Goal: Transaction & Acquisition: Book appointment/travel/reservation

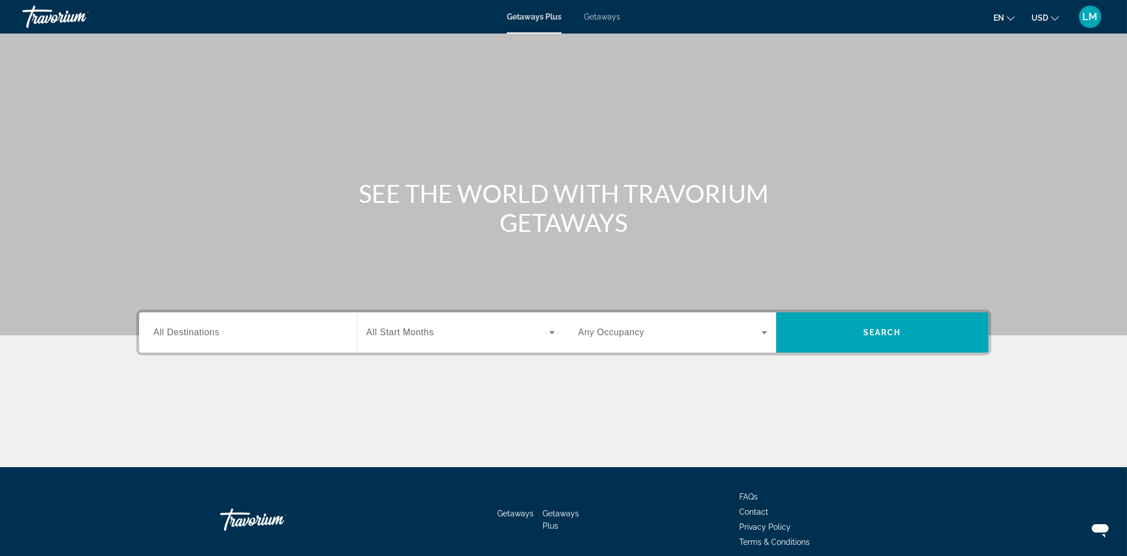
click at [222, 334] on input "Destination All Destinations" at bounding box center [248, 332] width 189 height 13
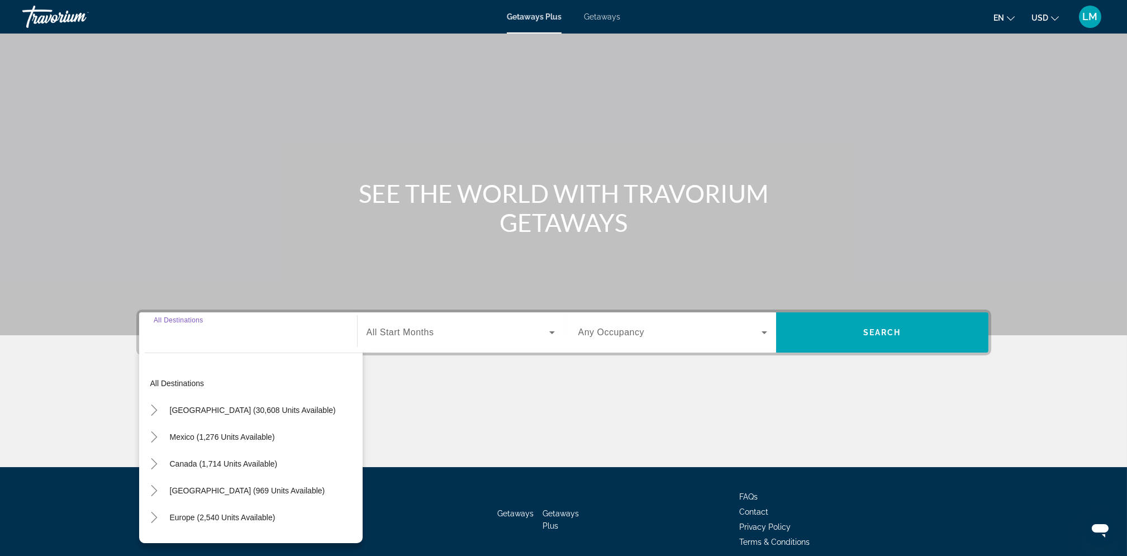
scroll to position [47, 0]
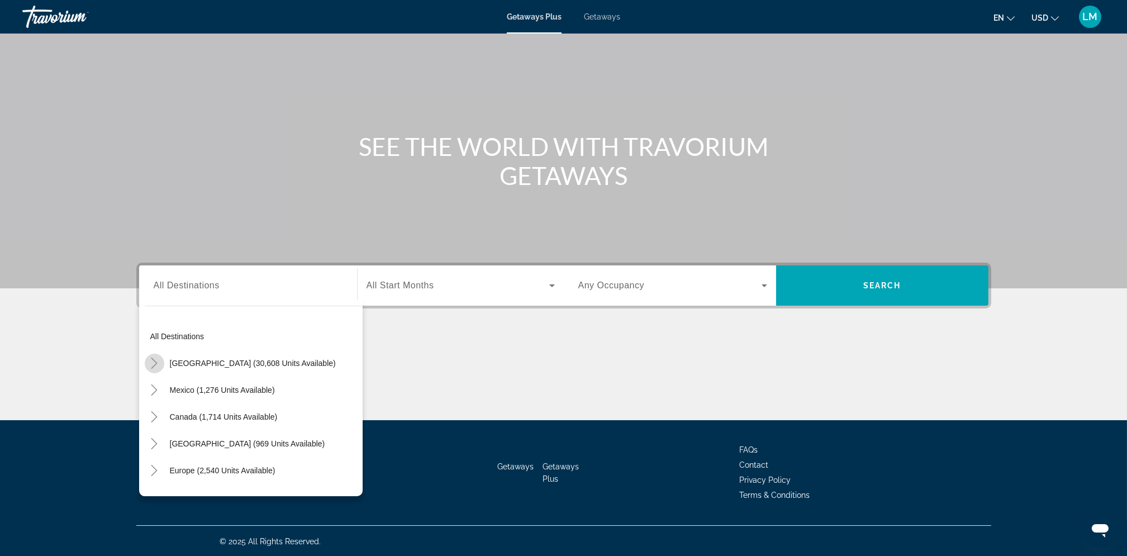
click at [150, 360] on icon "Toggle United States (30,608 units available)" at bounding box center [154, 363] width 11 height 11
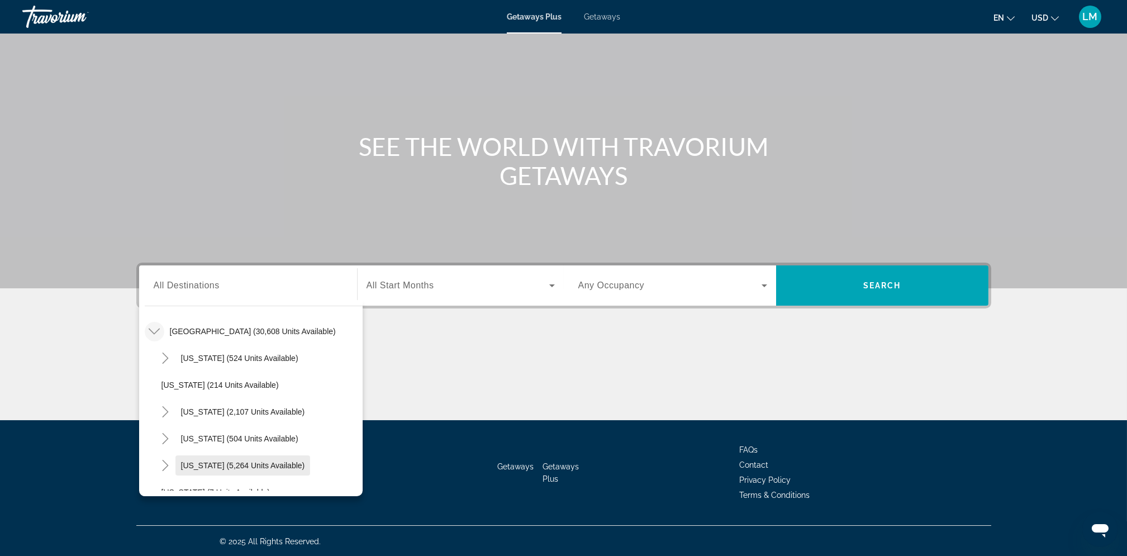
scroll to position [63, 0]
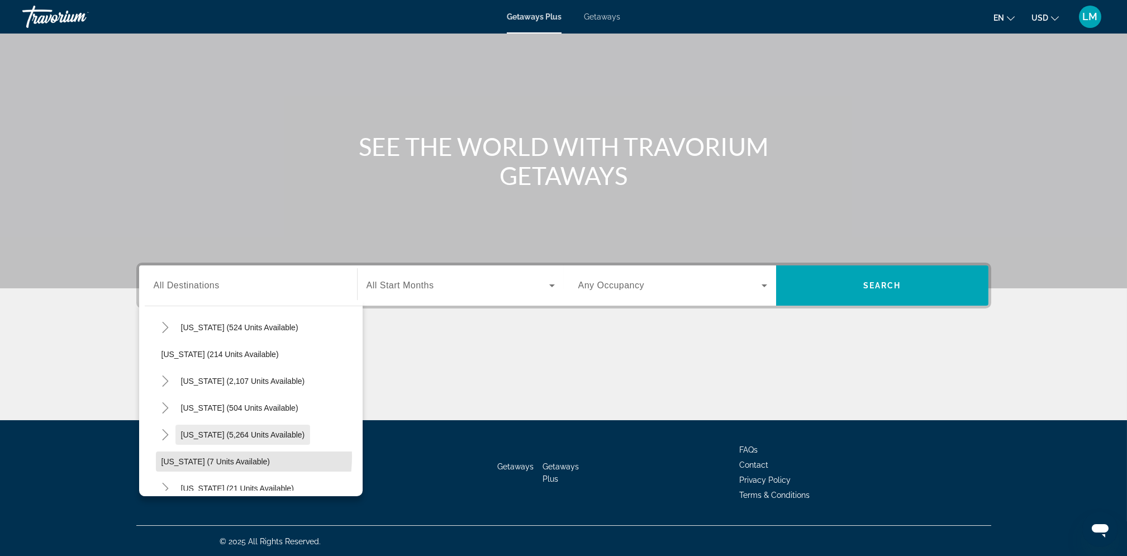
click at [213, 457] on span "[US_STATE] (7 units available)" at bounding box center [215, 461] width 109 height 9
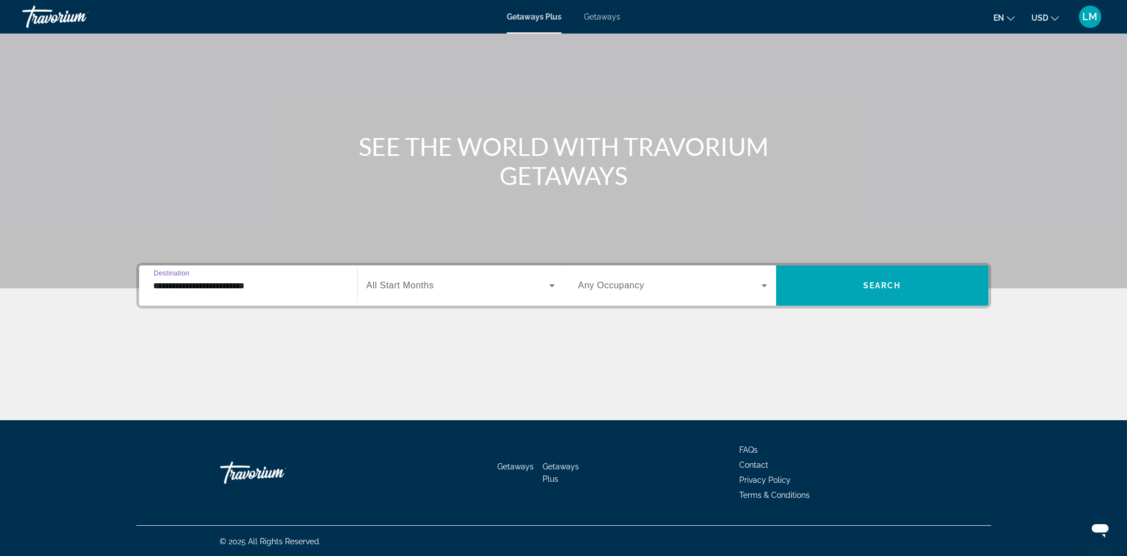
click at [202, 290] on input "**********" at bounding box center [248, 285] width 189 height 13
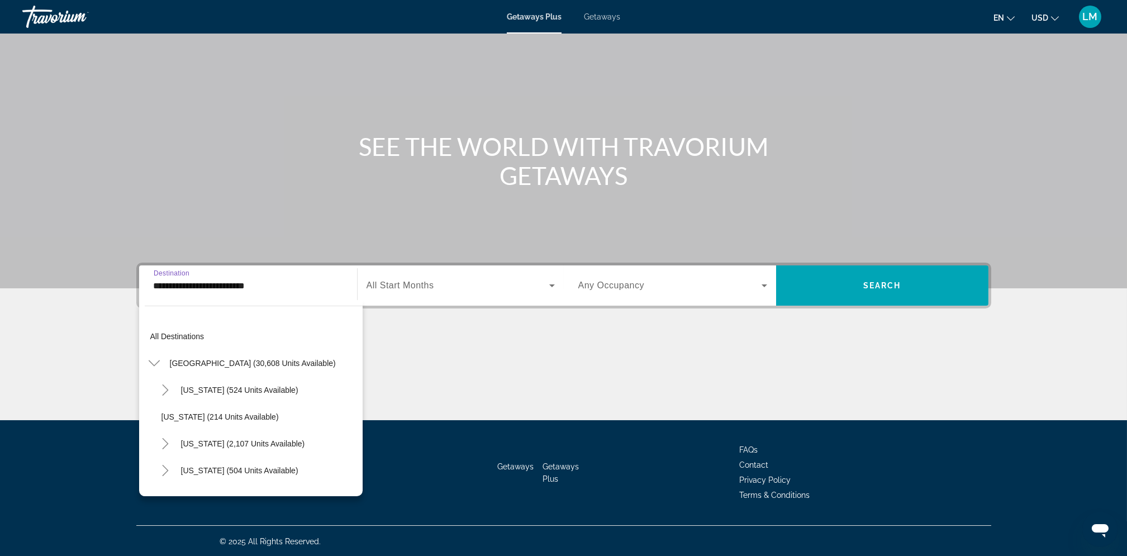
scroll to position [120, 0]
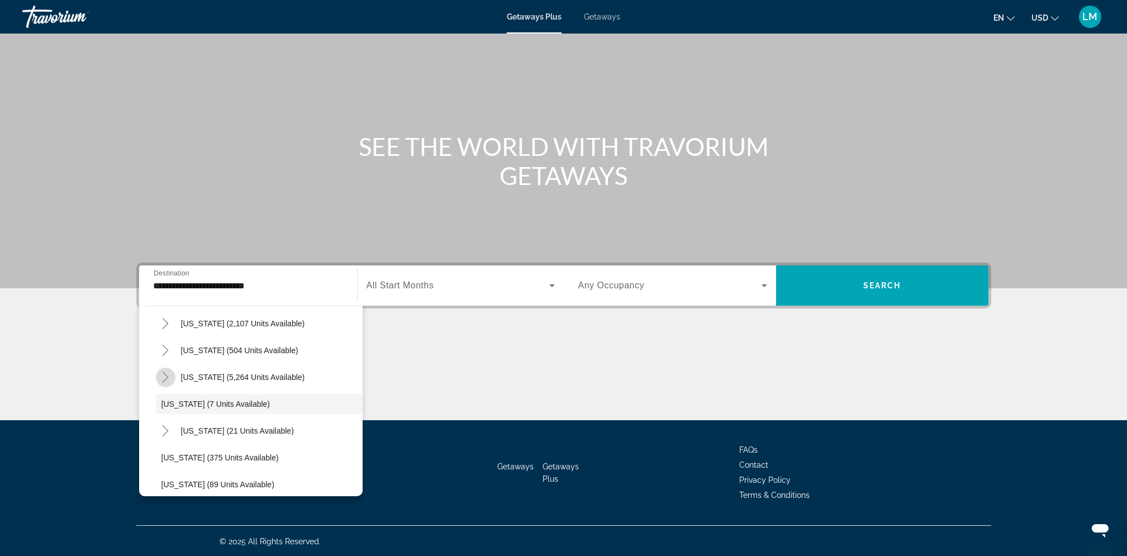
click at [166, 377] on icon "Toggle Florida (5,264 units available)" at bounding box center [166, 376] width 6 height 11
click at [278, 402] on span "[GEOGRAPHIC_DATA] (7,205 units available)" at bounding box center [253, 403] width 161 height 9
type input "**********"
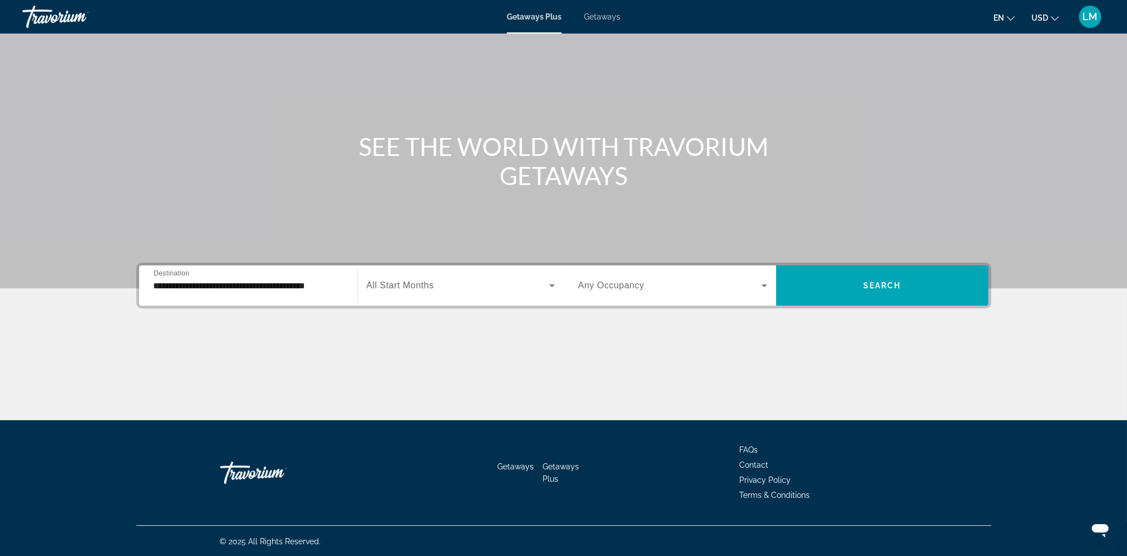
click at [423, 284] on span "All Start Months" at bounding box center [400, 284] width 68 height 9
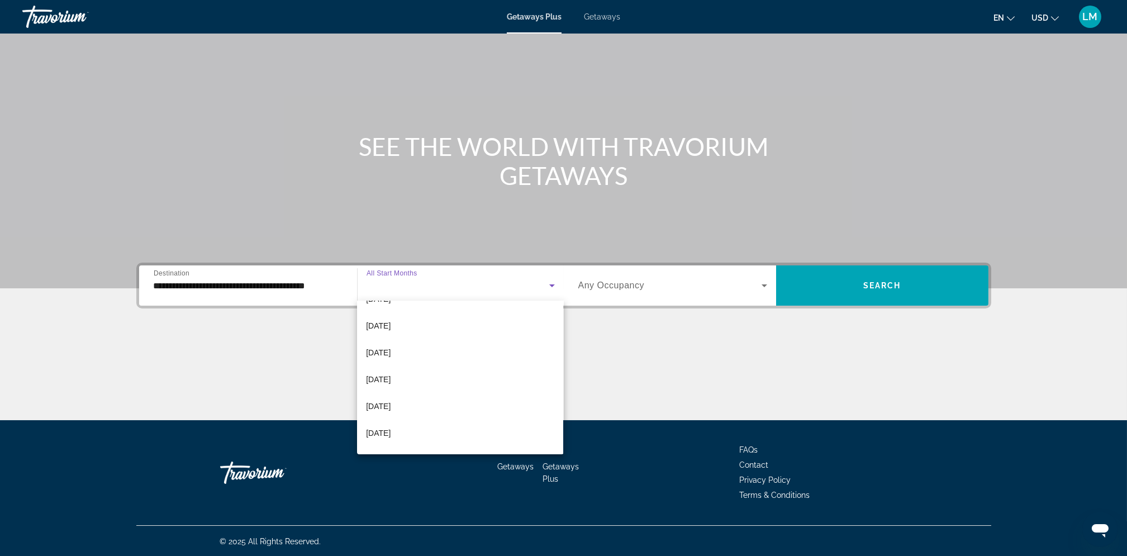
scroll to position [123, 0]
click at [390, 356] on span "[DATE]" at bounding box center [378, 355] width 25 height 13
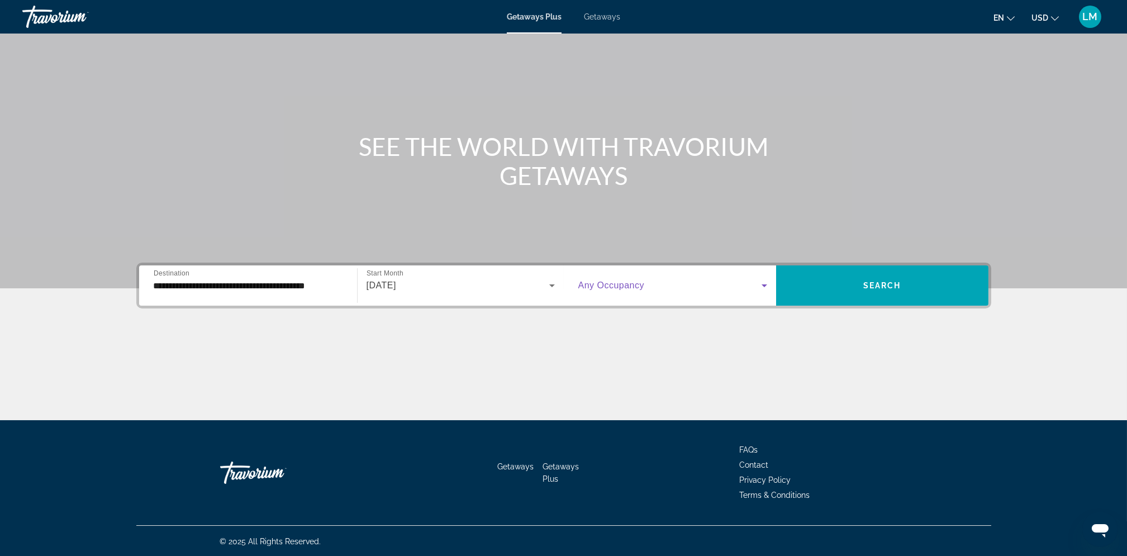
click at [693, 285] on span "Search widget" at bounding box center [669, 285] width 183 height 13
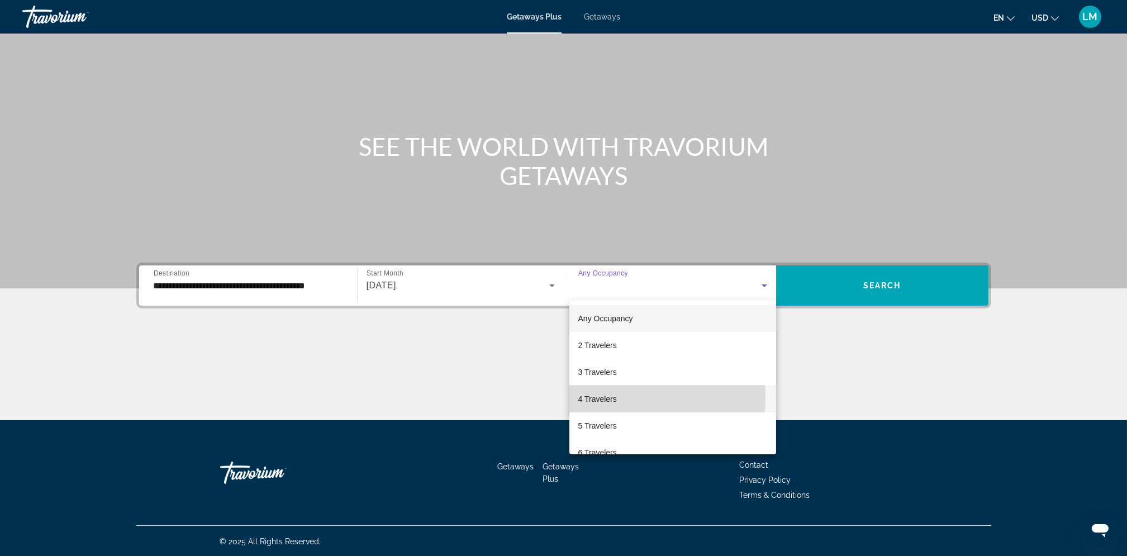
click at [611, 397] on span "4 Travelers" at bounding box center [597, 398] width 39 height 13
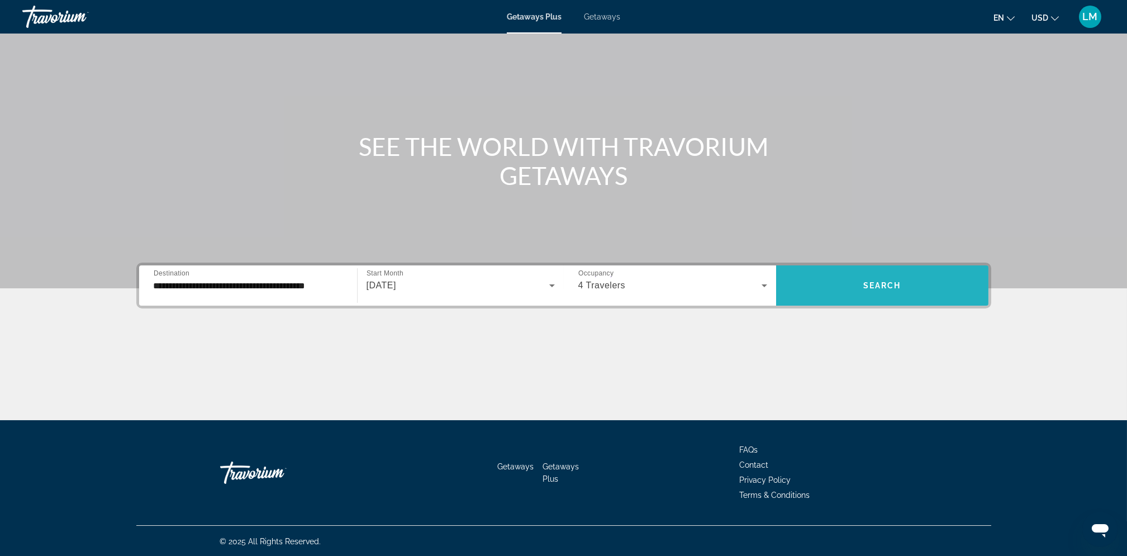
click at [879, 279] on span "Search widget" at bounding box center [882, 285] width 212 height 27
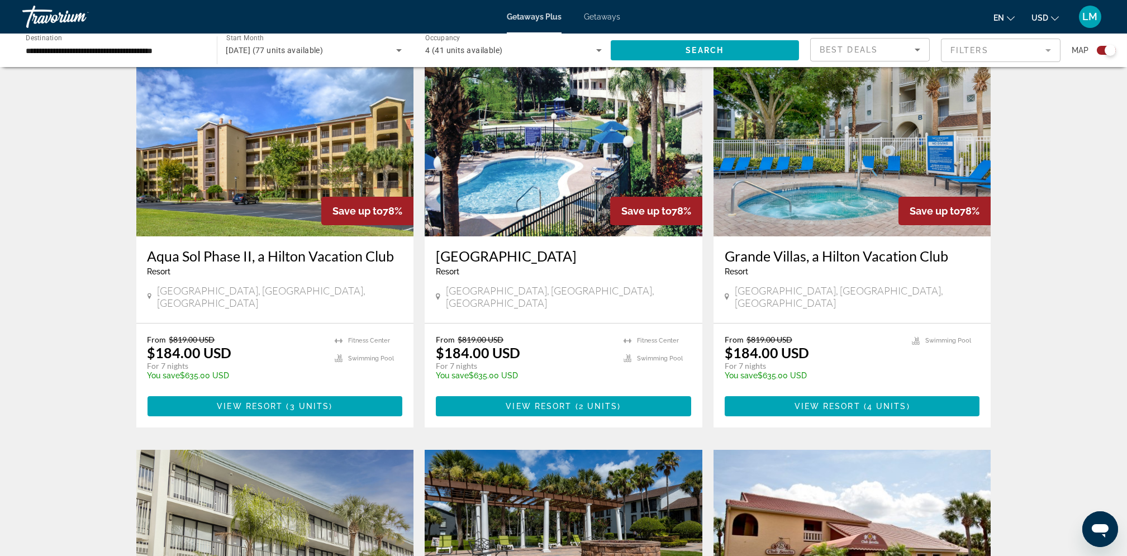
scroll to position [398, 0]
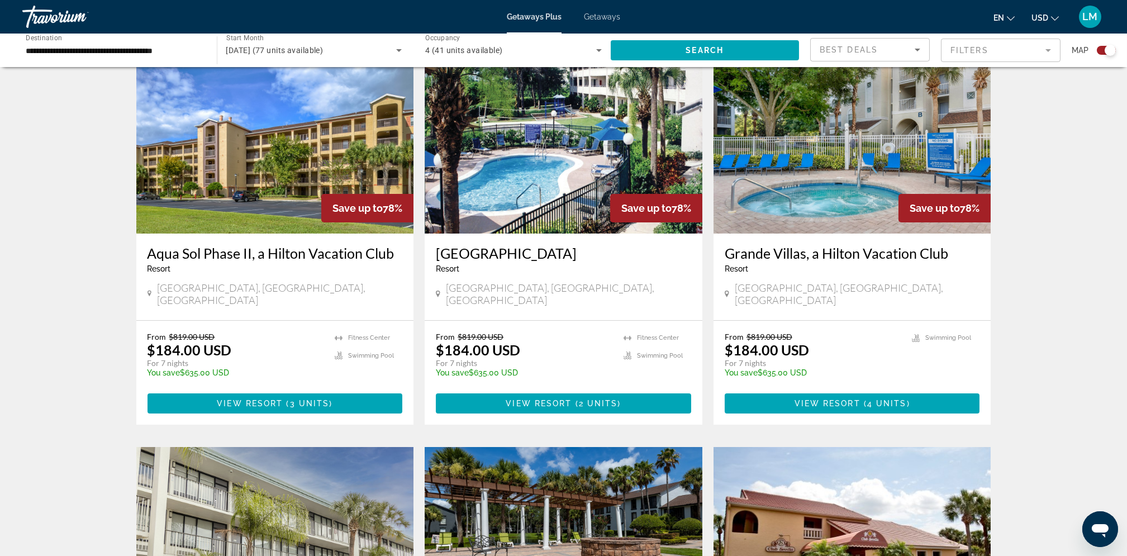
click at [493, 254] on h3 "[GEOGRAPHIC_DATA]" at bounding box center [563, 253] width 255 height 17
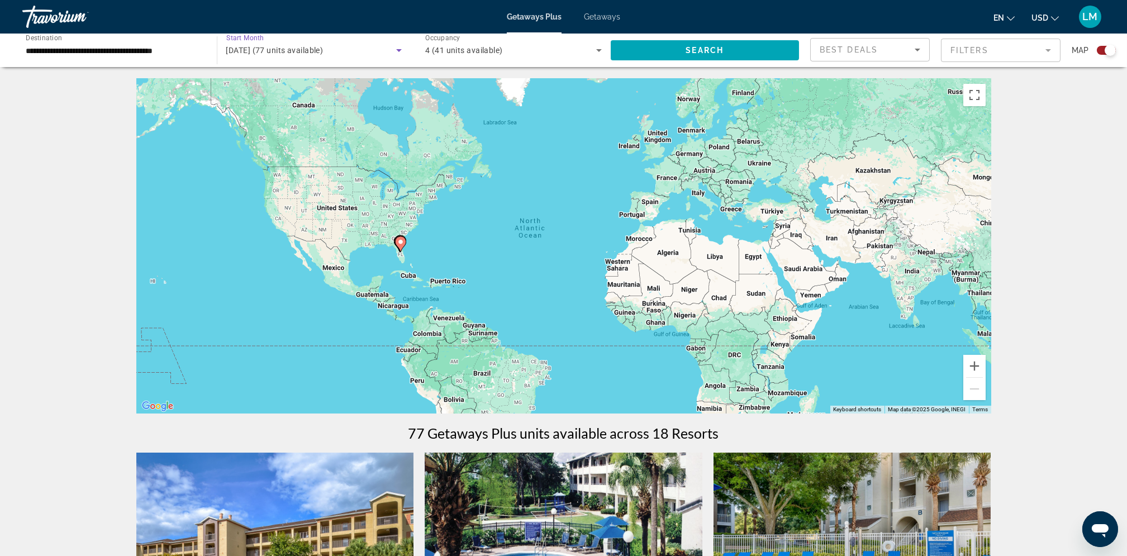
click at [266, 53] on span "[DATE] (77 units available)" at bounding box center [274, 50] width 97 height 9
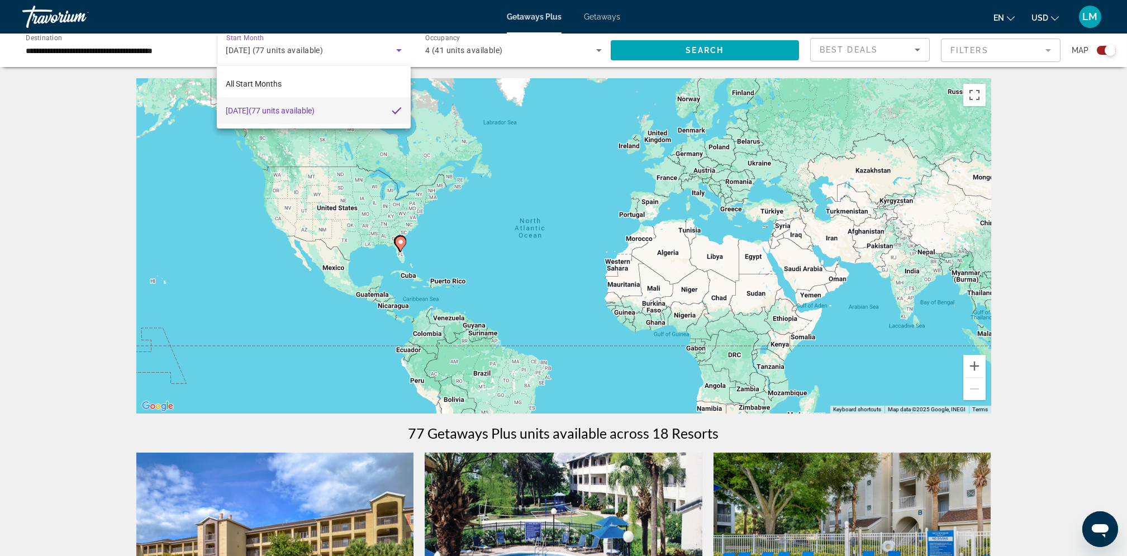
click at [401, 48] on div at bounding box center [563, 278] width 1127 height 556
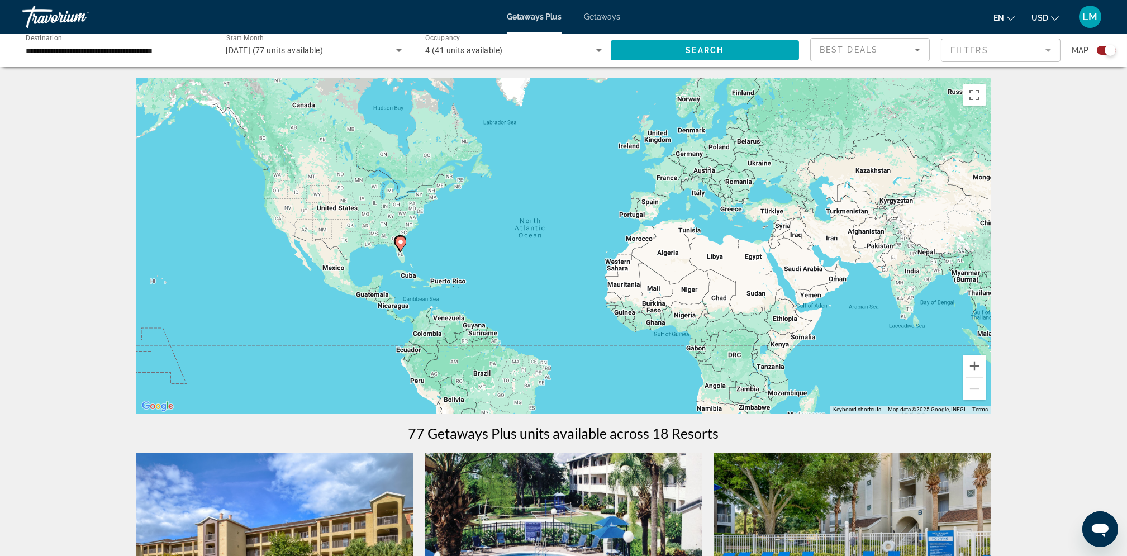
click at [323, 52] on span "[DATE] (77 units available)" at bounding box center [274, 50] width 97 height 9
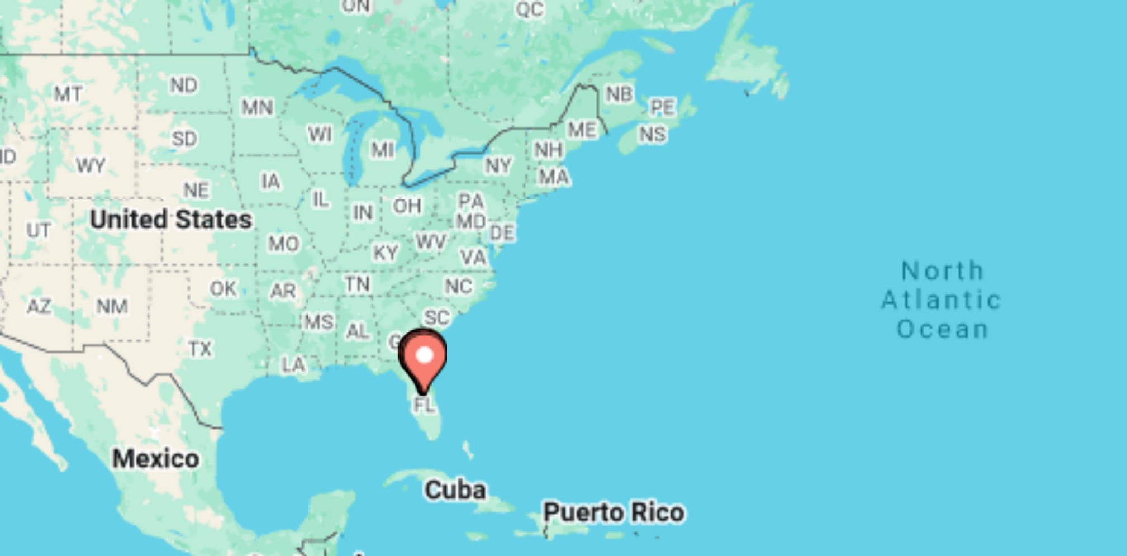
click at [401, 243] on div at bounding box center [563, 278] width 1127 height 556
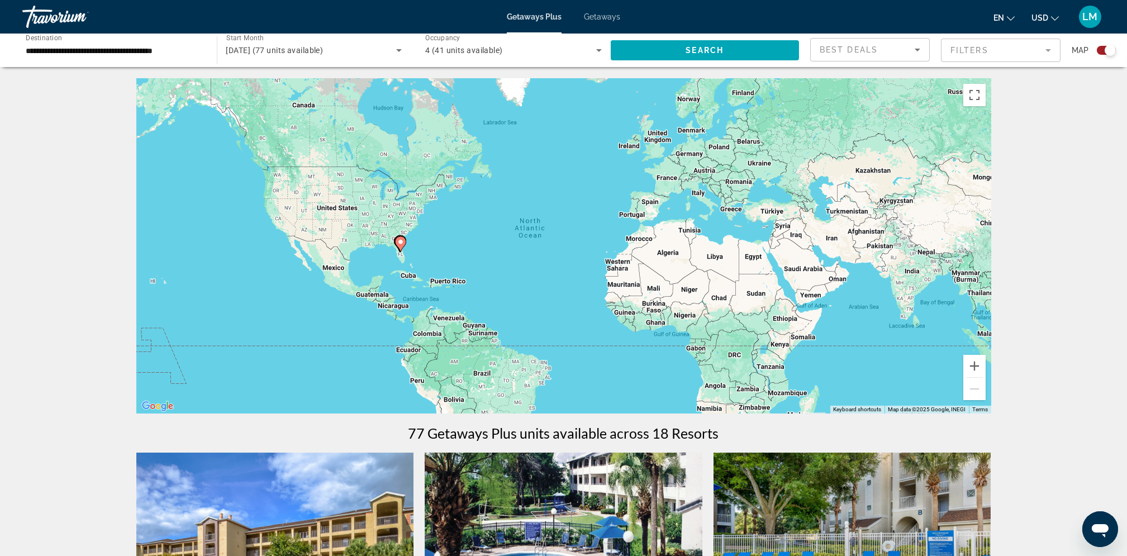
click at [1101, 53] on div "Search widget" at bounding box center [1106, 50] width 19 height 9
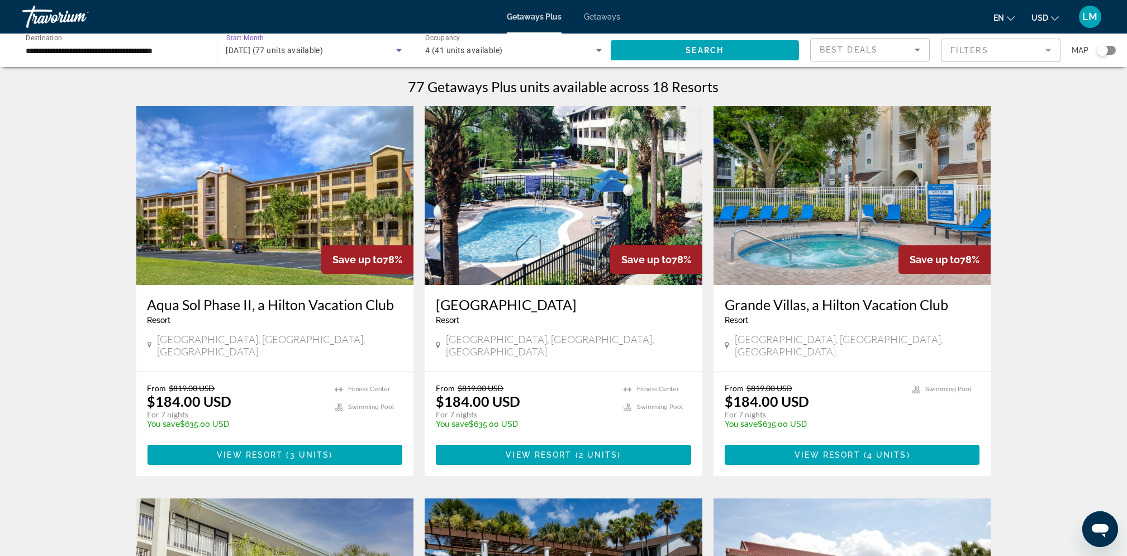
click at [375, 55] on div "[DATE] (77 units available)" at bounding box center [311, 50] width 170 height 13
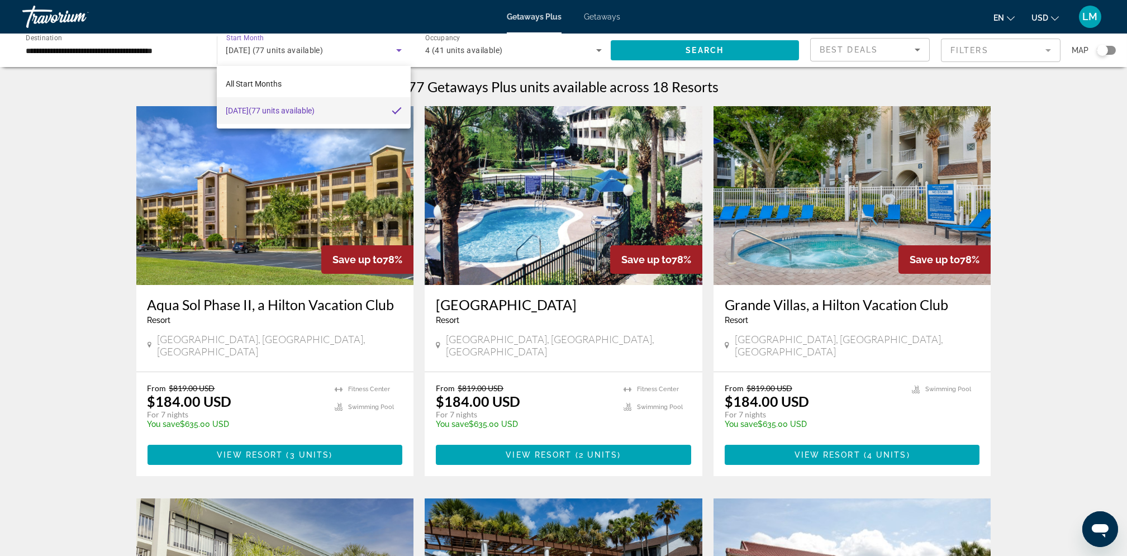
click at [326, 47] on div at bounding box center [563, 278] width 1127 height 556
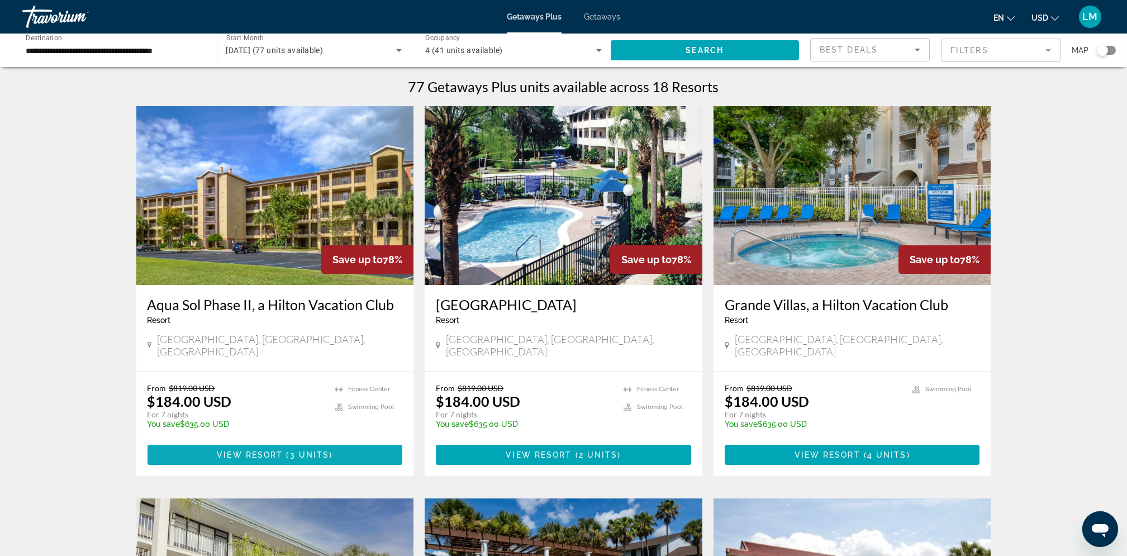
click at [290, 441] on span "Main content" at bounding box center [274, 454] width 255 height 27
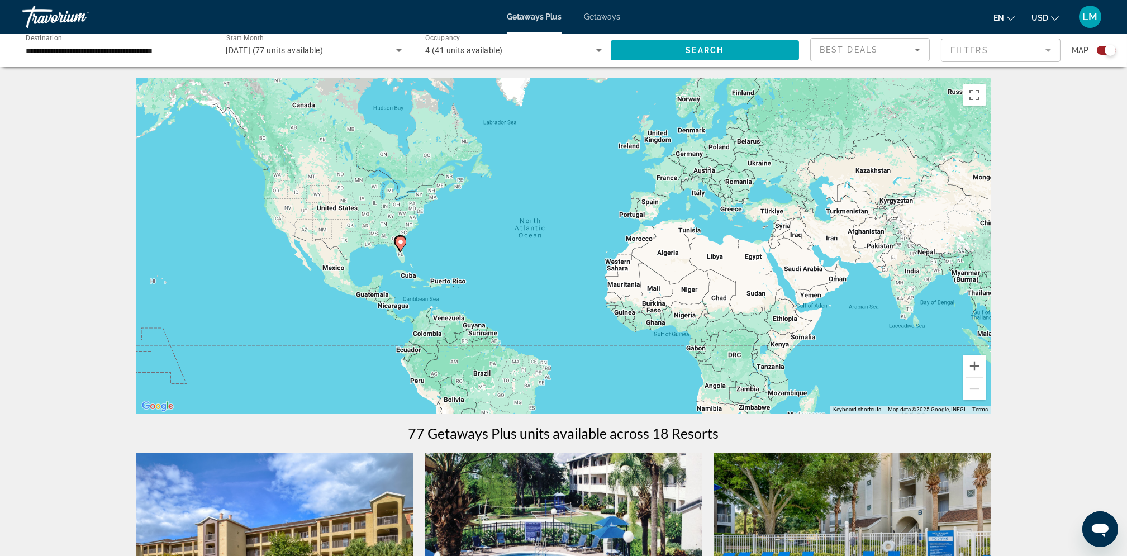
click at [598, 19] on span "Getaways" at bounding box center [602, 16] width 36 height 9
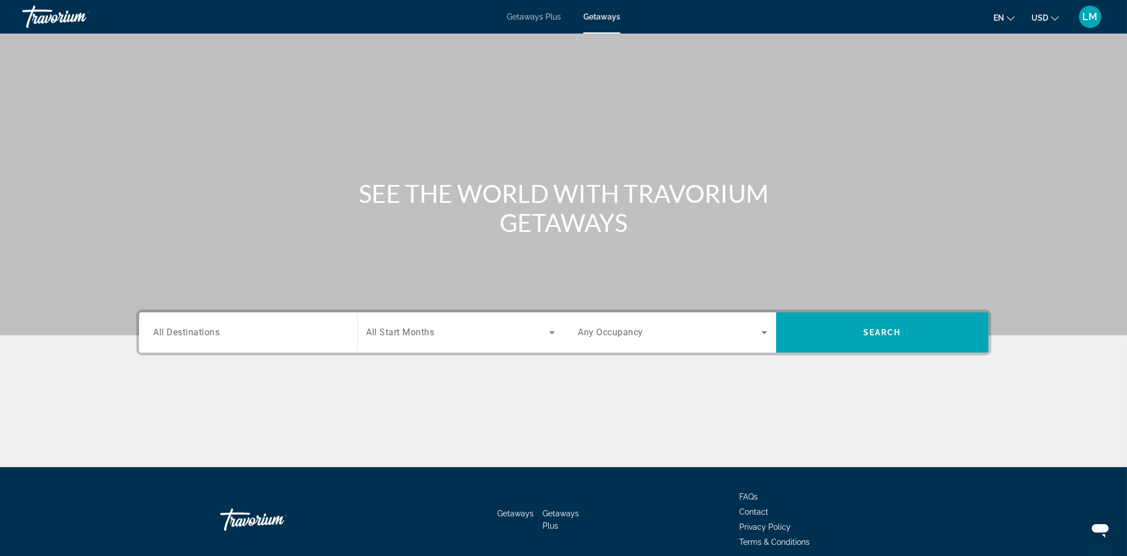
click at [174, 325] on div "Destination All Destinations" at bounding box center [248, 333] width 189 height 32
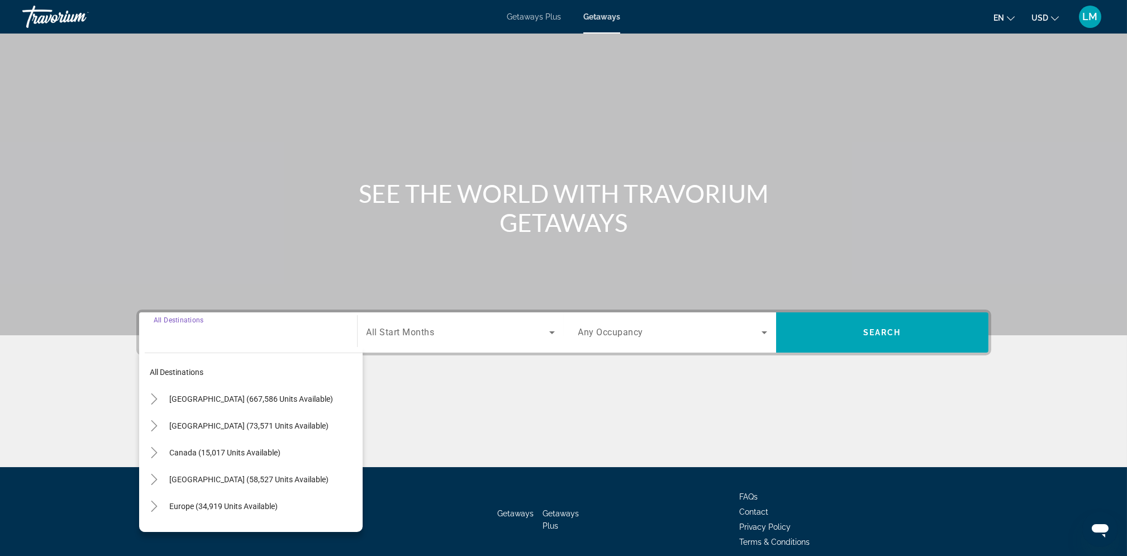
scroll to position [47, 0]
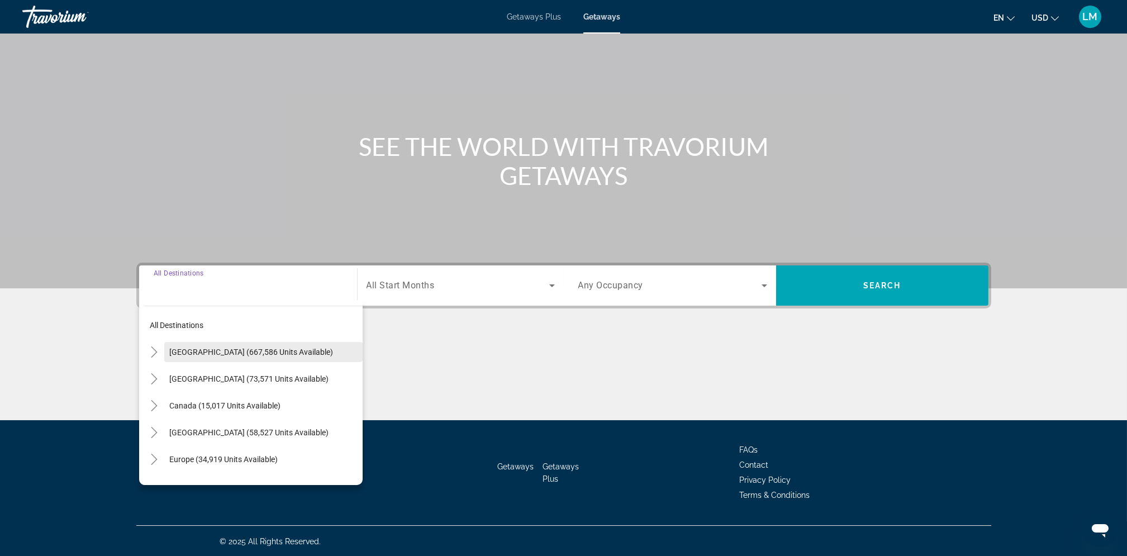
click at [170, 351] on span "[GEOGRAPHIC_DATA] (667,586 units available)" at bounding box center [252, 351] width 164 height 9
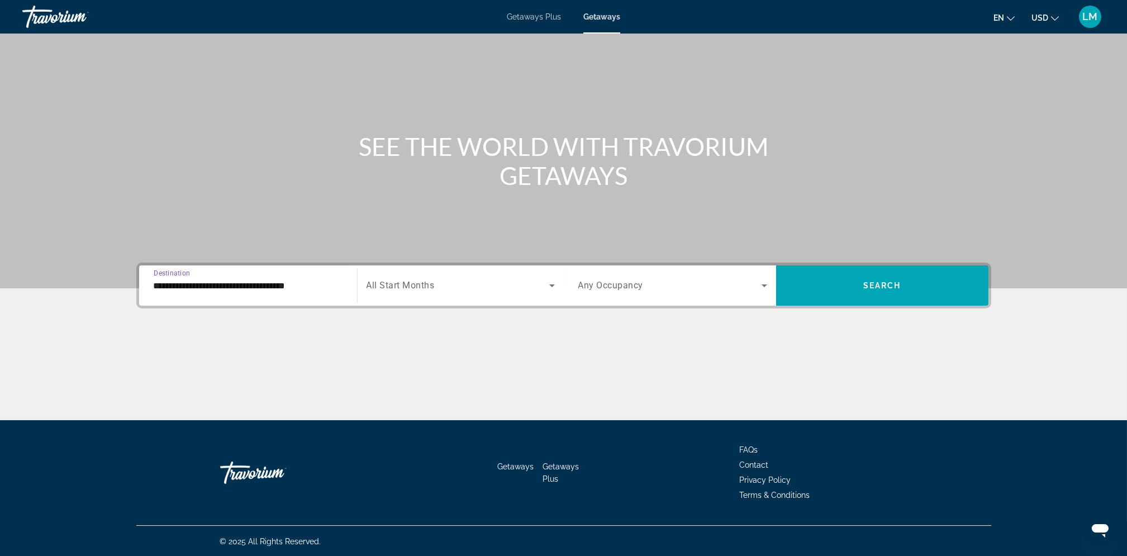
click at [212, 289] on input "**********" at bounding box center [248, 285] width 189 height 13
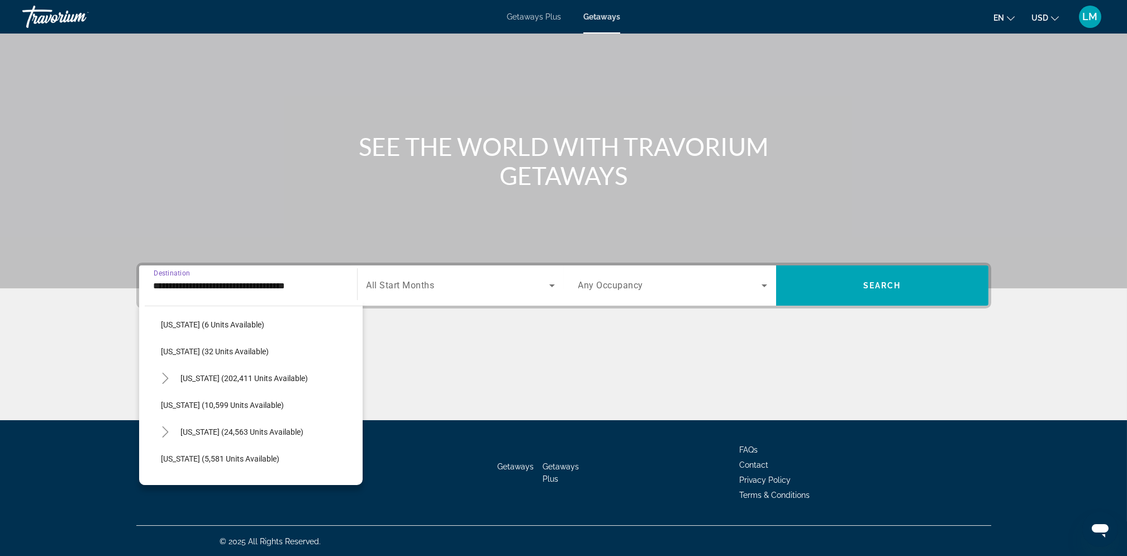
scroll to position [164, 0]
click at [184, 377] on span "[US_STATE] (202,411 units available)" at bounding box center [244, 375] width 127 height 9
type input "**********"
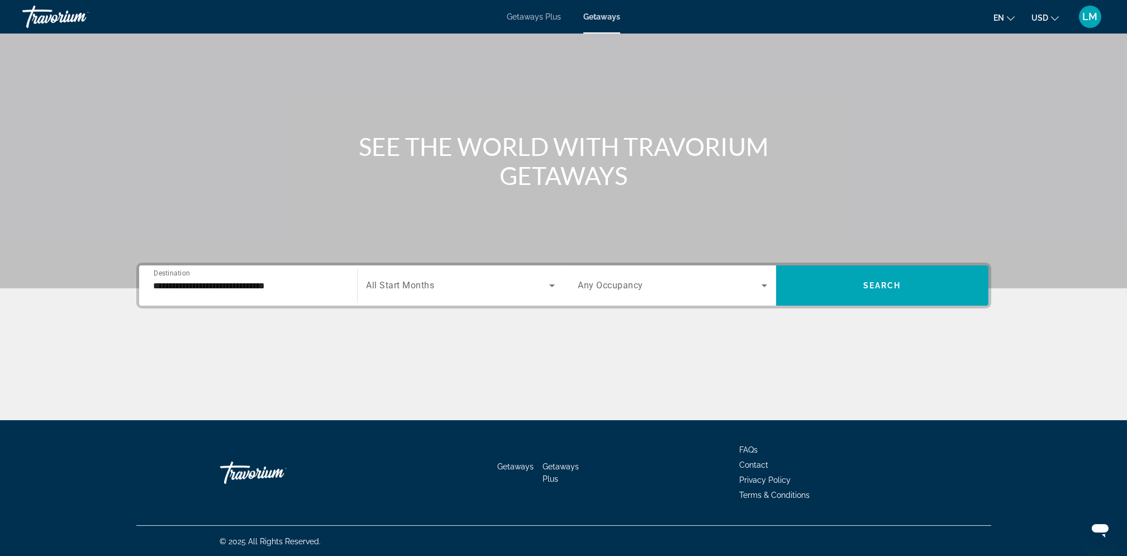
click at [397, 280] on span "All Start Months" at bounding box center [400, 285] width 68 height 11
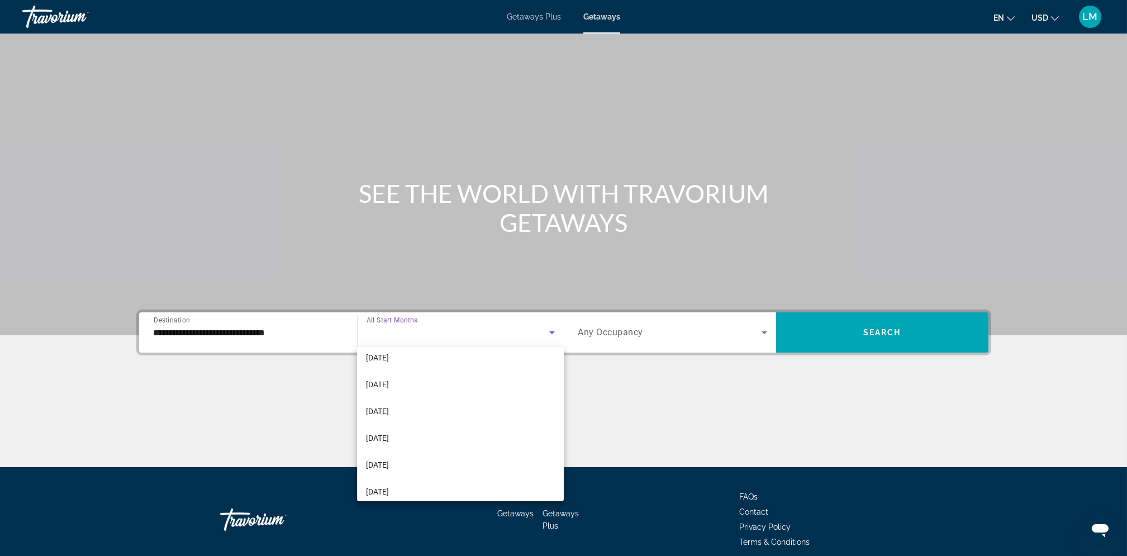
scroll to position [115, 0]
click at [389, 411] on span "[DATE]" at bounding box center [377, 411] width 23 height 13
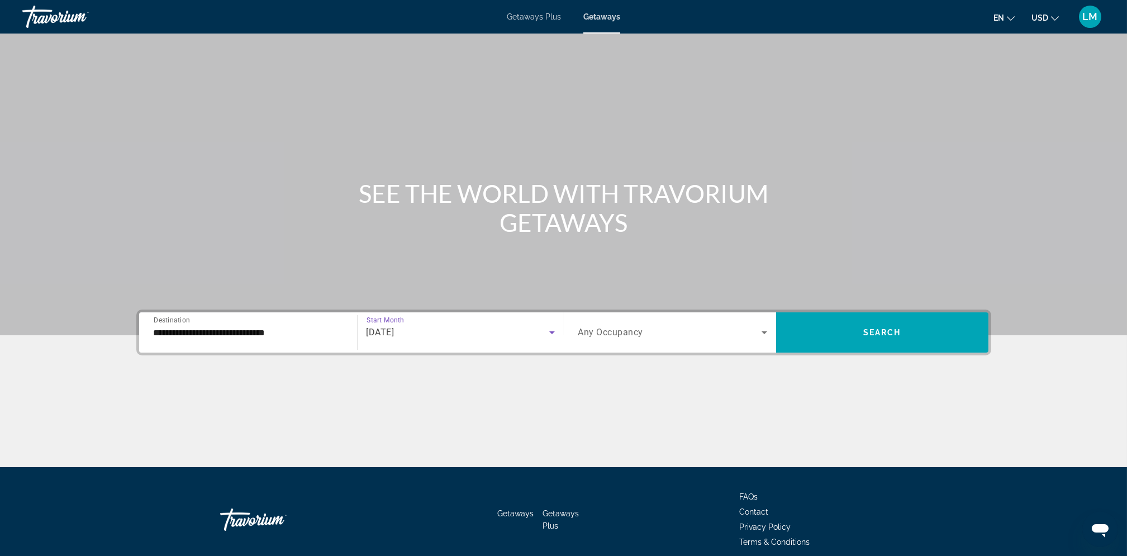
click at [394, 334] on span "[DATE]" at bounding box center [380, 332] width 28 height 11
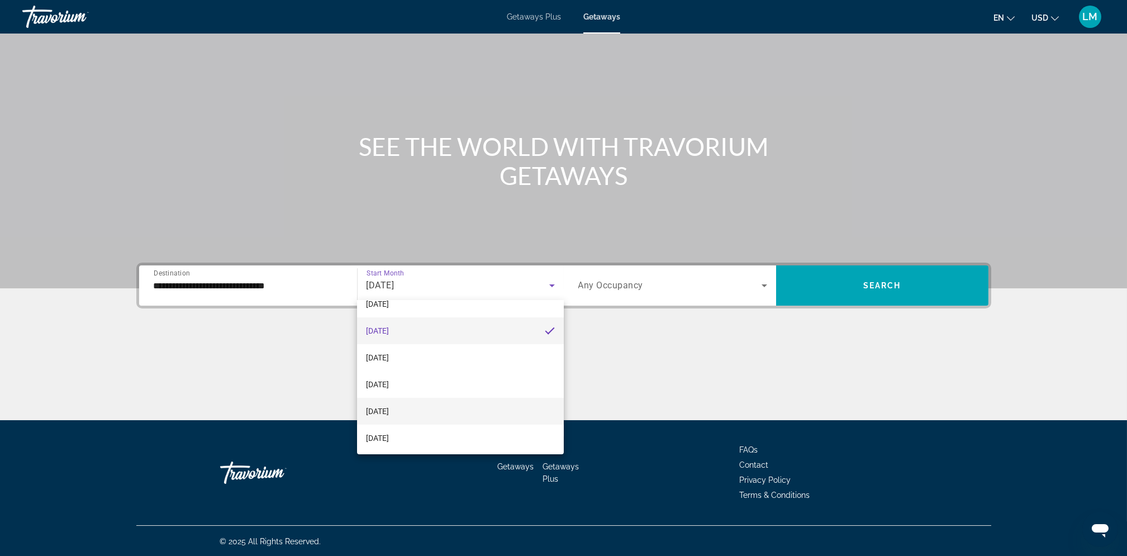
scroll to position [148, 0]
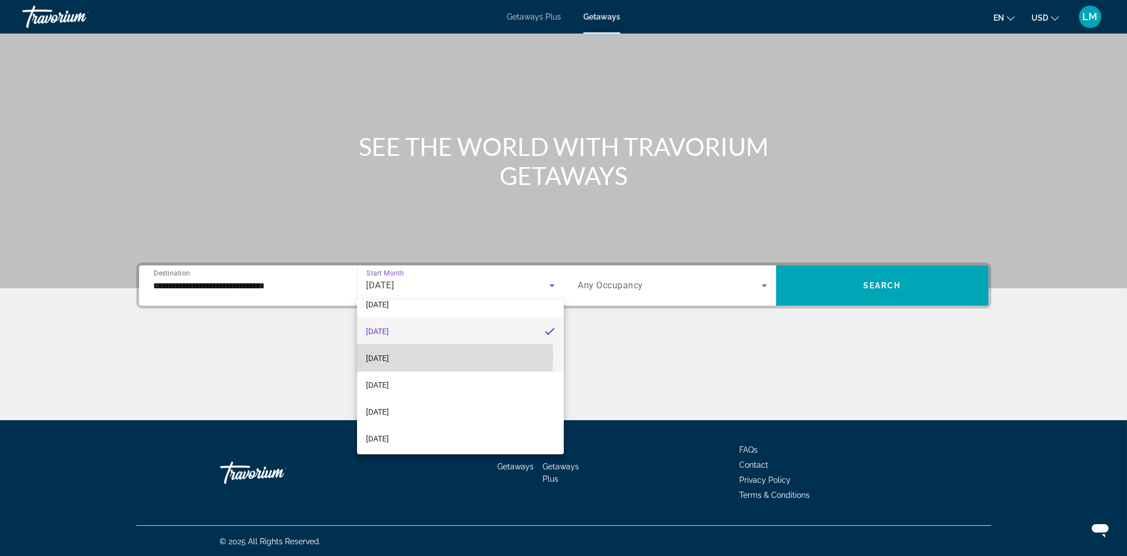
click at [387, 355] on span "[DATE]" at bounding box center [377, 357] width 23 height 13
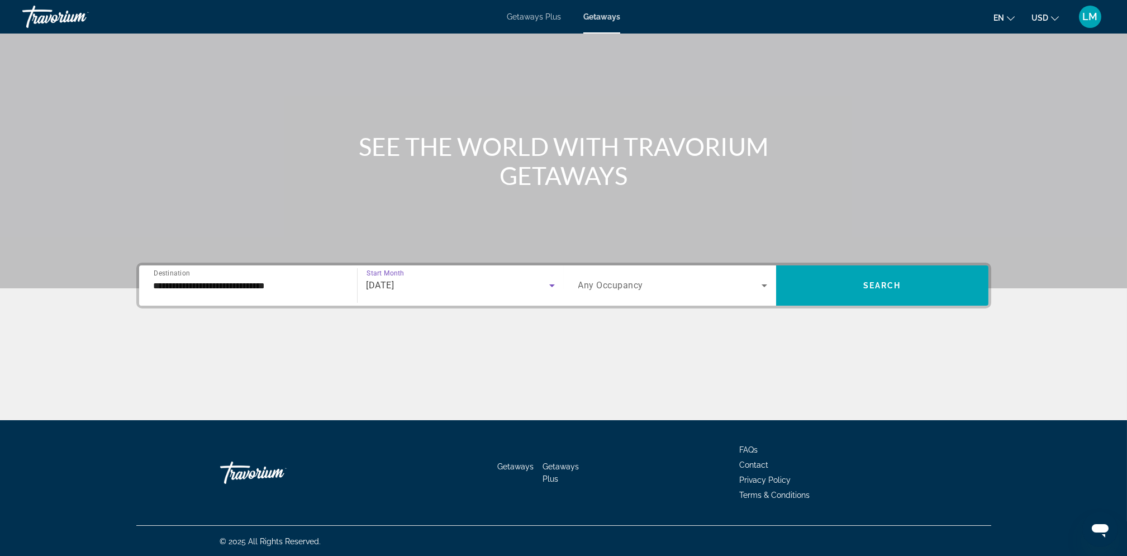
click at [720, 289] on span "Search widget" at bounding box center [669, 285] width 183 height 13
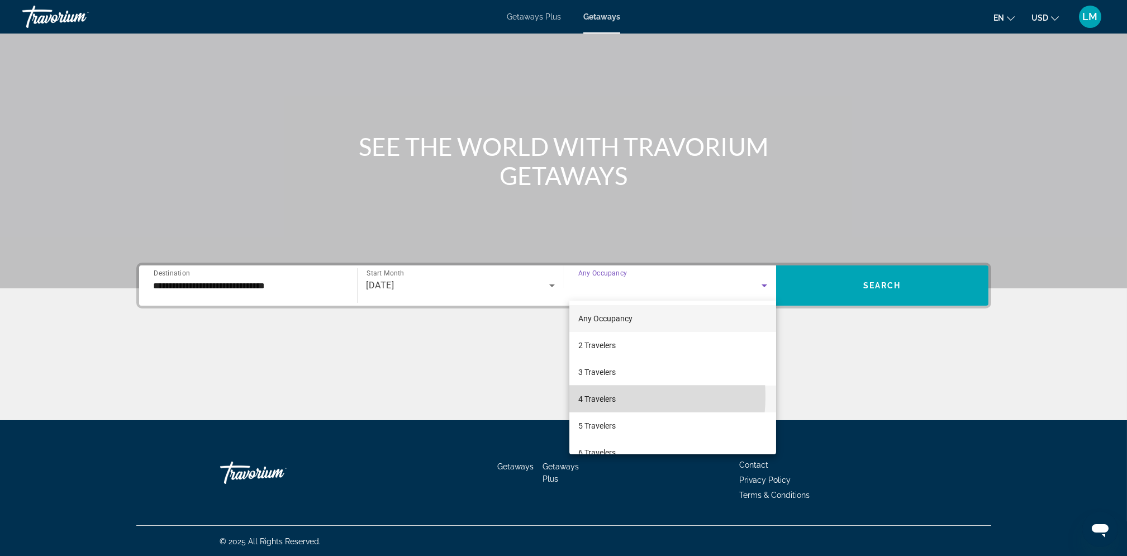
click at [592, 396] on span "4 Travelers" at bounding box center [596, 398] width 37 height 13
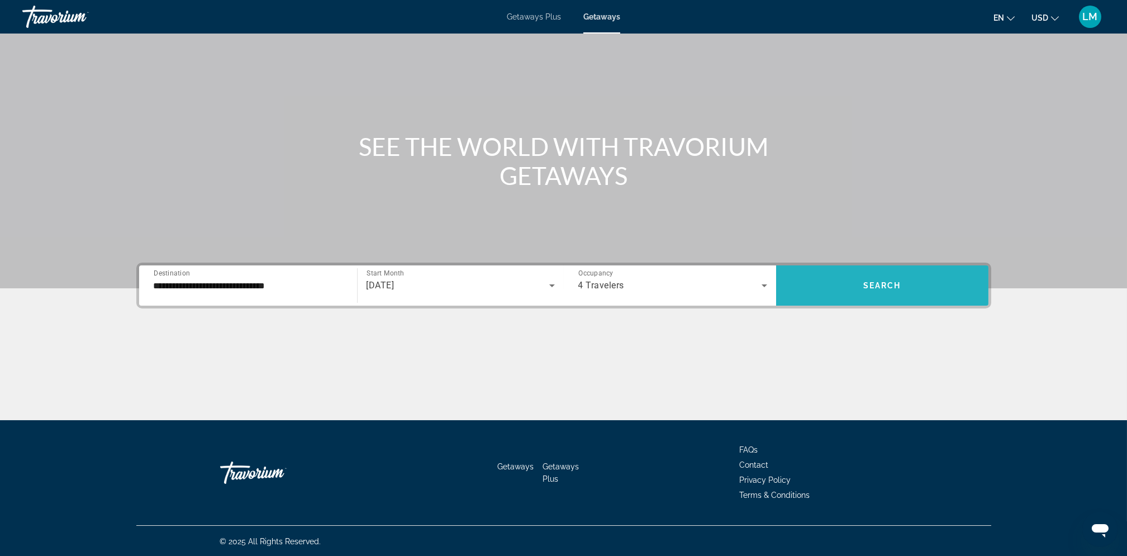
click at [881, 279] on span "Search widget" at bounding box center [882, 285] width 212 height 27
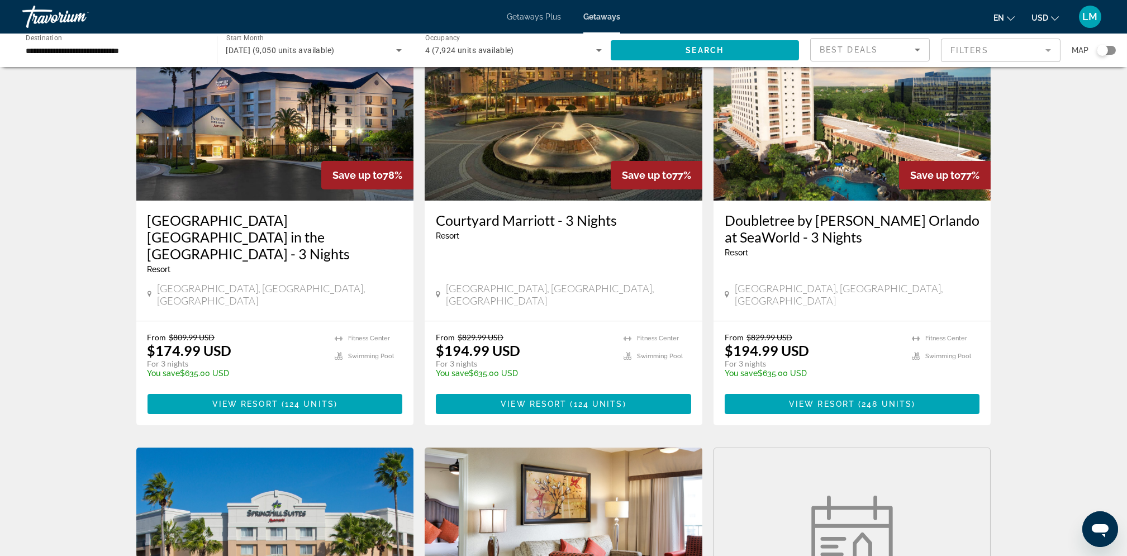
scroll to position [512, 0]
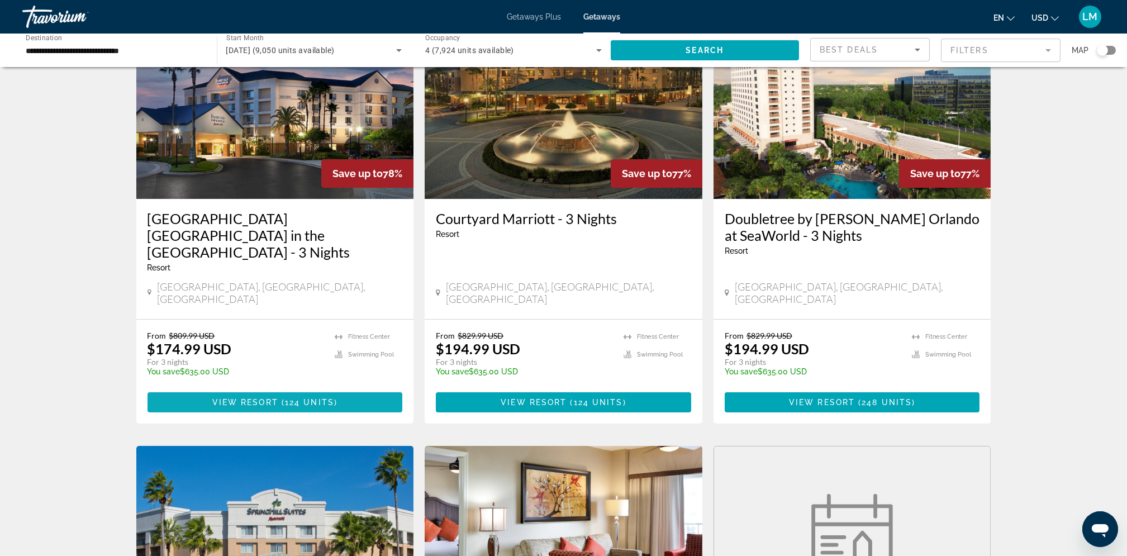
click at [300, 398] on span "124 units" at bounding box center [309, 402] width 49 height 9
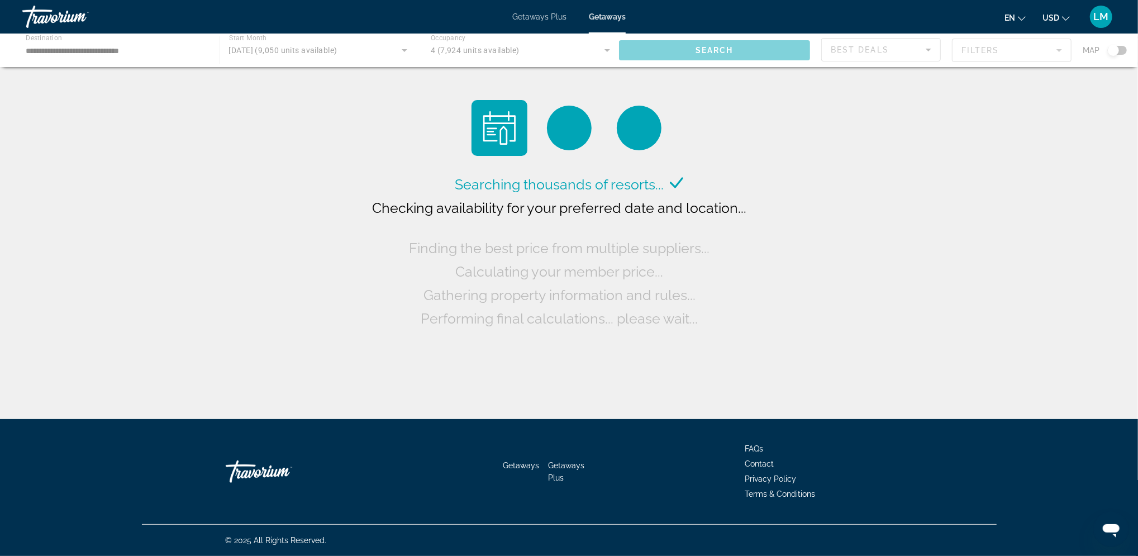
click at [320, 49] on div "Main content" at bounding box center [569, 51] width 1138 height 34
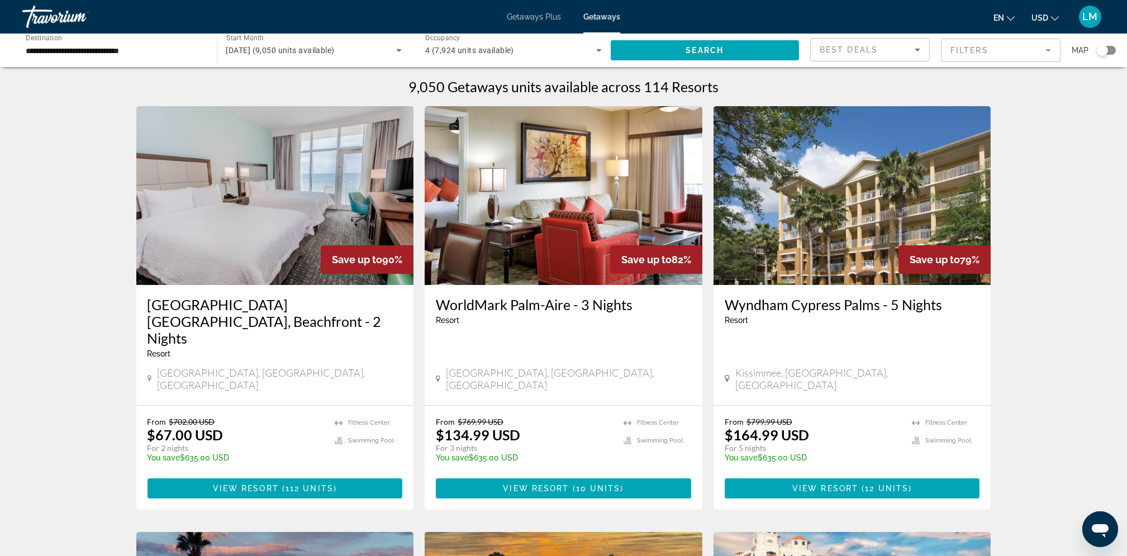
click at [309, 47] on span "[DATE] (9,050 units available)" at bounding box center [280, 50] width 108 height 9
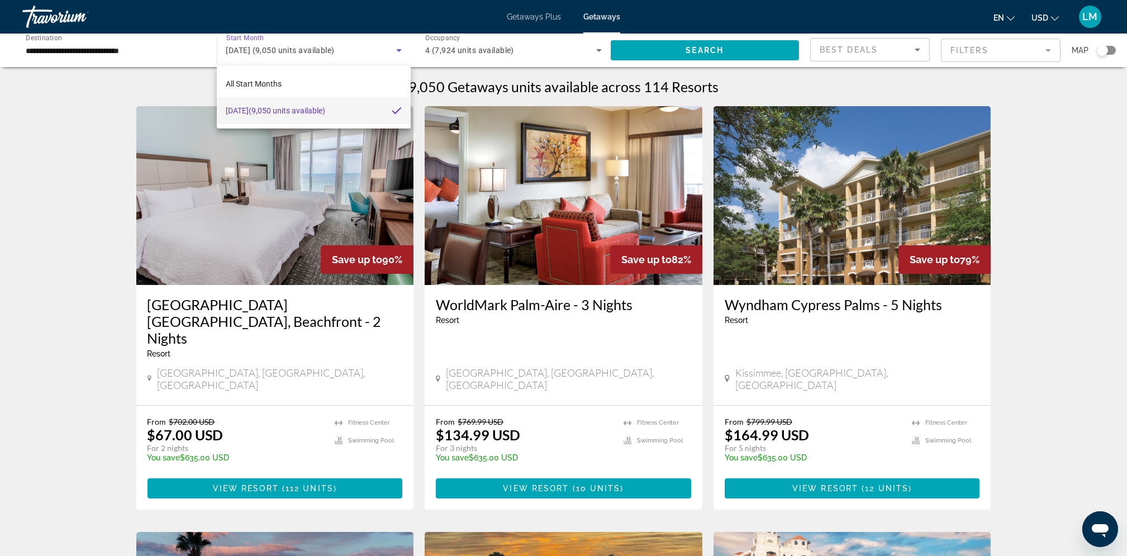
click at [252, 110] on span "[DATE] (9,050 units available)" at bounding box center [275, 110] width 99 height 13
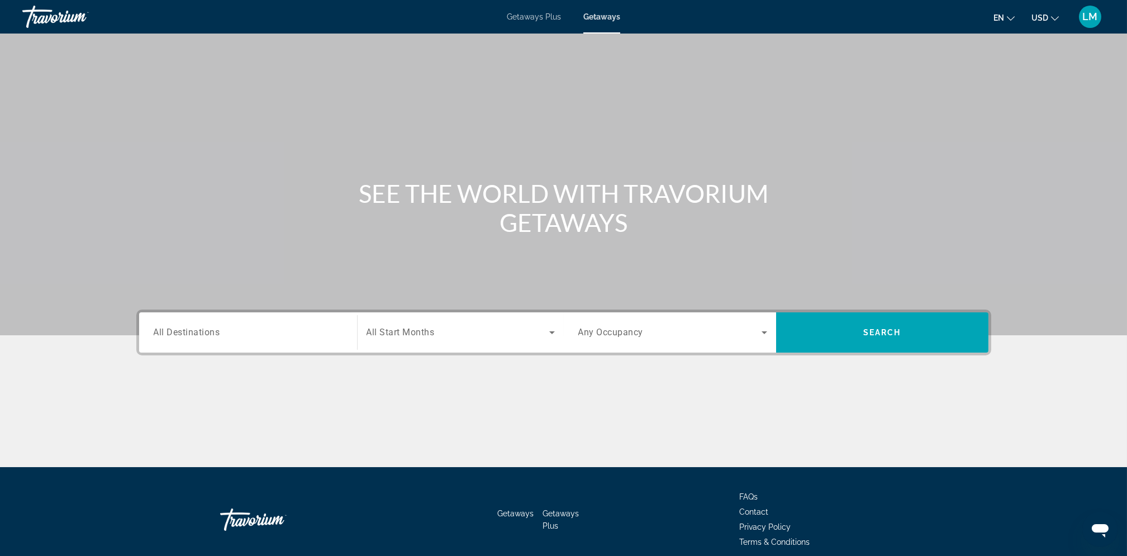
click at [217, 327] on span "All Destinations" at bounding box center [187, 332] width 66 height 11
click at [217, 326] on input "Destination All Destinations" at bounding box center [248, 332] width 189 height 13
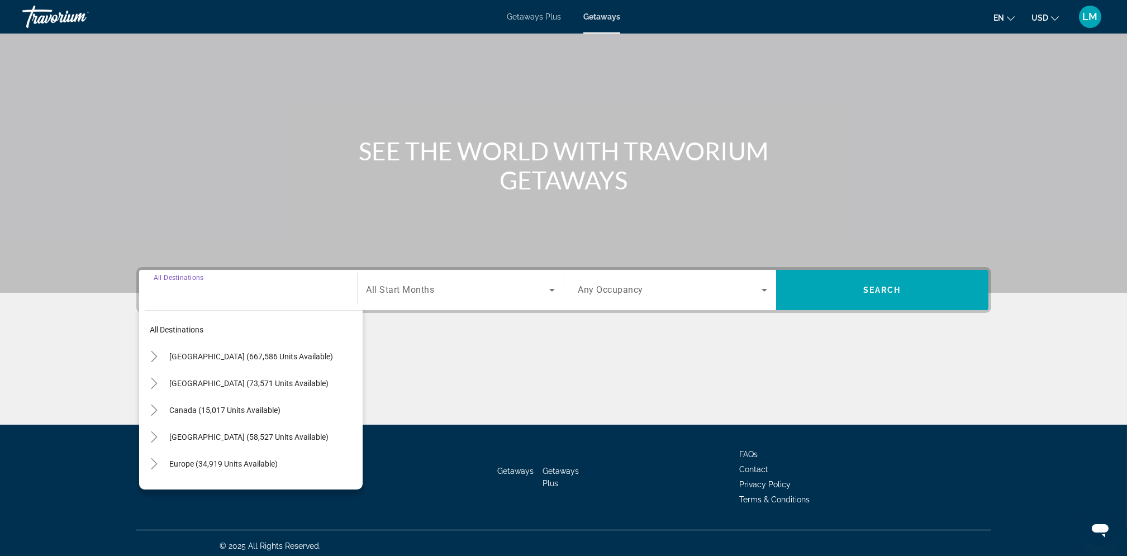
scroll to position [47, 0]
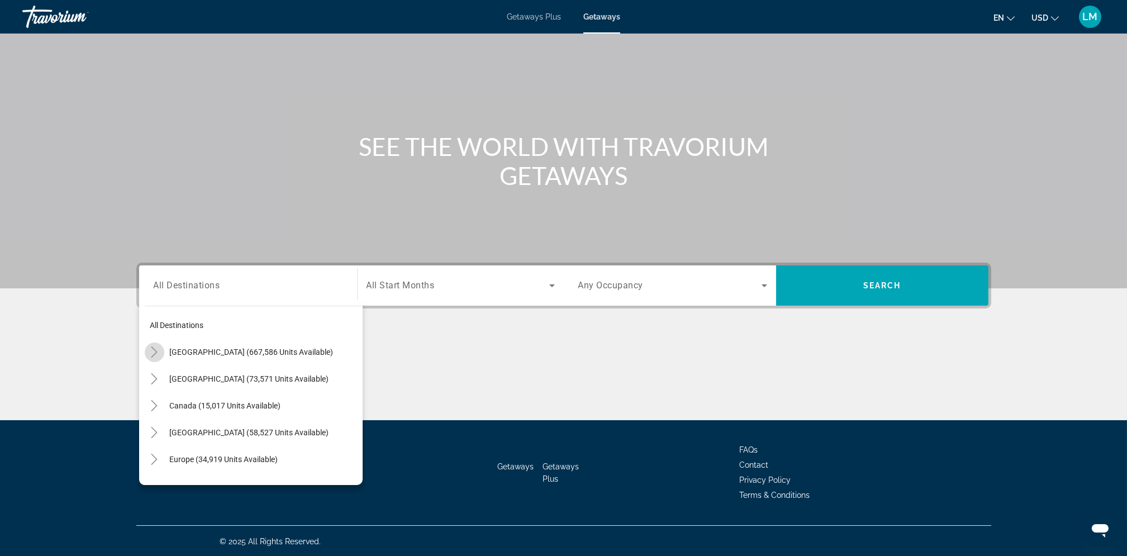
click at [155, 347] on icon "Toggle United States (667,586 units available)" at bounding box center [154, 351] width 11 height 11
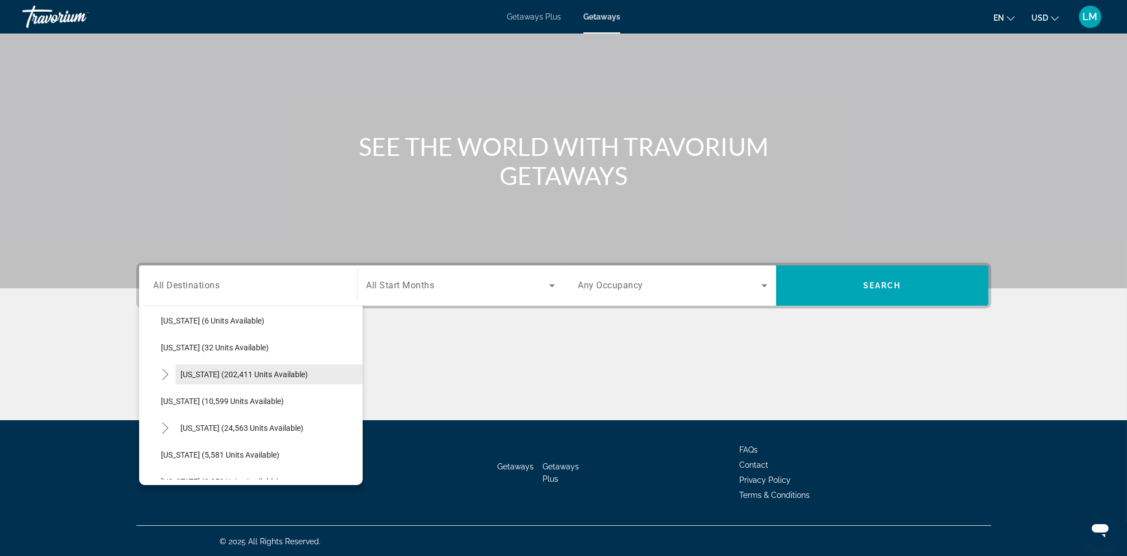
scroll to position [175, 0]
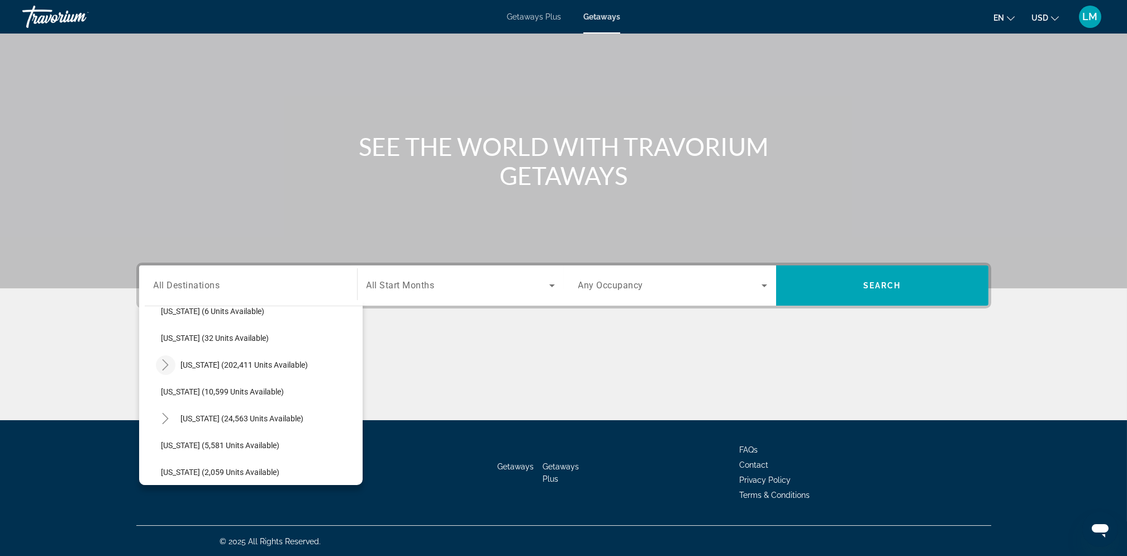
click at [168, 365] on icon "Toggle Florida (202,411 units available)" at bounding box center [165, 364] width 11 height 11
click at [199, 391] on span "[GEOGRAPHIC_DATA] (85,392 units available)" at bounding box center [252, 391] width 159 height 9
type input "**********"
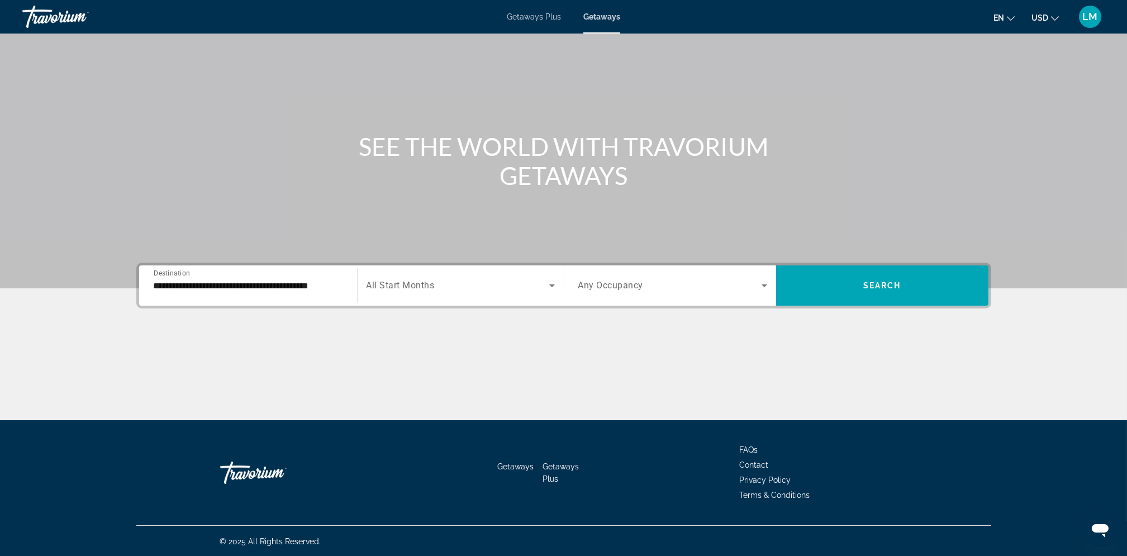
click at [434, 284] on span "All Start Months" at bounding box center [400, 285] width 68 height 11
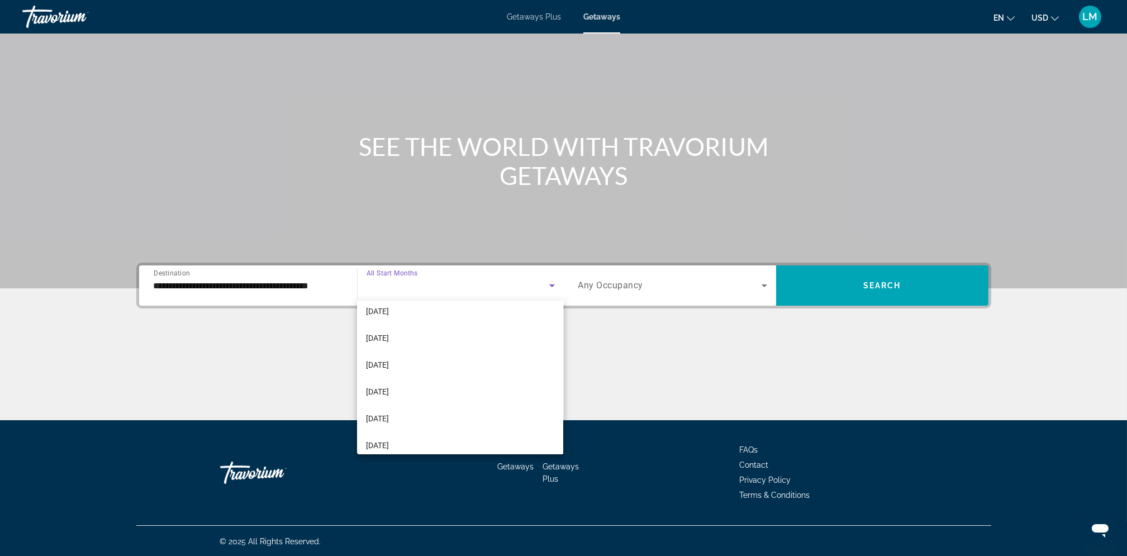
scroll to position [142, 0]
click at [389, 333] on span "[DATE]" at bounding box center [377, 337] width 23 height 13
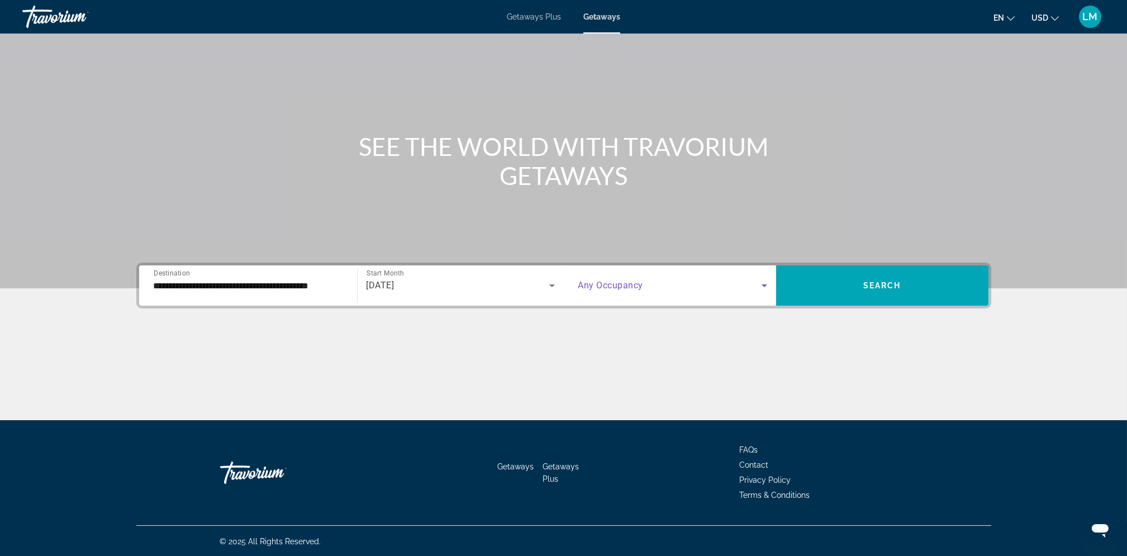
click at [703, 282] on span "Search widget" at bounding box center [669, 285] width 183 height 13
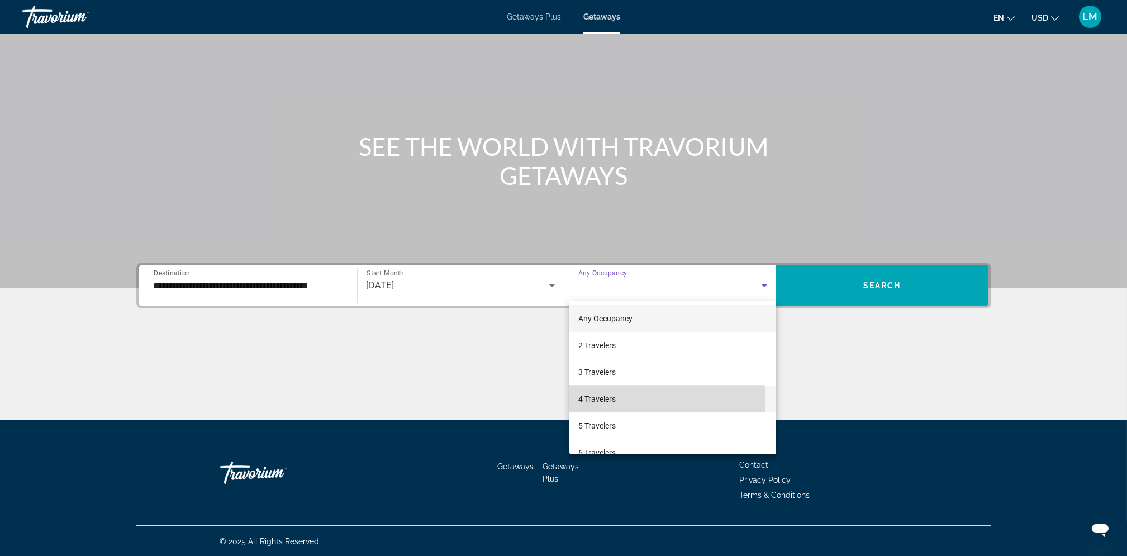
click at [602, 402] on span "4 Travelers" at bounding box center [596, 398] width 37 height 13
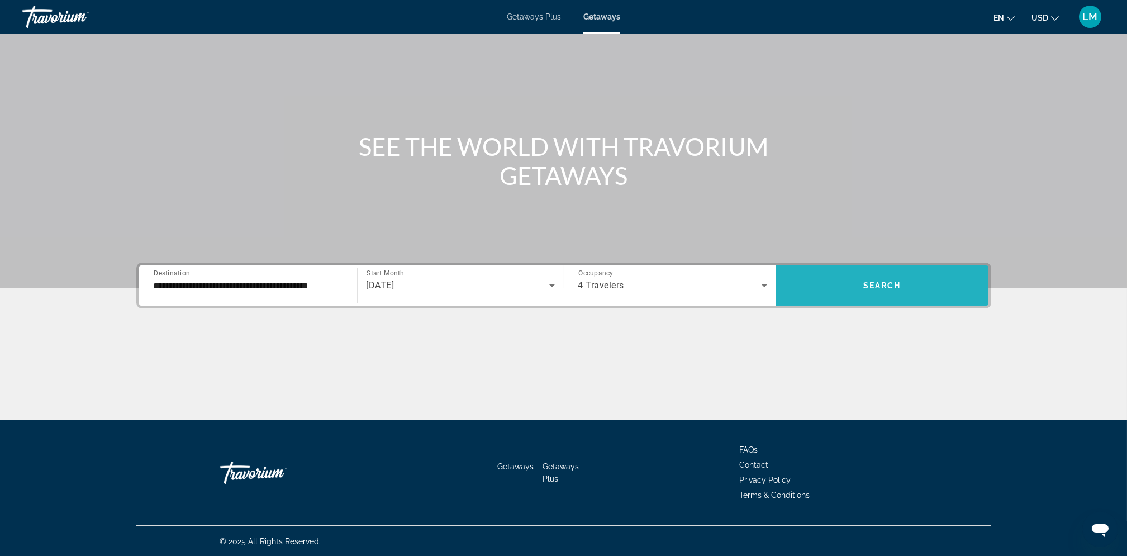
click at [876, 279] on span "Search widget" at bounding box center [882, 285] width 212 height 27
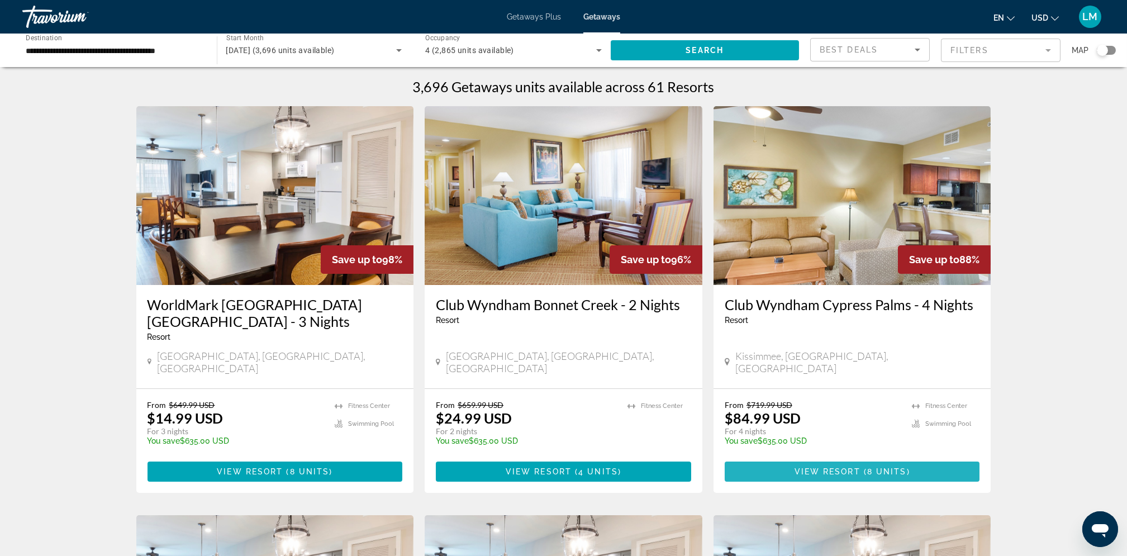
click at [806, 467] on span "View Resort" at bounding box center [827, 471] width 66 height 9
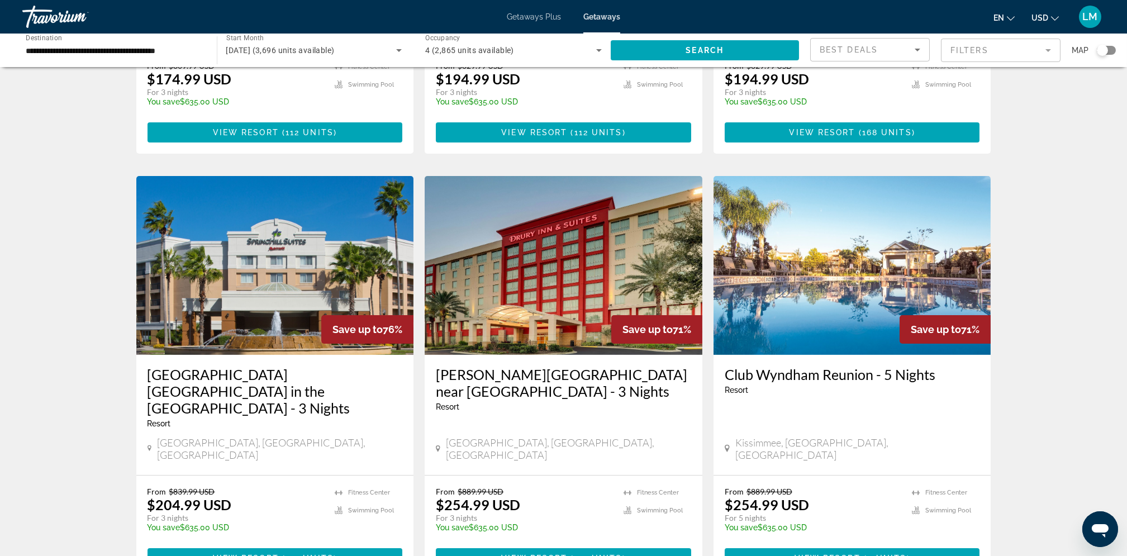
scroll to position [1318, 0]
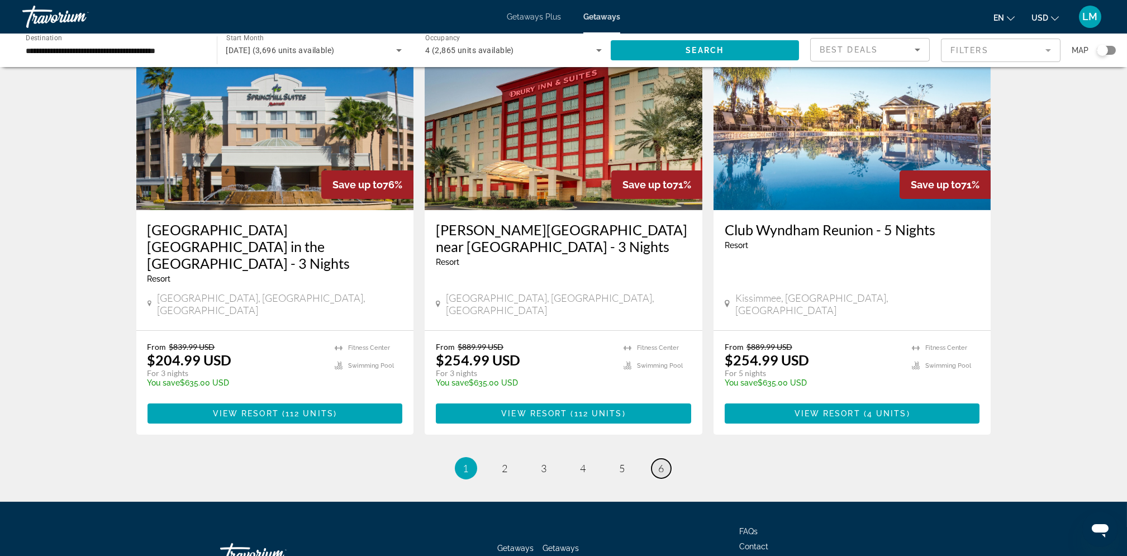
click at [660, 462] on span "6" at bounding box center [662, 468] width 6 height 12
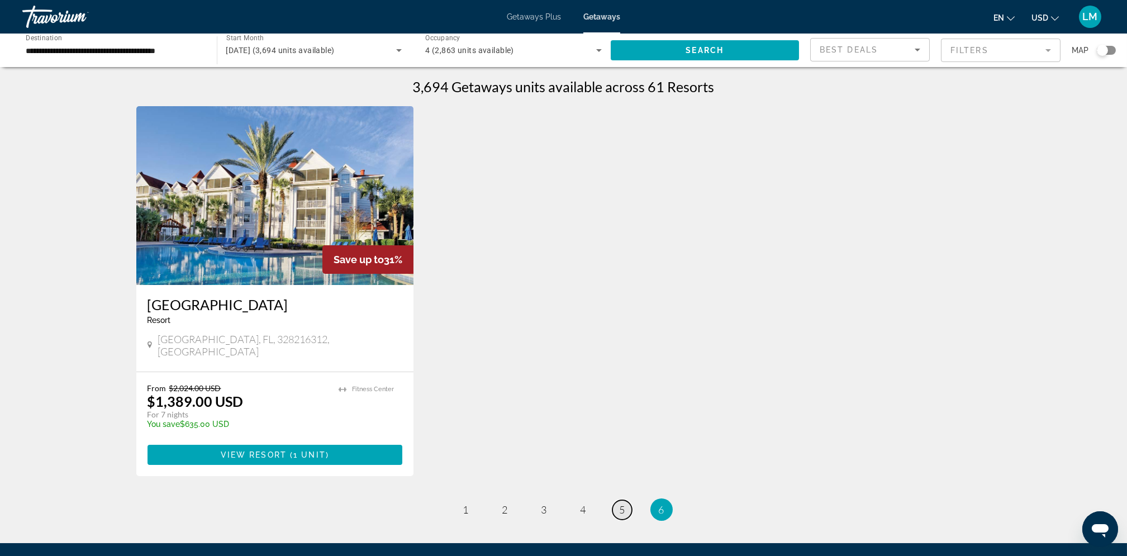
click at [621, 503] on span "5" at bounding box center [623, 509] width 6 height 12
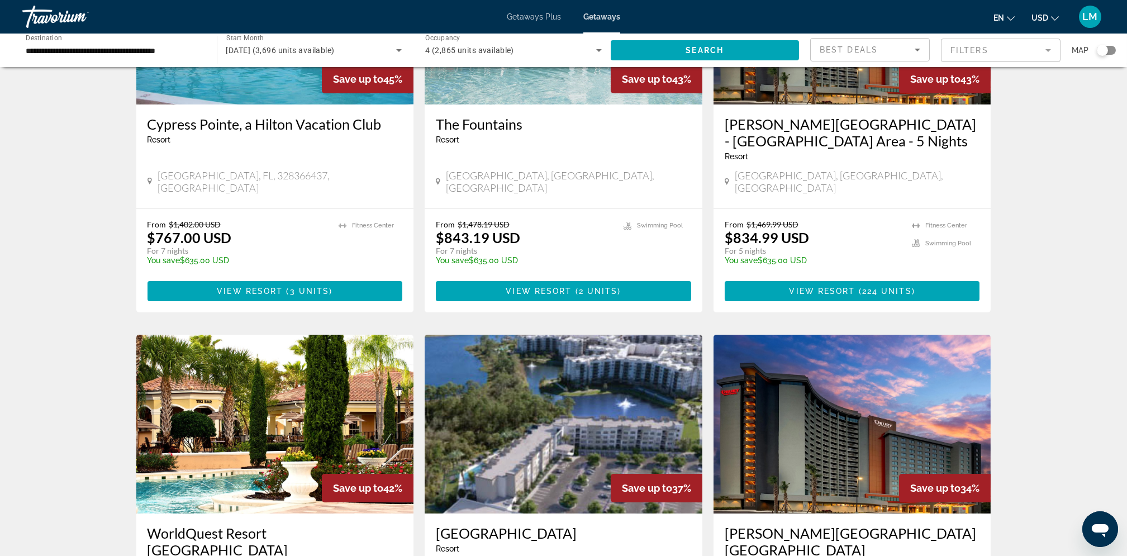
scroll to position [1318, 0]
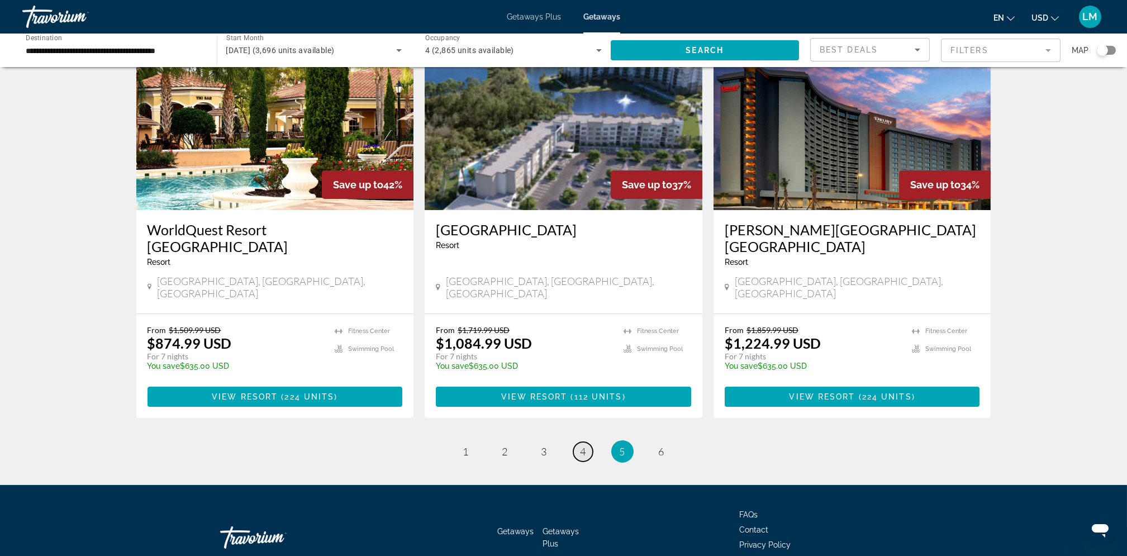
click at [580, 445] on span "4" at bounding box center [583, 451] width 6 height 12
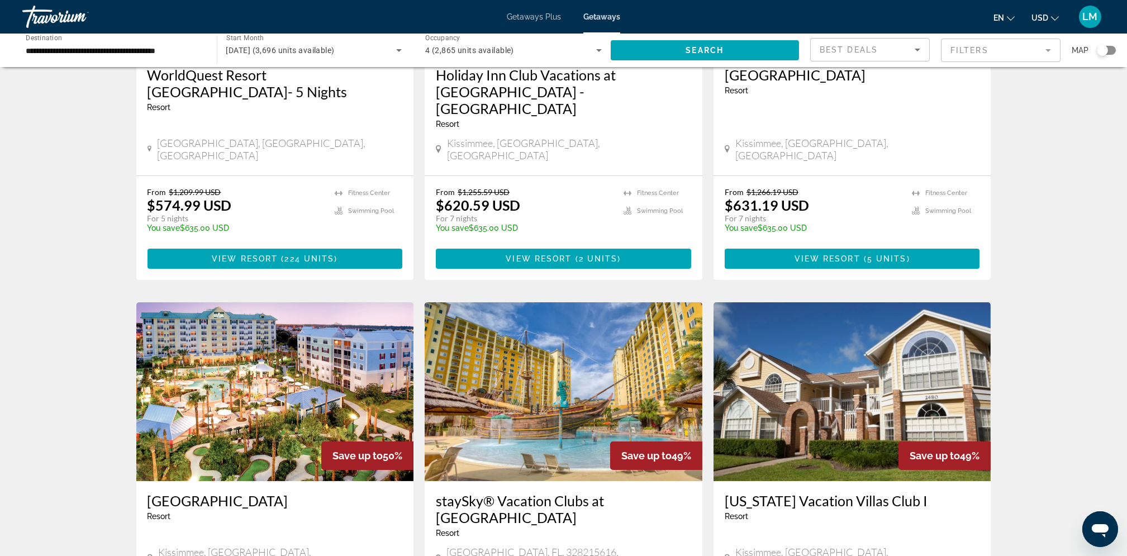
scroll to position [1302, 0]
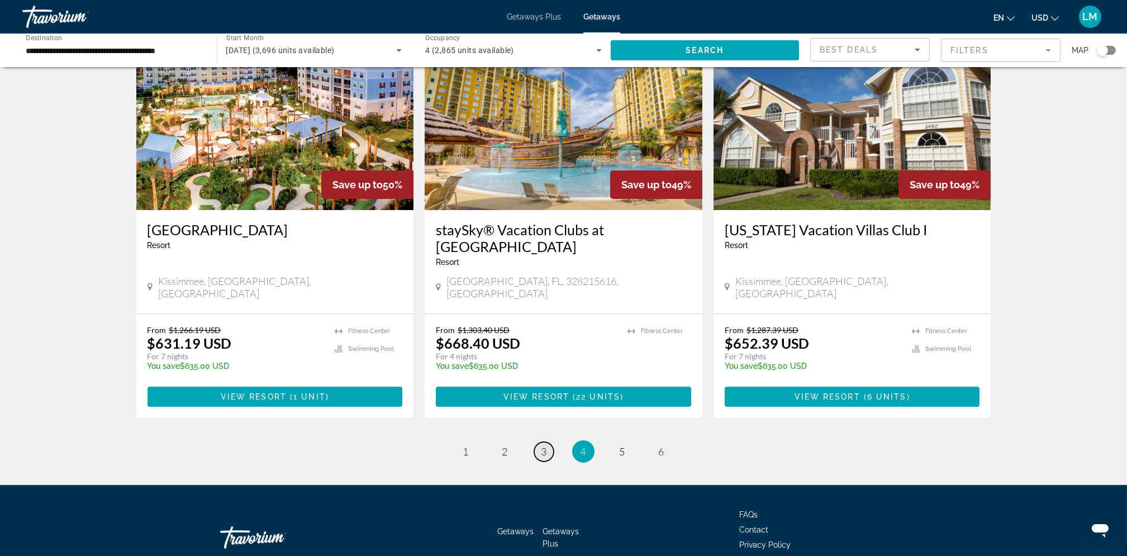
click at [547, 442] on link "page 3" at bounding box center [544, 452] width 20 height 20
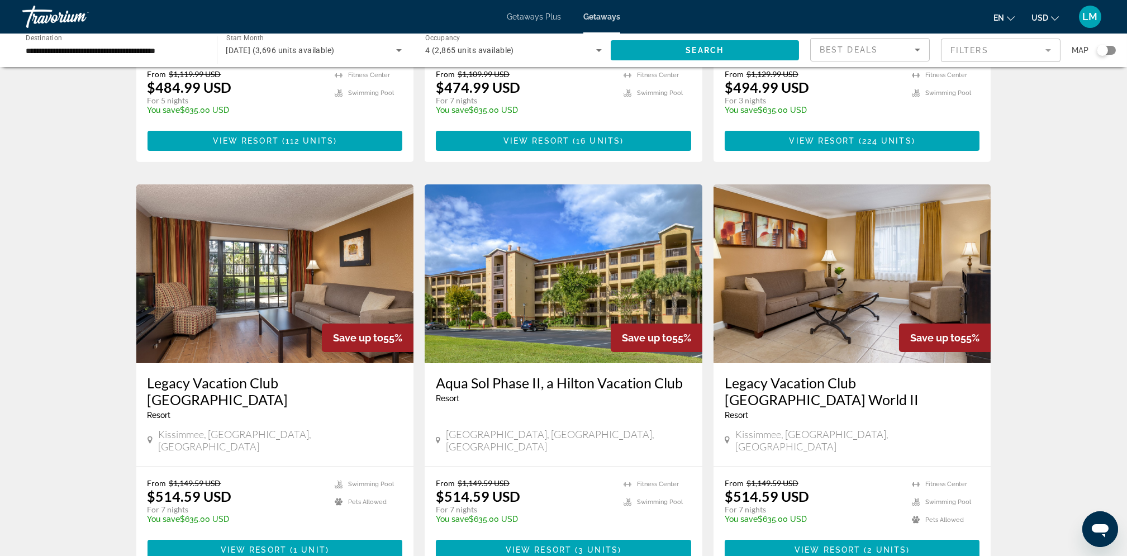
scroll to position [1318, 0]
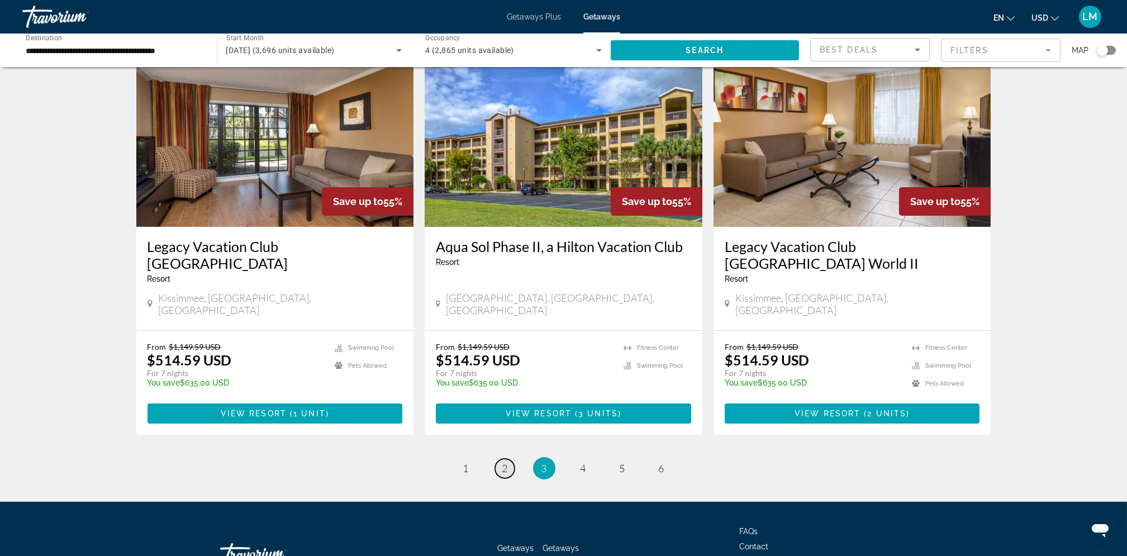
click at [506, 462] on span "2" at bounding box center [505, 468] width 6 height 12
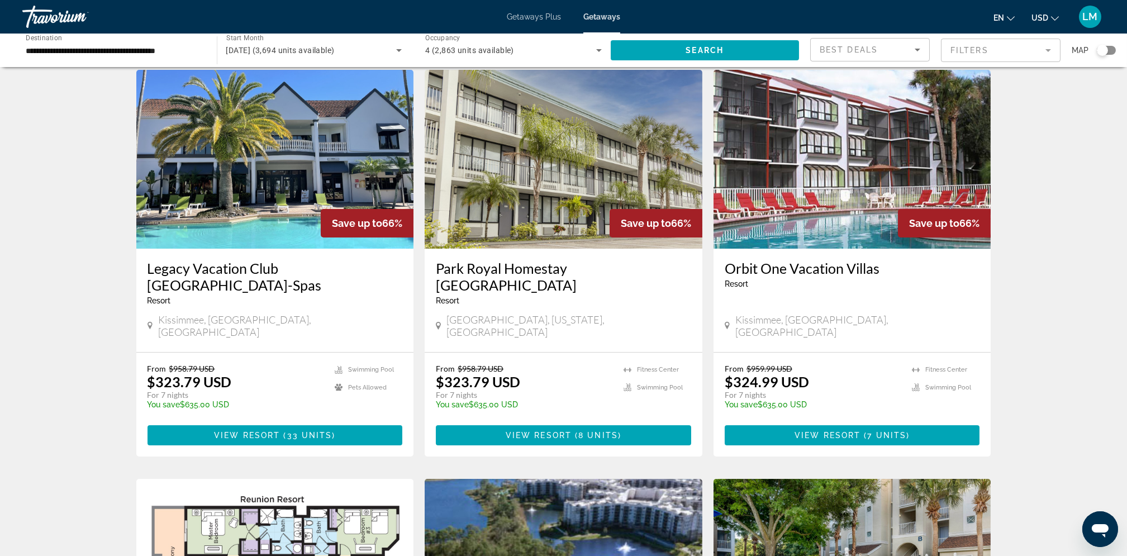
scroll to position [452, 0]
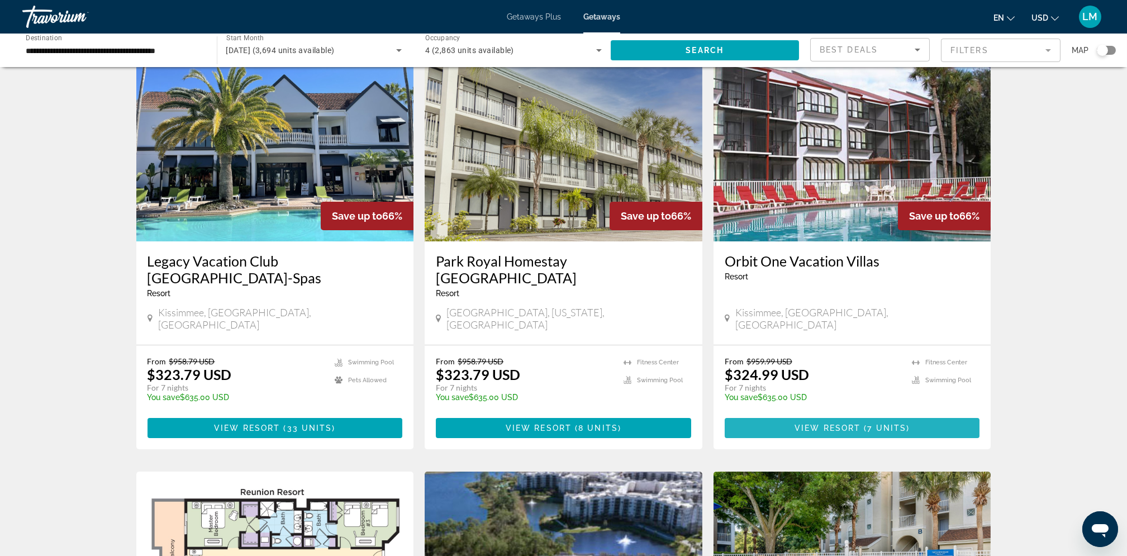
click at [823, 423] on span "View Resort" at bounding box center [827, 427] width 66 height 9
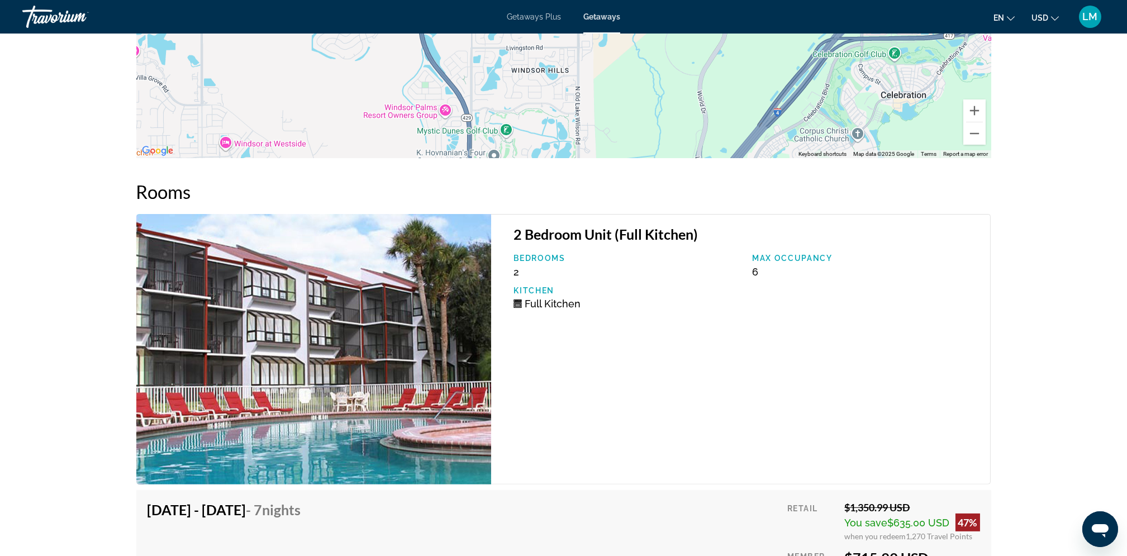
scroll to position [1761, 0]
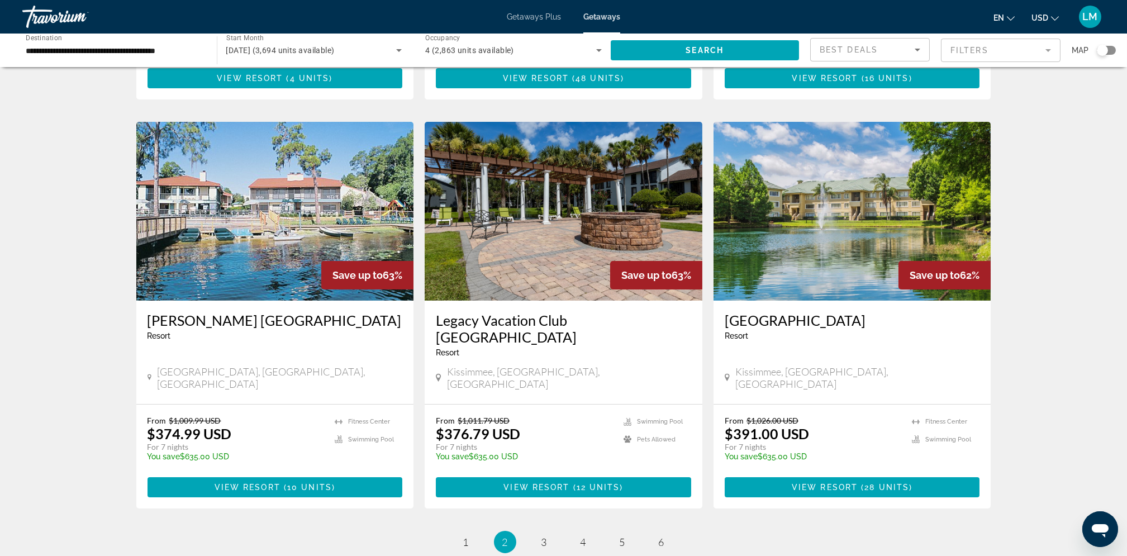
scroll to position [1251, 0]
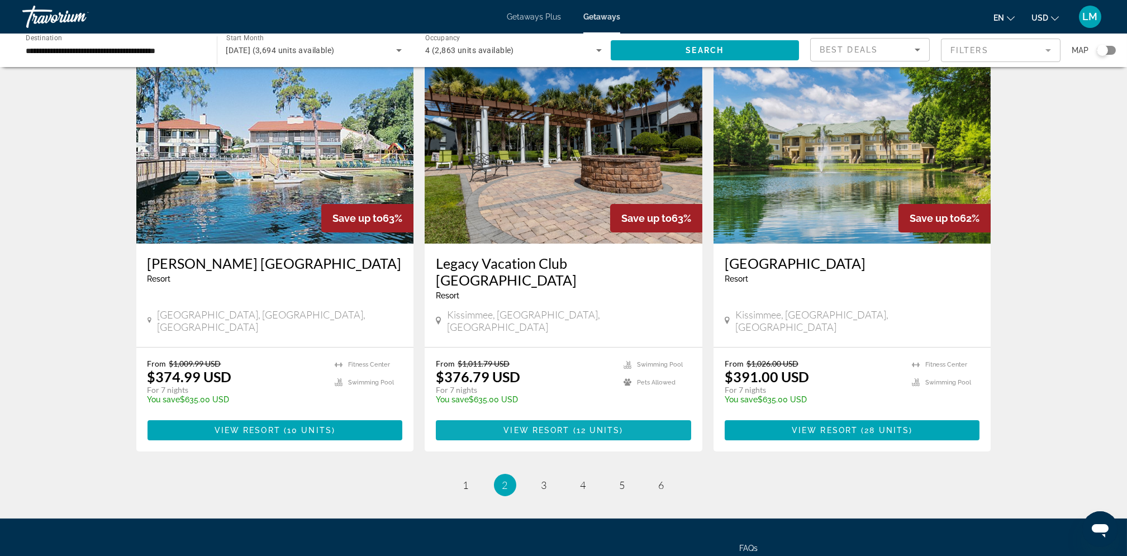
click at [476, 417] on span "Main content" at bounding box center [563, 430] width 255 height 27
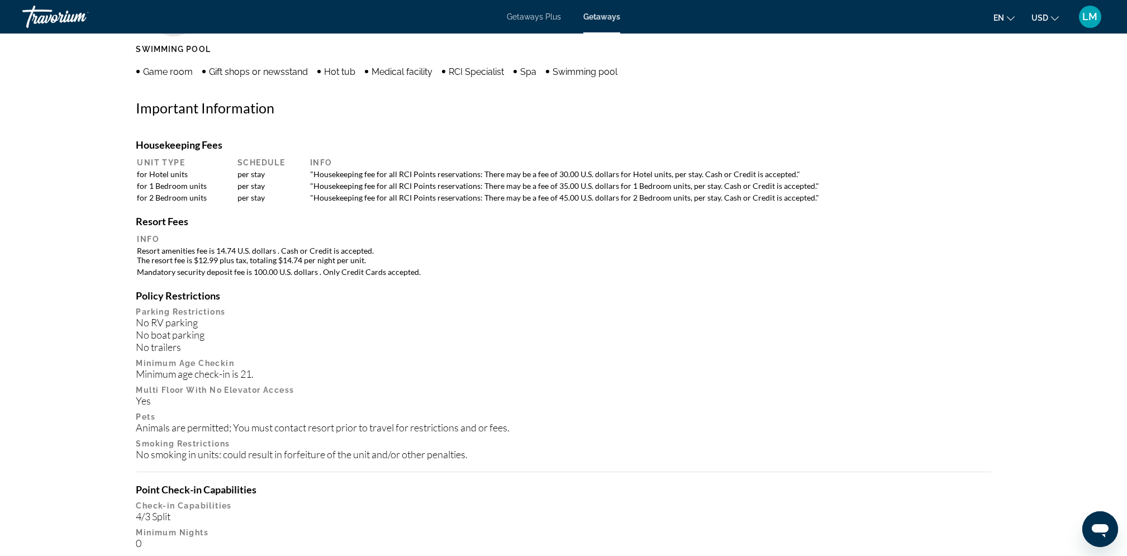
scroll to position [851, 0]
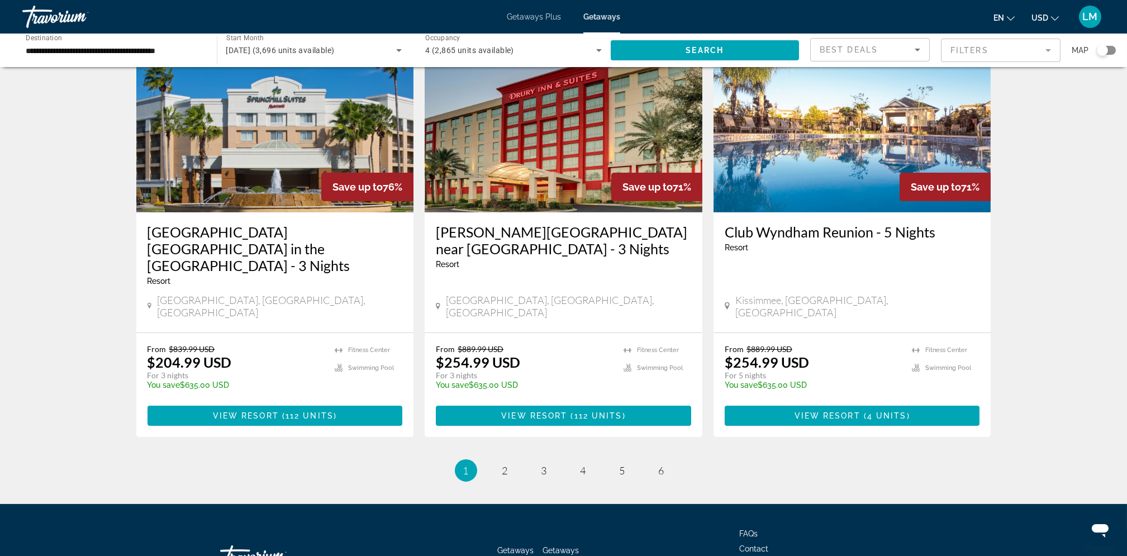
scroll to position [1317, 0]
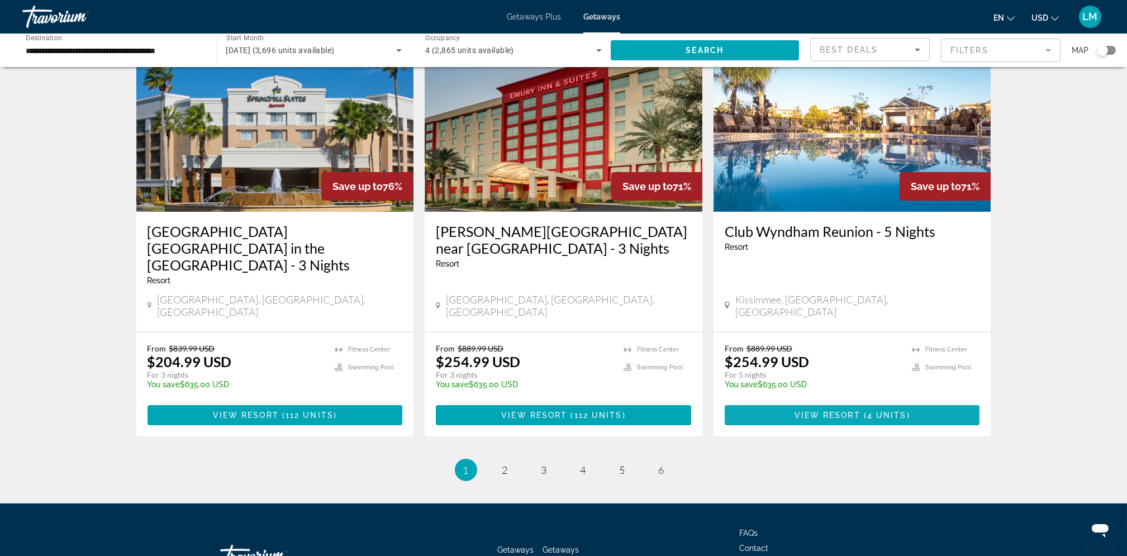
click at [829, 411] on span "View Resort" at bounding box center [827, 415] width 66 height 9
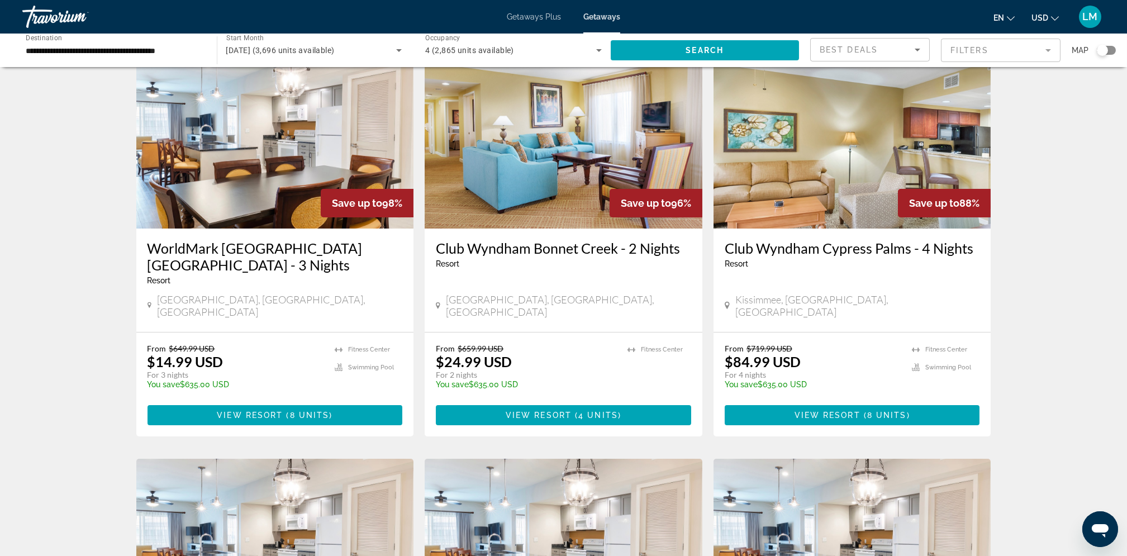
scroll to position [59, 0]
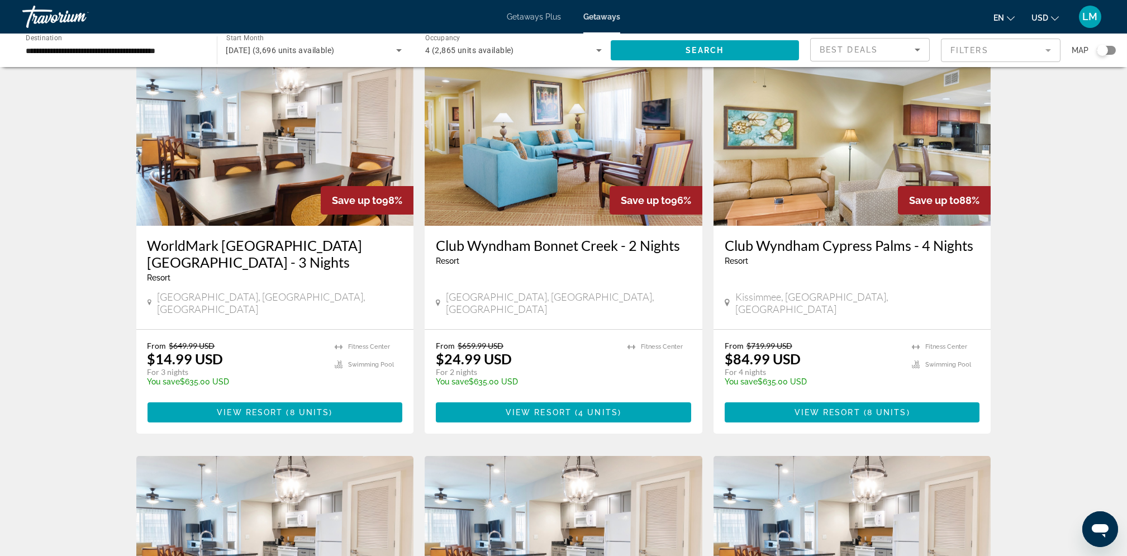
click at [475, 283] on div "Club [GEOGRAPHIC_DATA] - 2 Nights Resort - This is an adults only resort [GEOGR…" at bounding box center [564, 277] width 278 height 103
click at [263, 408] on span "View Resort" at bounding box center [250, 412] width 66 height 9
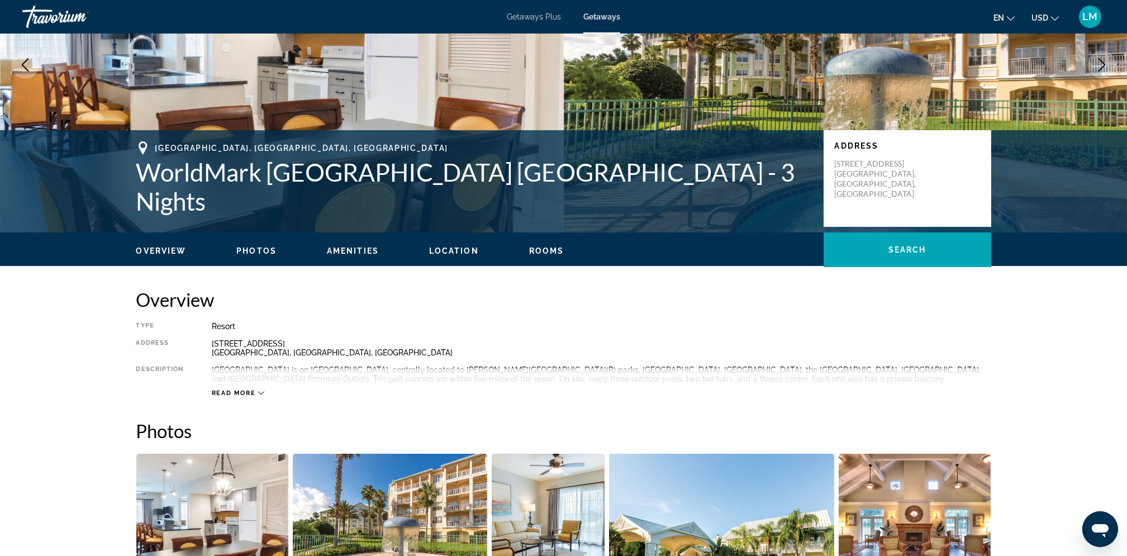
scroll to position [127, 0]
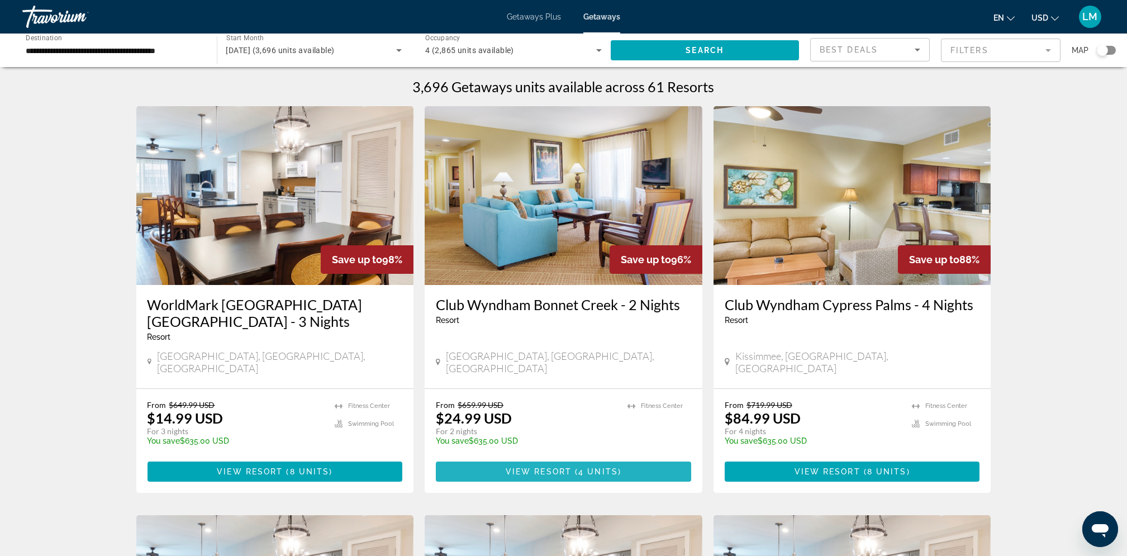
click at [547, 467] on span "View Resort" at bounding box center [539, 471] width 66 height 9
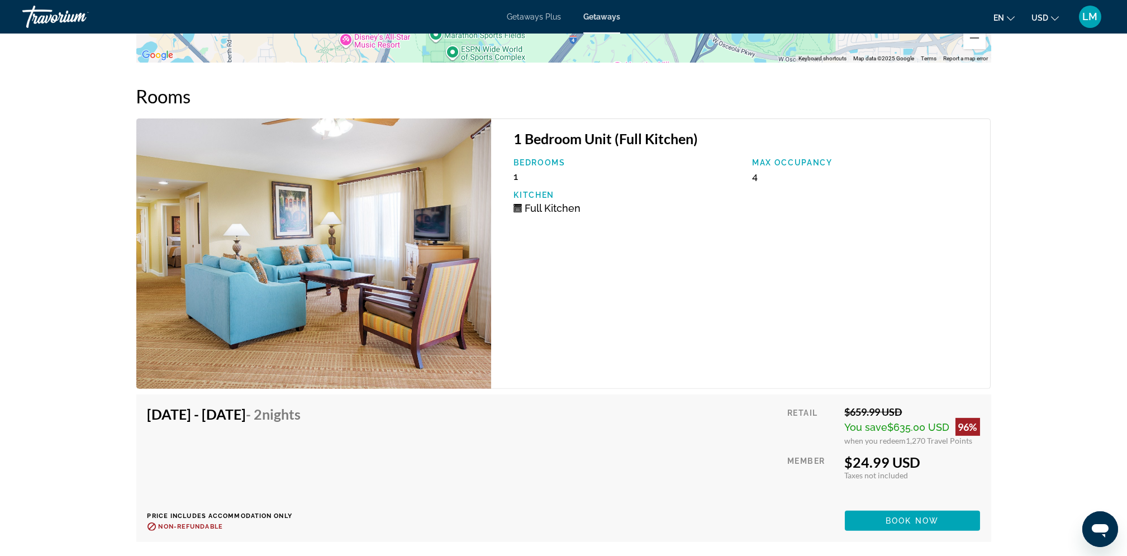
scroll to position [1881, 0]
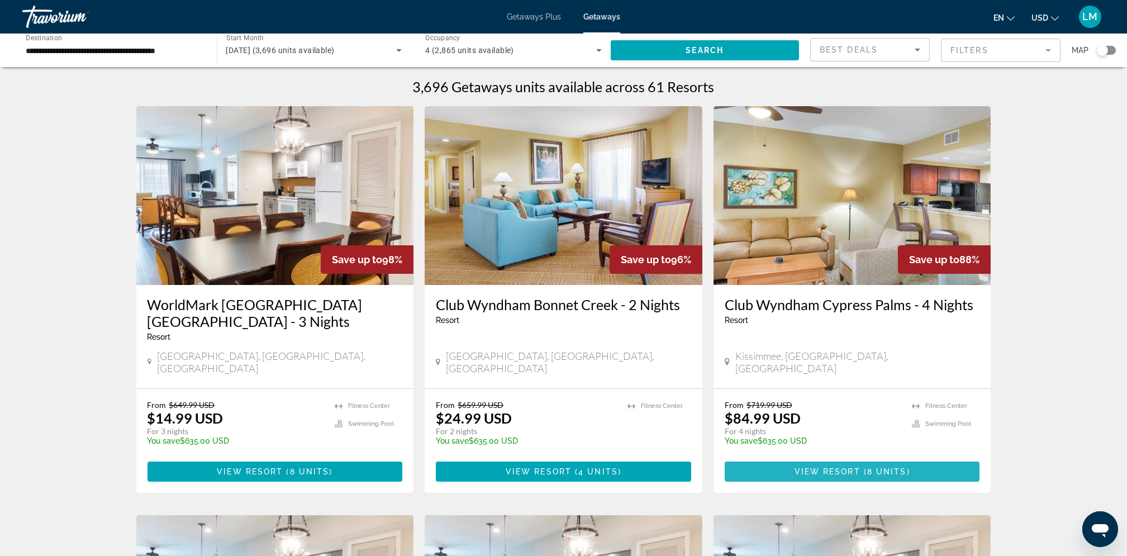
click at [808, 467] on span "View Resort" at bounding box center [827, 471] width 66 height 9
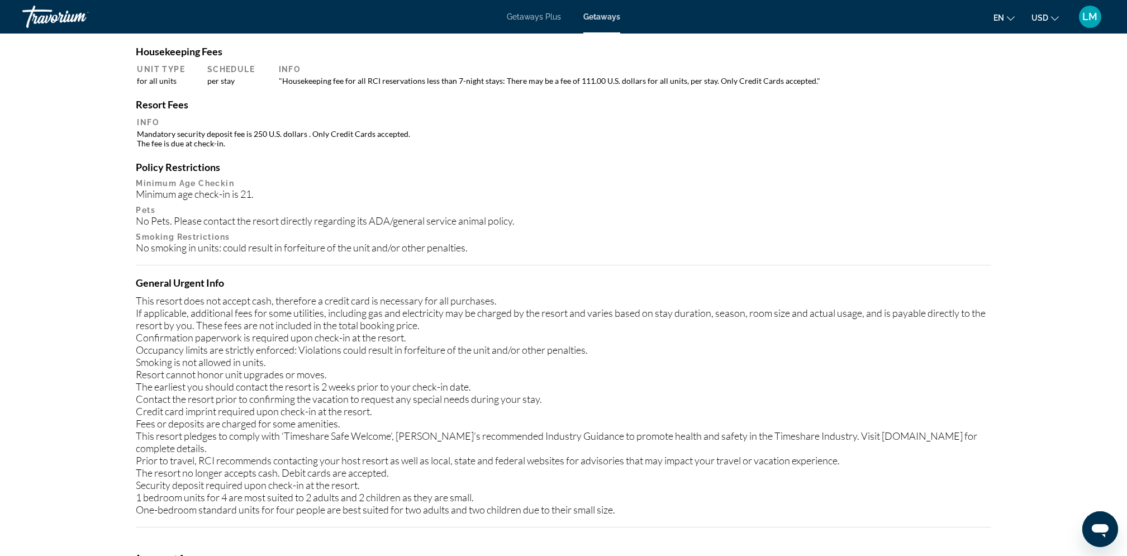
scroll to position [1031, 0]
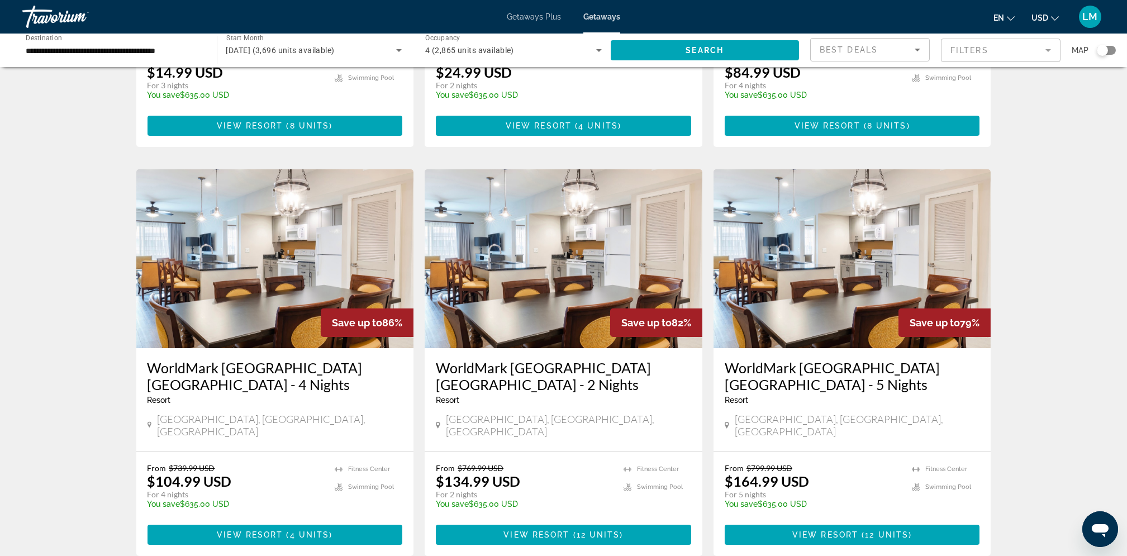
scroll to position [350, 0]
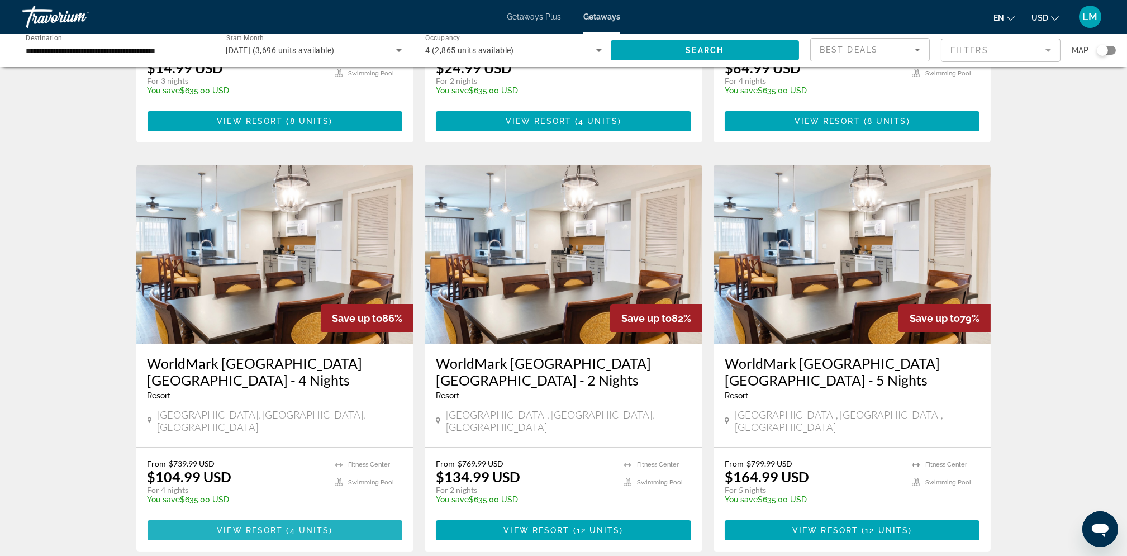
click at [254, 526] on span "View Resort" at bounding box center [250, 530] width 66 height 9
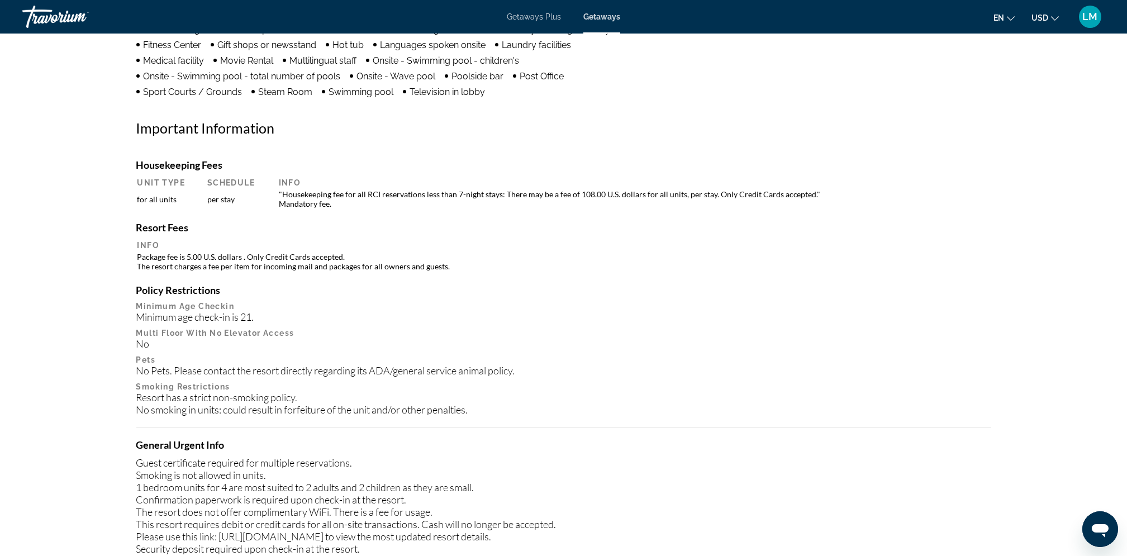
scroll to position [952, 0]
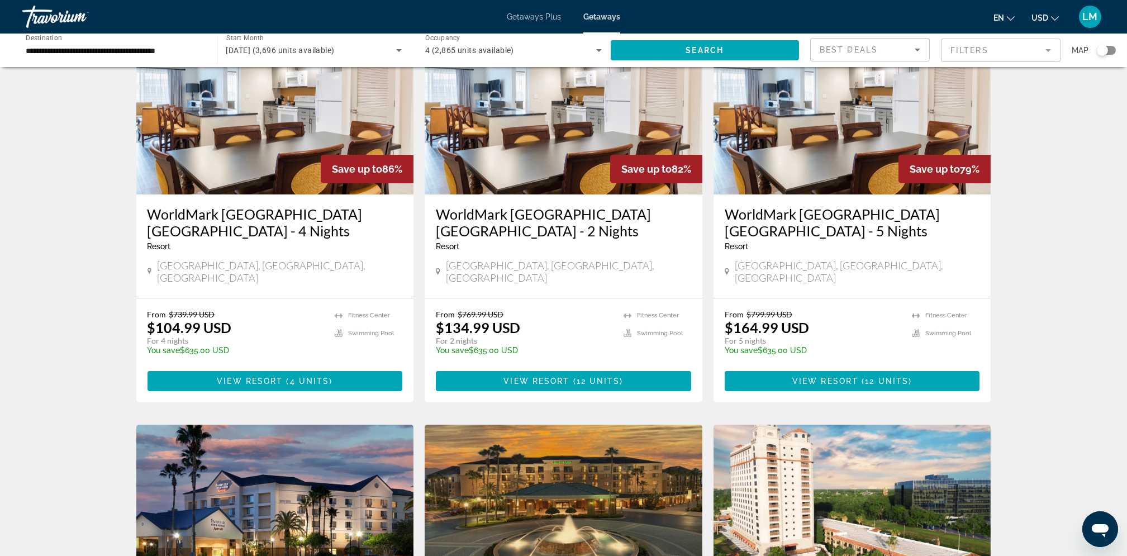
scroll to position [501, 0]
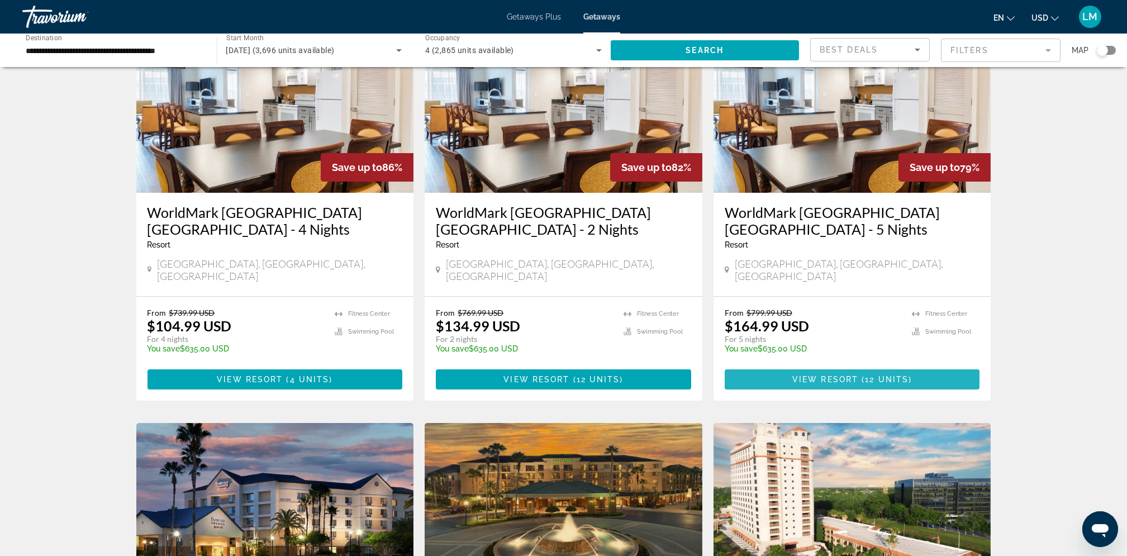
click at [812, 375] on span "View Resort" at bounding box center [825, 379] width 66 height 9
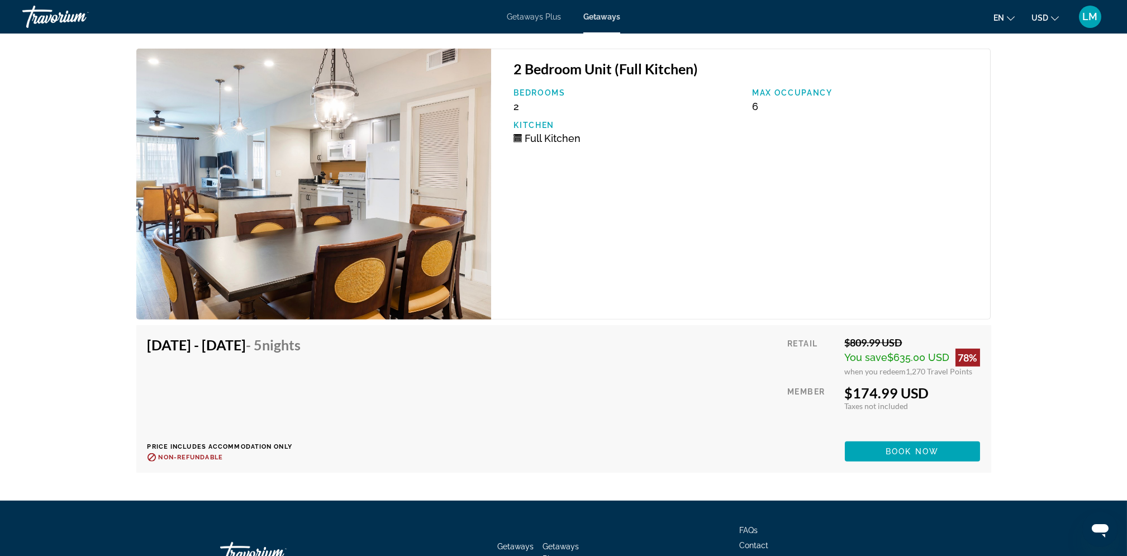
scroll to position [2789, 0]
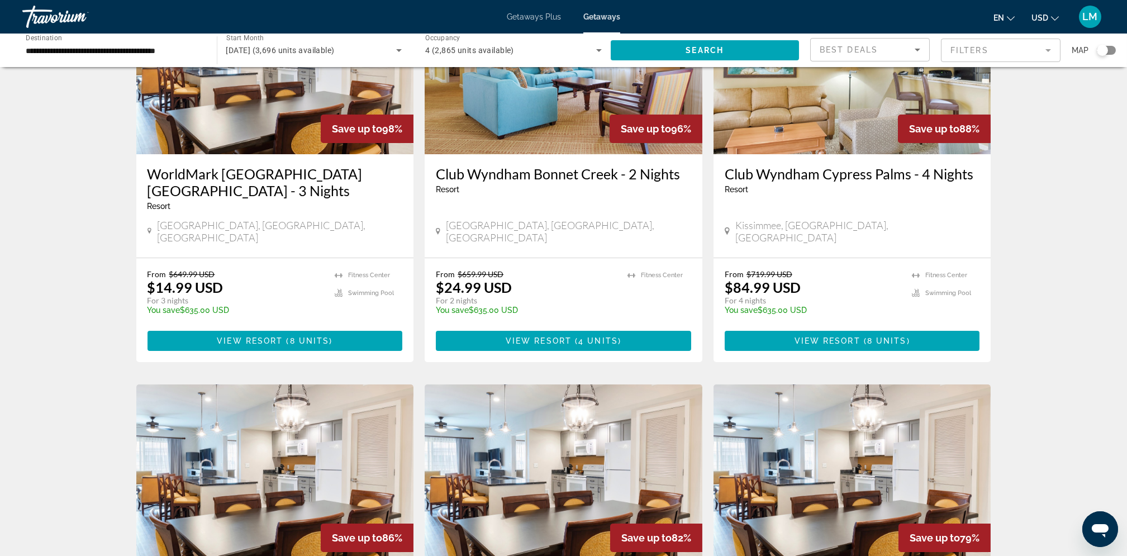
click at [754, 198] on div "Club Wyndham Cypress Palms - 4 Nights Resort - This is an adults only resort" at bounding box center [852, 183] width 255 height 37
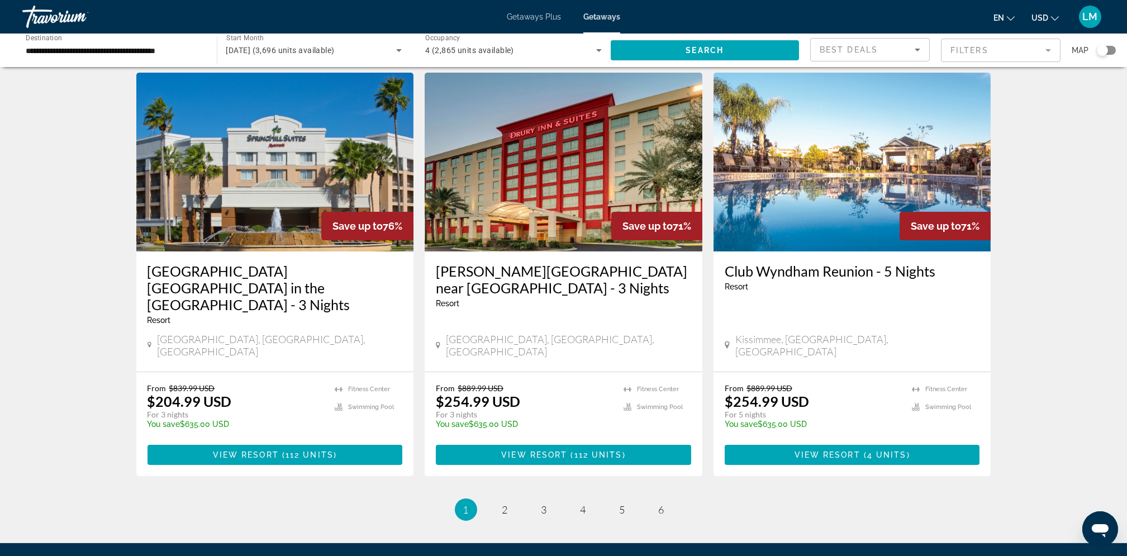
scroll to position [1279, 0]
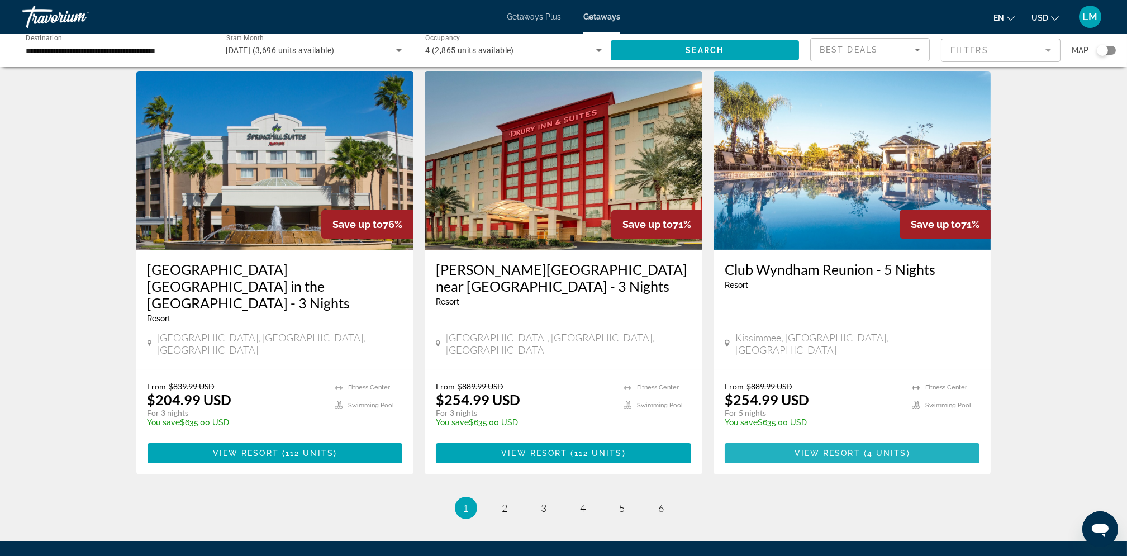
click at [801, 449] on span "View Resort" at bounding box center [827, 453] width 66 height 9
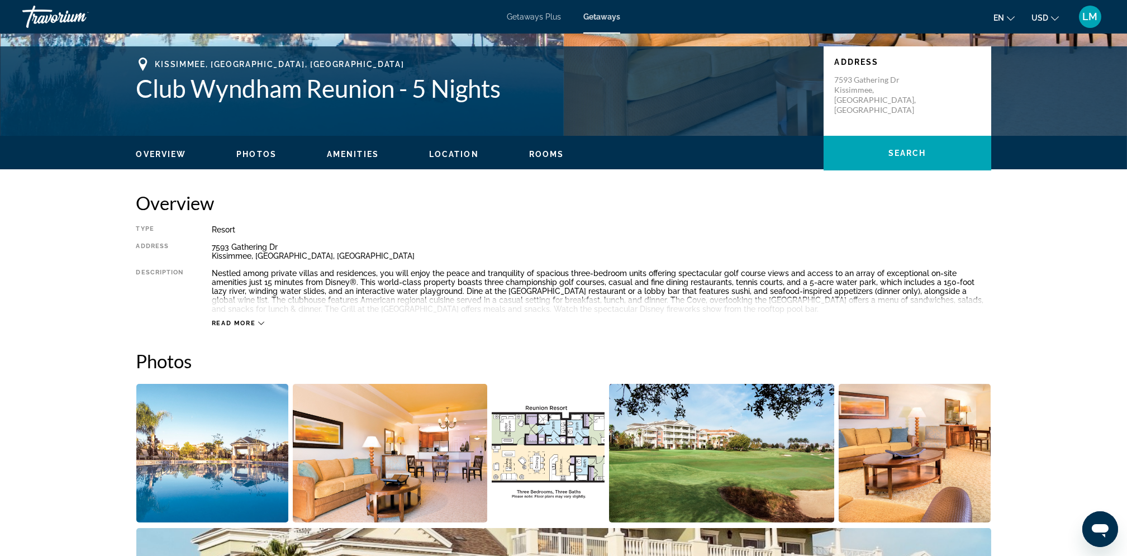
scroll to position [179, 0]
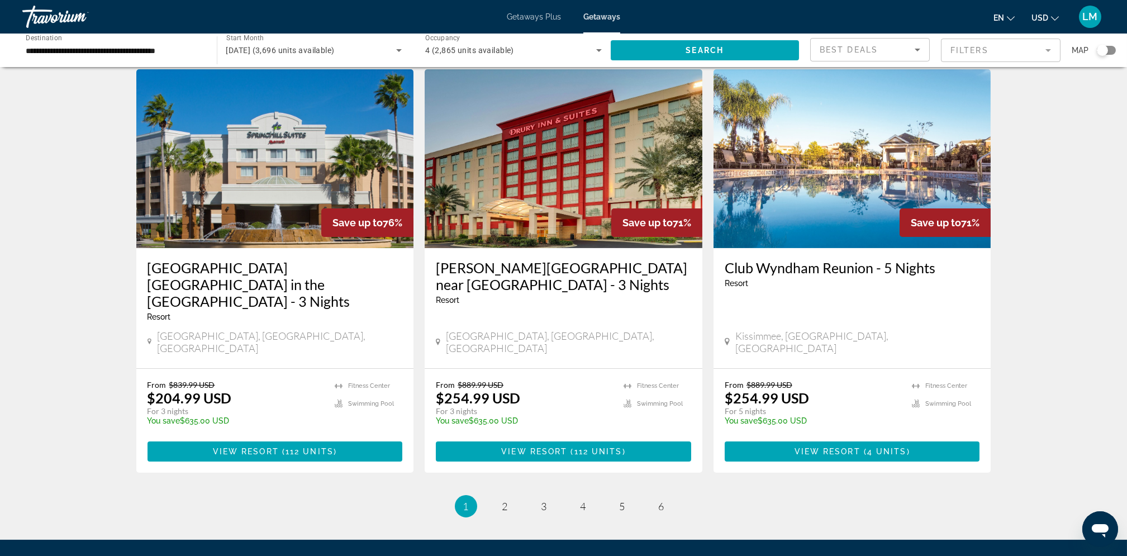
scroll to position [1318, 0]
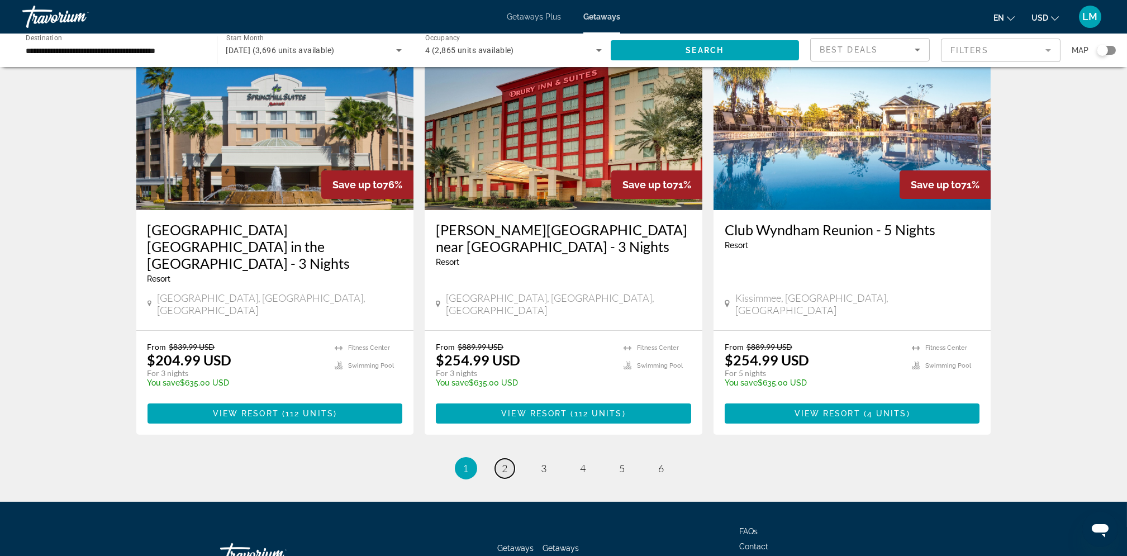
click at [502, 462] on span "2" at bounding box center [505, 468] width 6 height 12
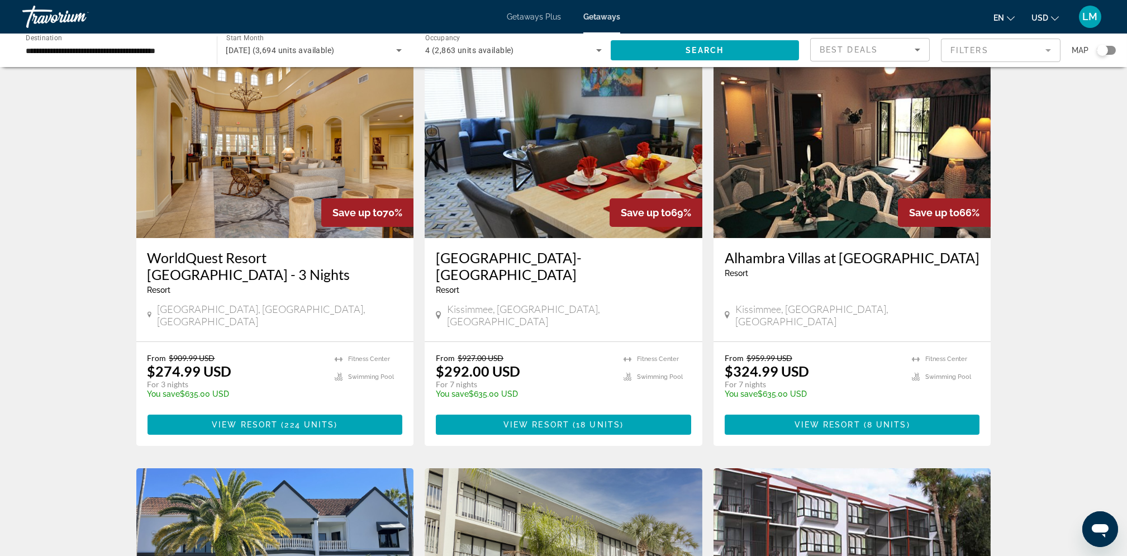
scroll to position [47, 0]
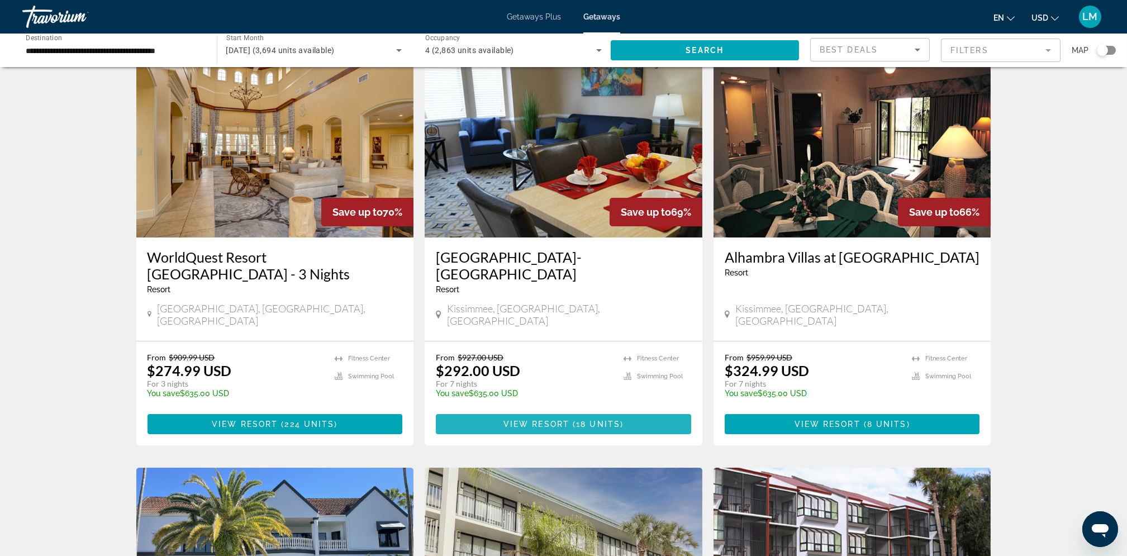
click at [499, 411] on span "Main content" at bounding box center [563, 424] width 255 height 27
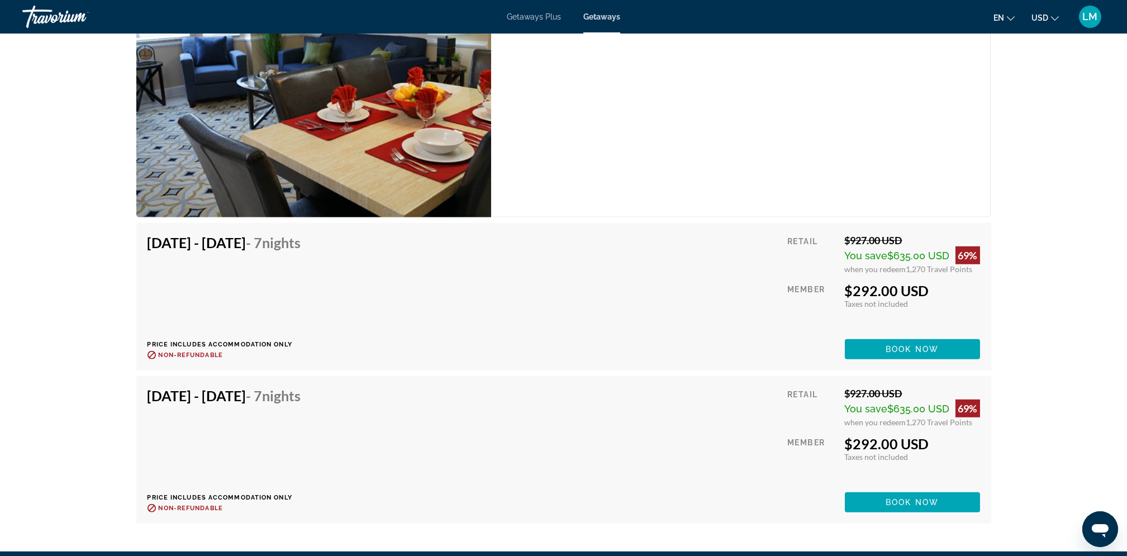
scroll to position [3082, 0]
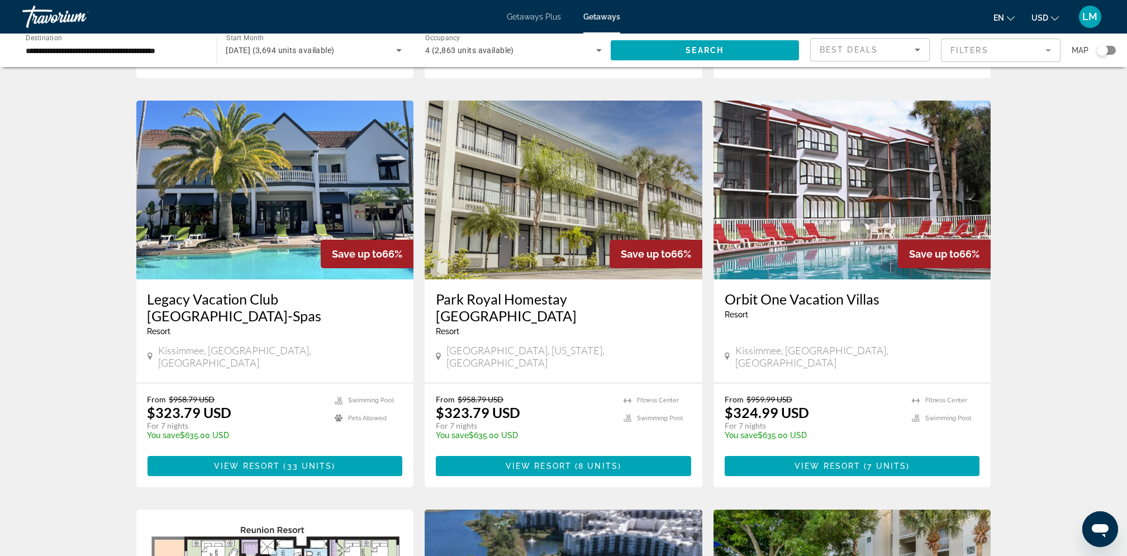
scroll to position [414, 0]
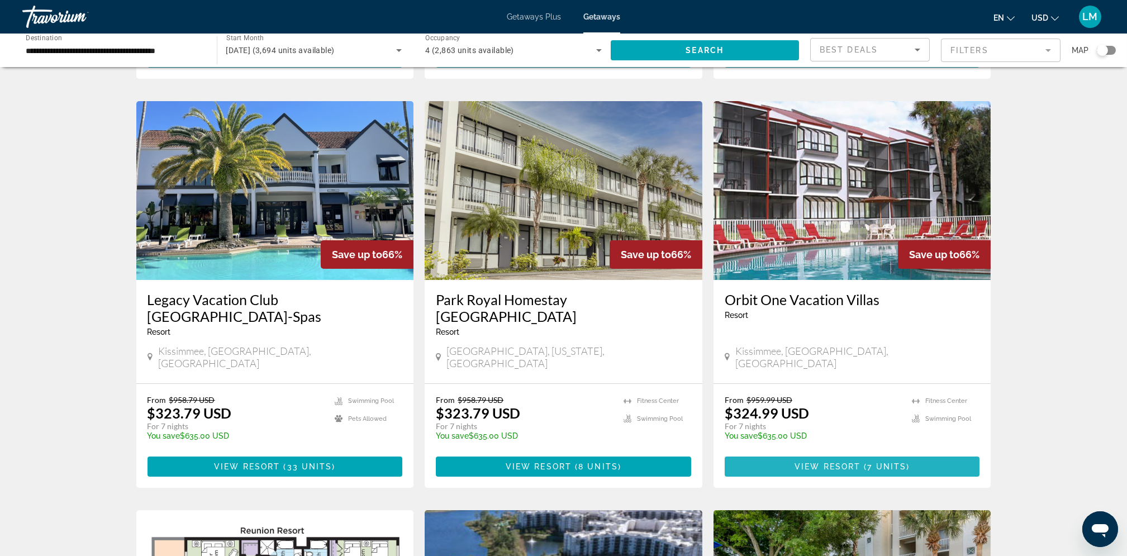
click at [878, 453] on span "Main content" at bounding box center [852, 466] width 255 height 27
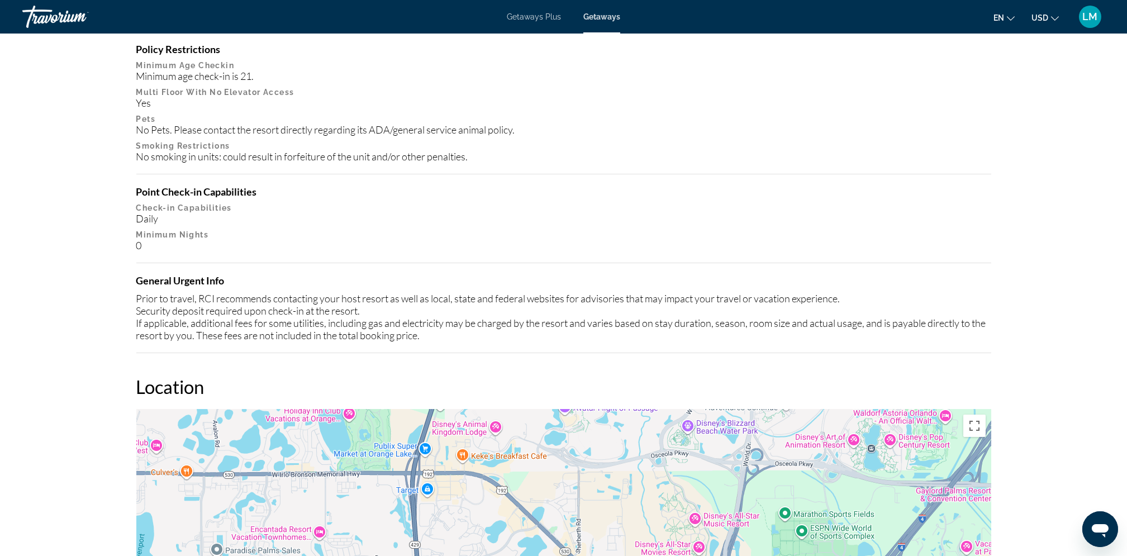
scroll to position [1161, 0]
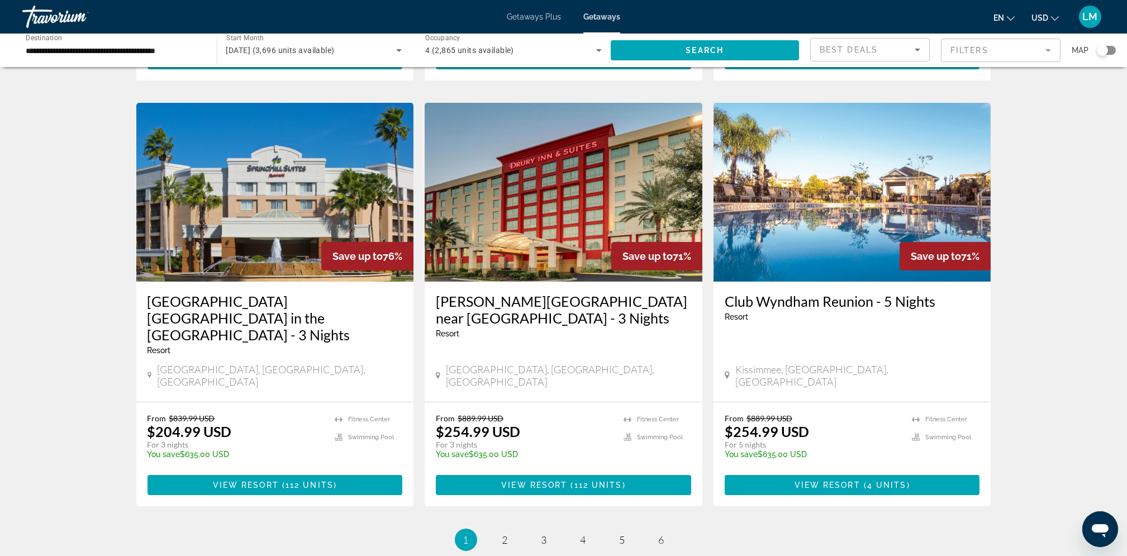
scroll to position [1318, 0]
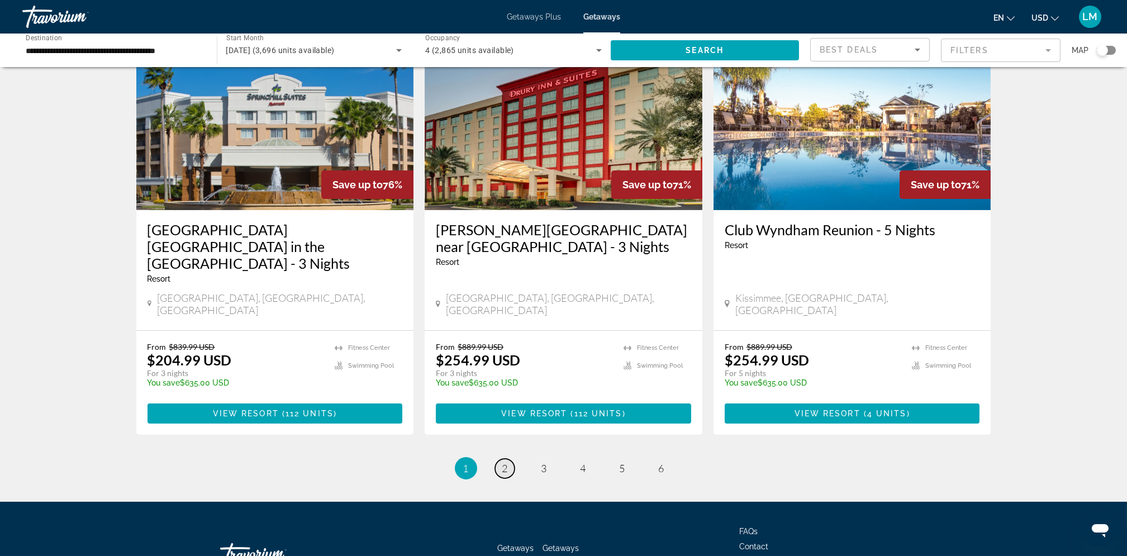
click at [503, 462] on span "2" at bounding box center [505, 468] width 6 height 12
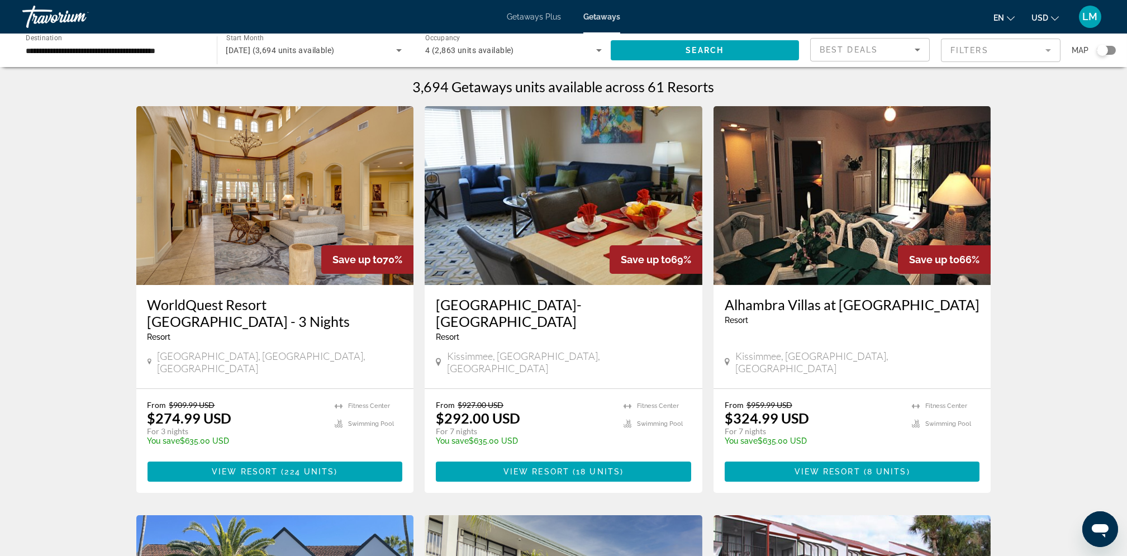
click at [503, 409] on p "$292.00 USD" at bounding box center [478, 417] width 84 height 17
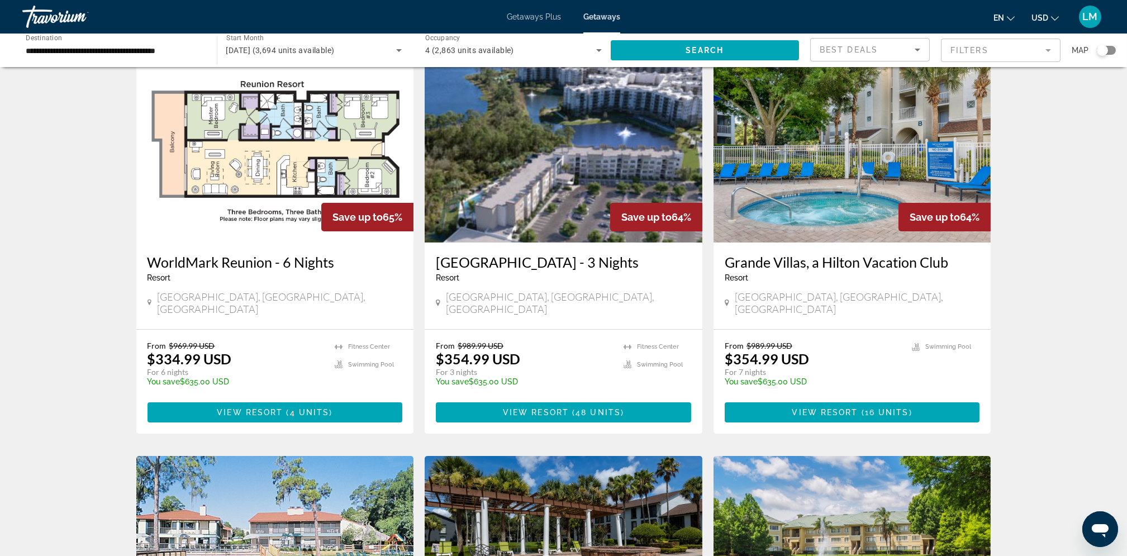
scroll to position [861, 0]
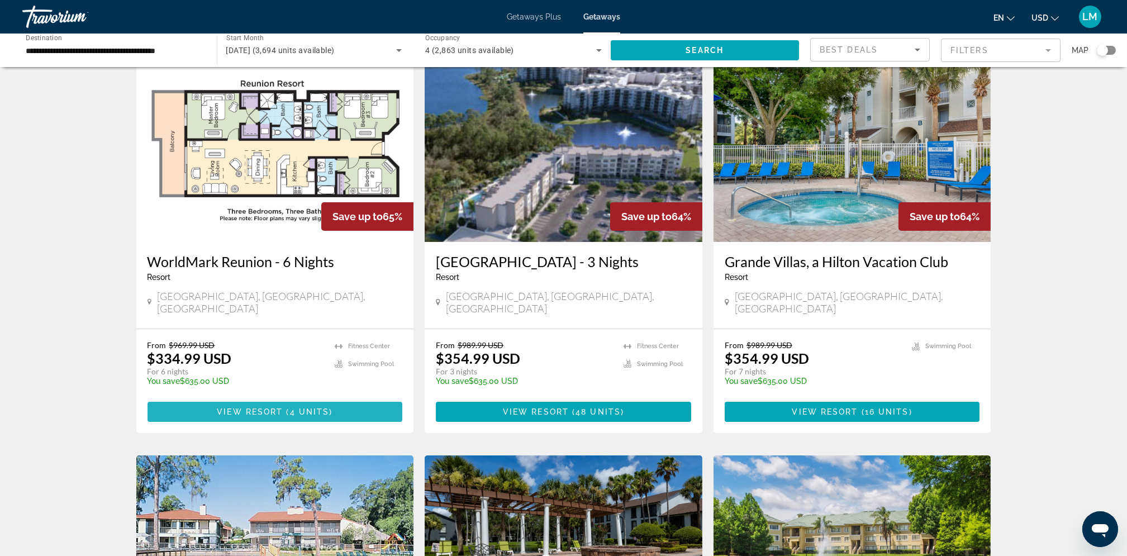
click at [212, 398] on span "Main content" at bounding box center [274, 411] width 255 height 27
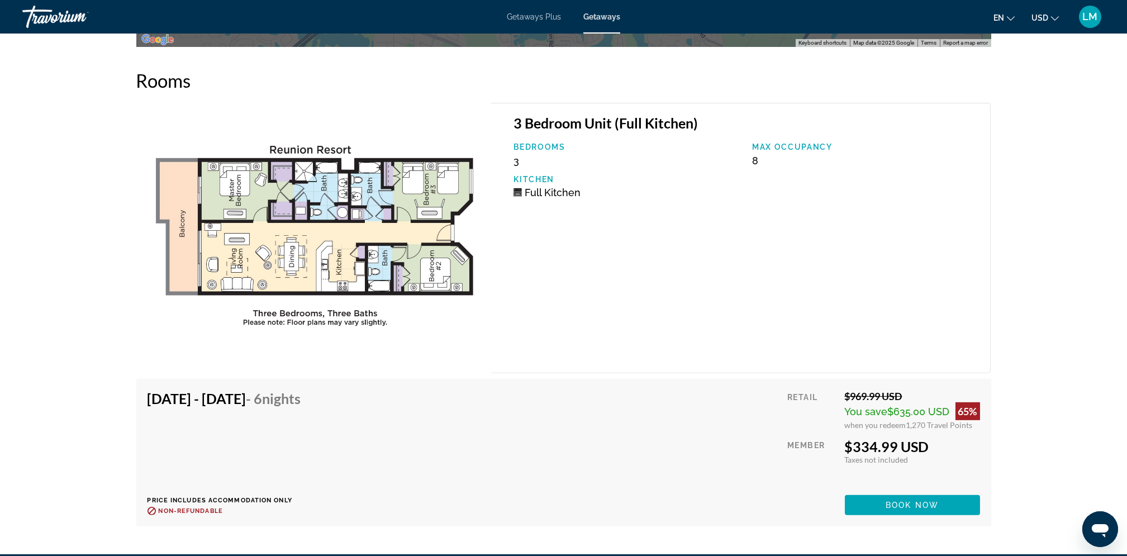
scroll to position [1933, 0]
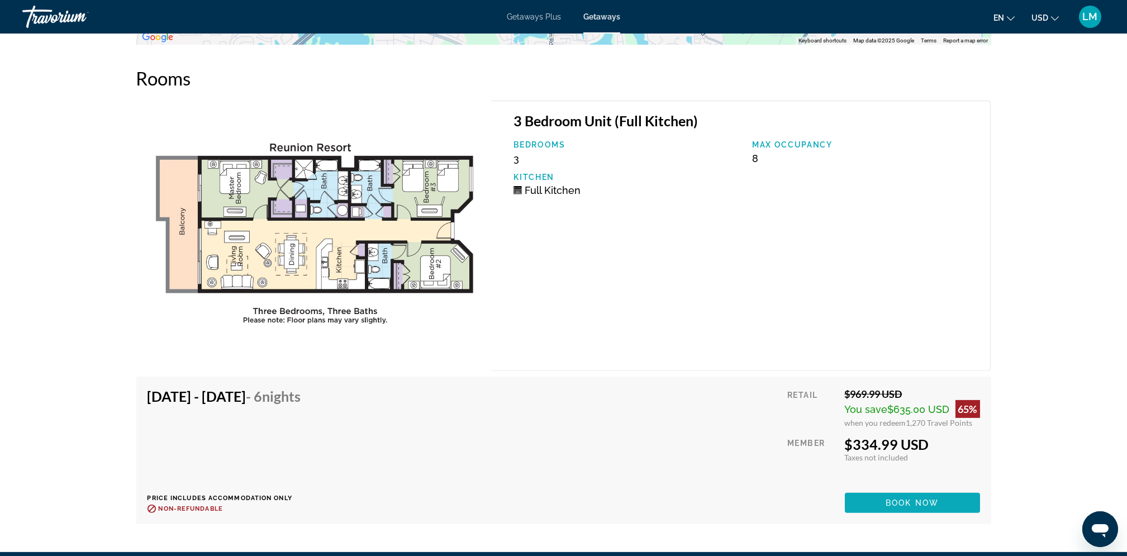
click at [906, 489] on span "Main content" at bounding box center [912, 502] width 135 height 27
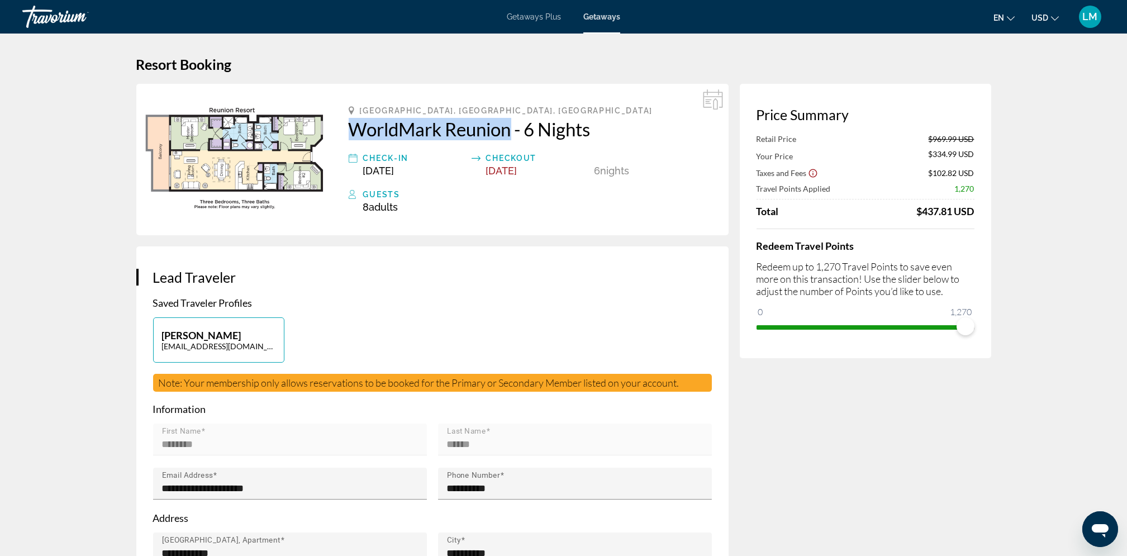
drag, startPoint x: 345, startPoint y: 128, endPoint x: 511, endPoint y: 121, distance: 166.1
click at [511, 121] on div "[GEOGRAPHIC_DATA], [GEOGRAPHIC_DATA], [GEOGRAPHIC_DATA] WorldMark Reunion - 6 N…" at bounding box center [530, 159] width 397 height 151
copy h2 "WorldMark Reunion"
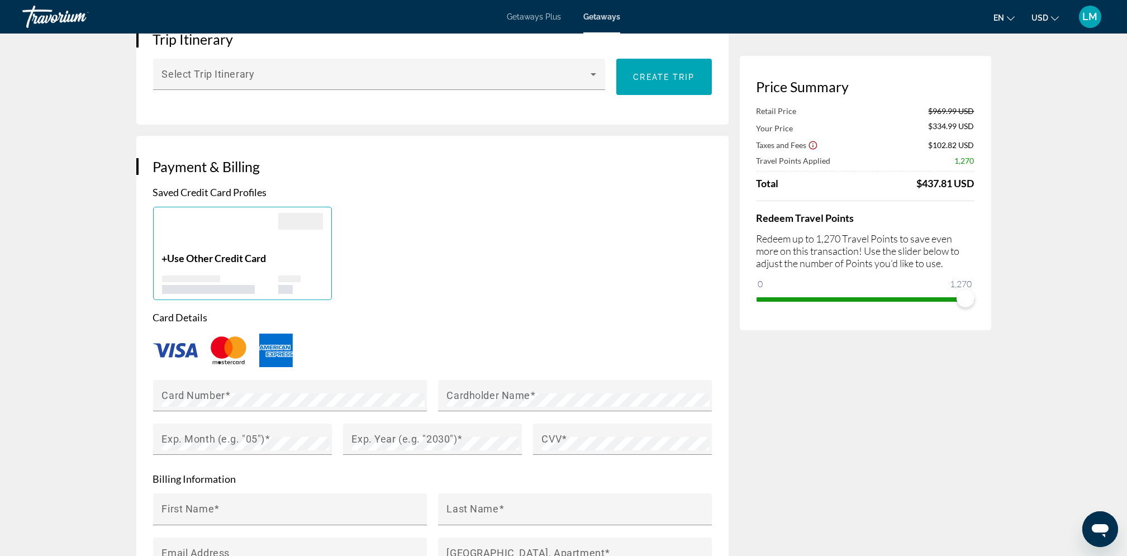
scroll to position [669, 0]
click at [191, 394] on mat-label "Card Number" at bounding box center [193, 394] width 63 height 12
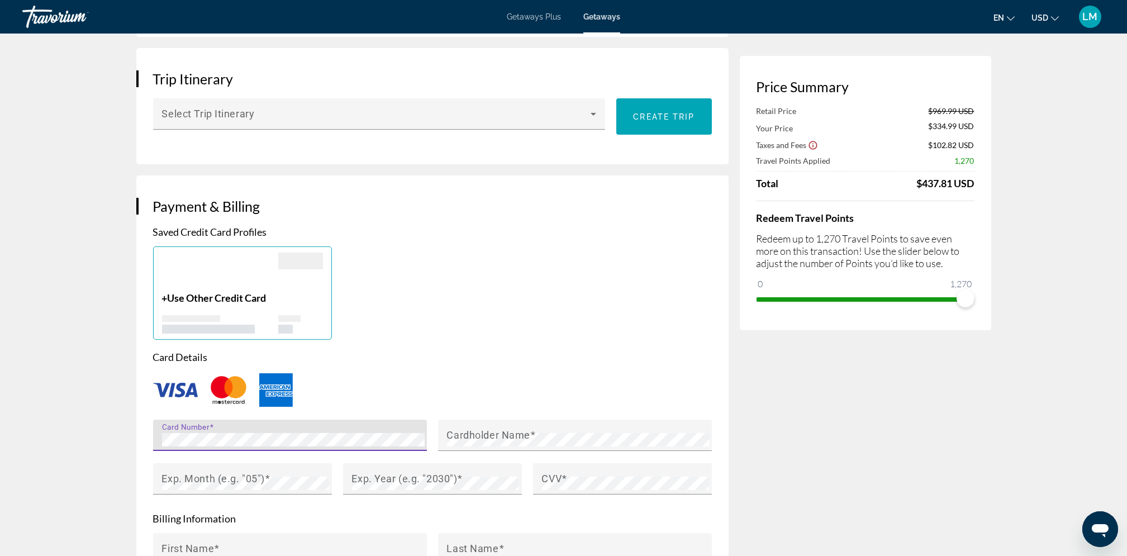
scroll to position [684, 0]
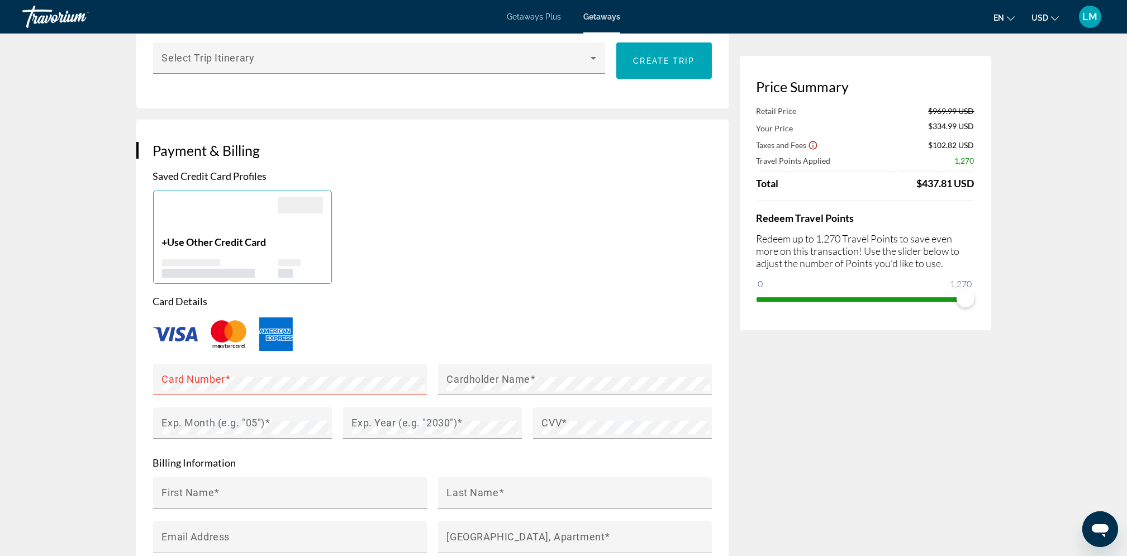
click at [219, 243] on span "Use Other Credit Card" at bounding box center [217, 242] width 99 height 12
click at [177, 382] on mat-label "Card Number" at bounding box center [193, 379] width 63 height 12
click at [489, 376] on mat-label "Cardholder Name" at bounding box center [488, 379] width 83 height 12
click at [412, 421] on mat-label "Exp. Year (e.g. "2030")" at bounding box center [405, 423] width 106 height 12
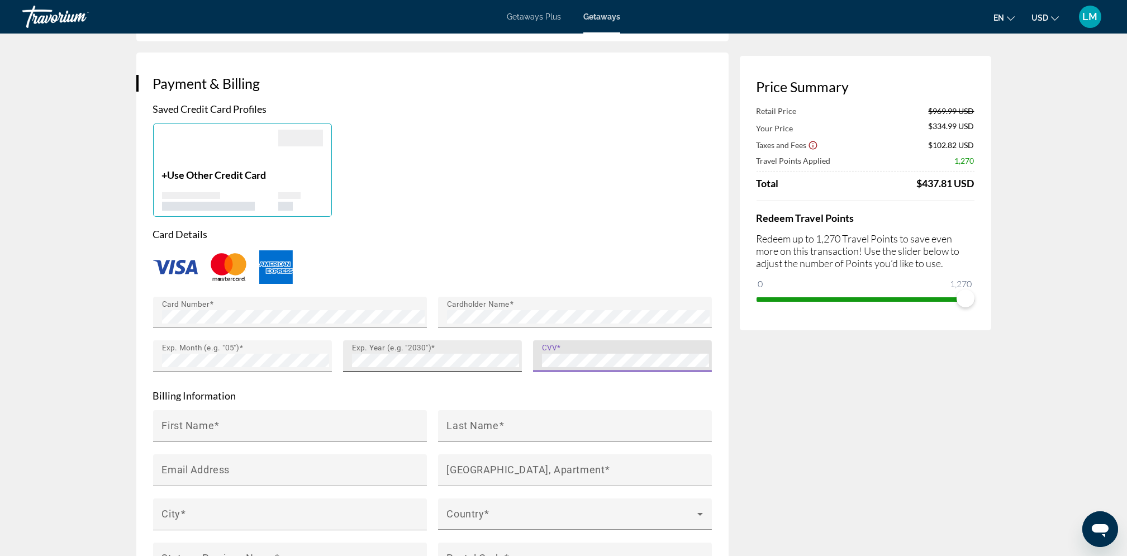
scroll to position [812, 0]
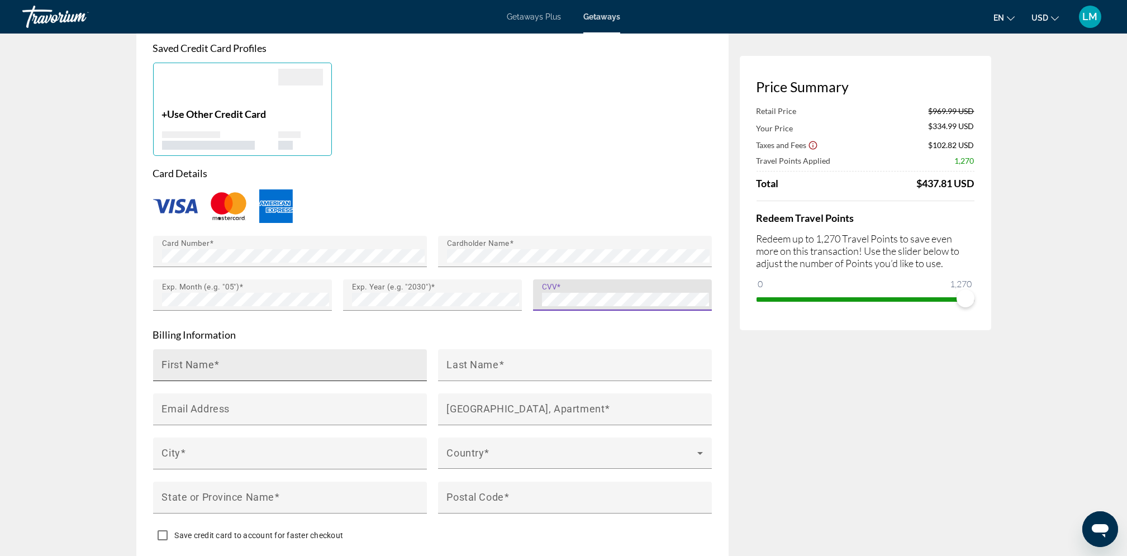
click at [221, 365] on input "First Name" at bounding box center [293, 369] width 263 height 13
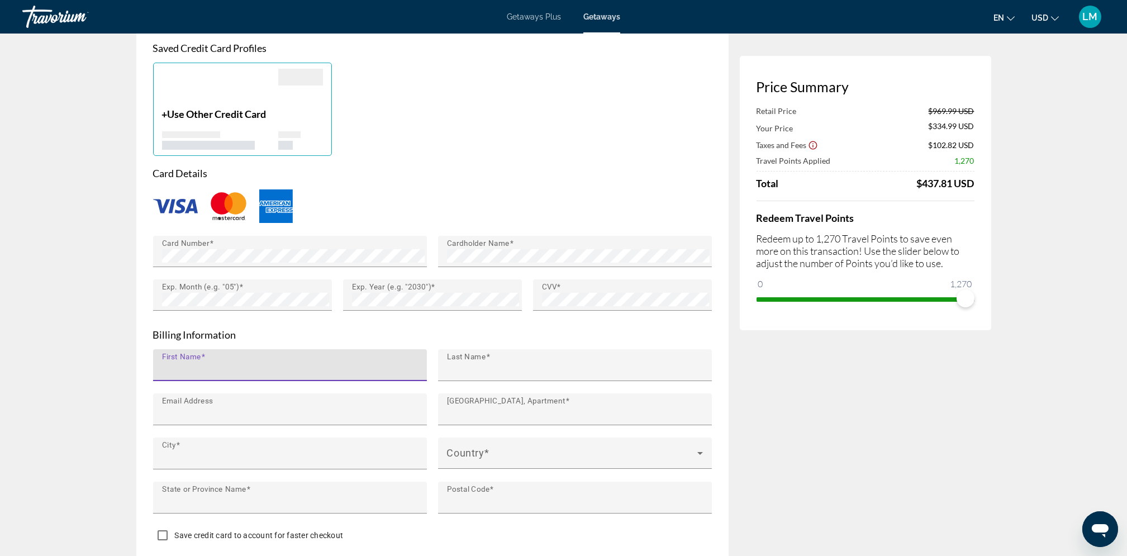
type input "********"
type input "******"
type input "**********"
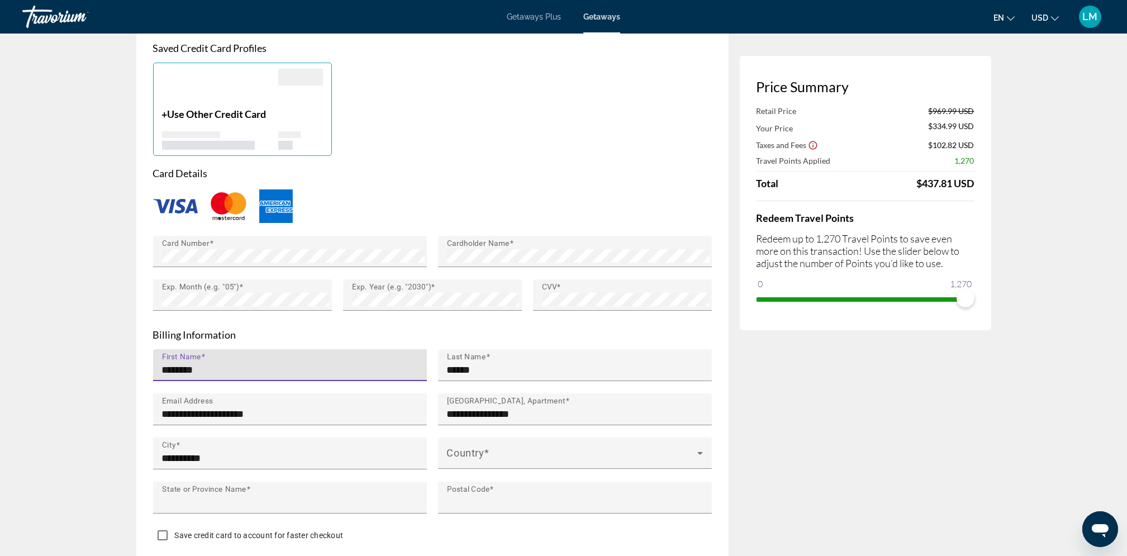
type input "**"
type input "*****"
type input "******"
drag, startPoint x: 175, startPoint y: 365, endPoint x: 127, endPoint y: 367, distance: 47.5
click at [127, 367] on div "**********" at bounding box center [563, 434] width 899 height 2425
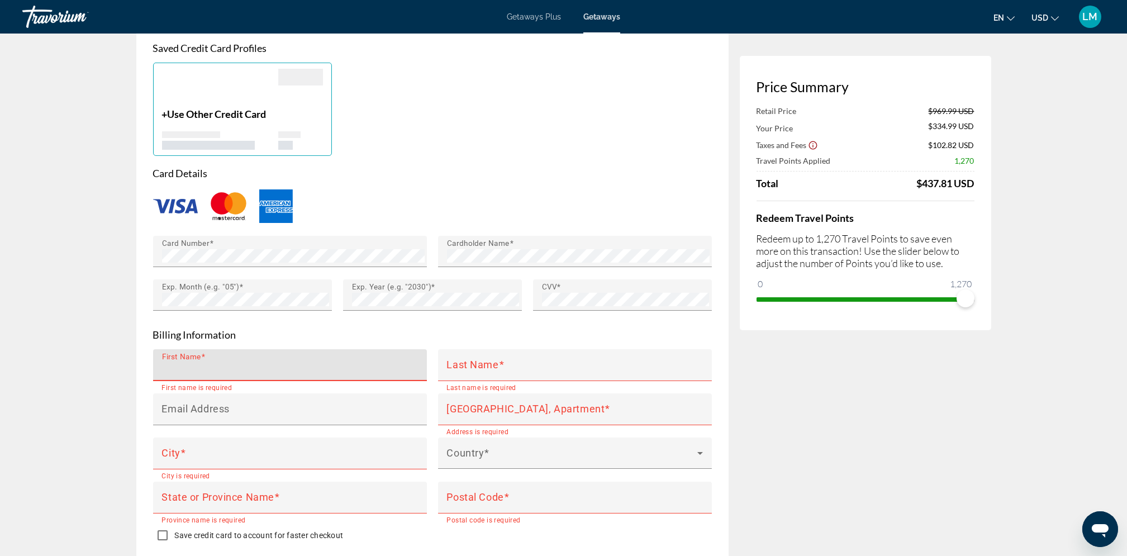
click at [213, 369] on input "First Name" at bounding box center [293, 369] width 263 height 13
type input "********"
type input "******"
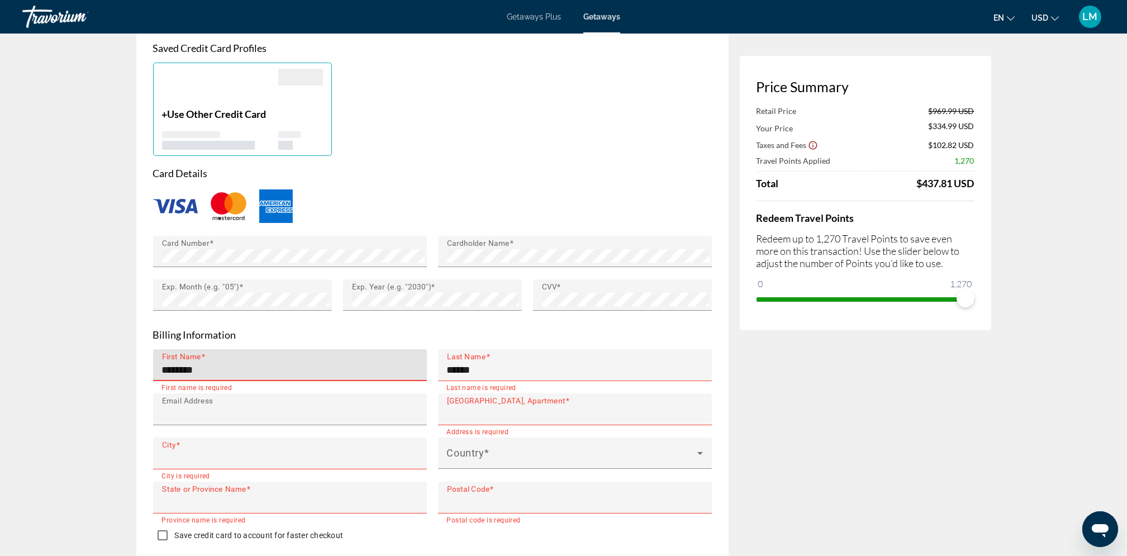
type input "**********"
type input "**"
type input "*****"
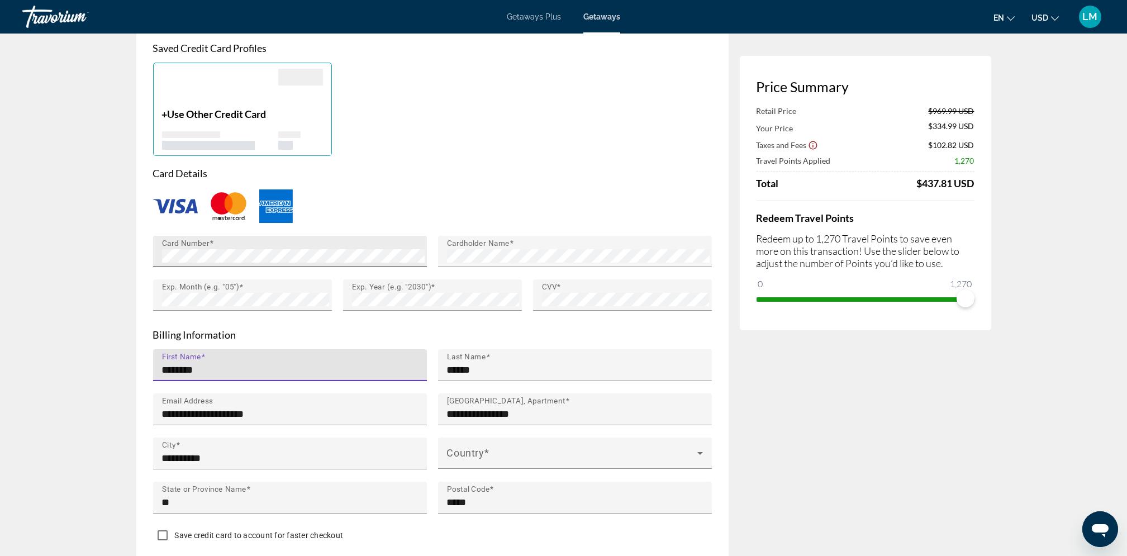
type input "*****"
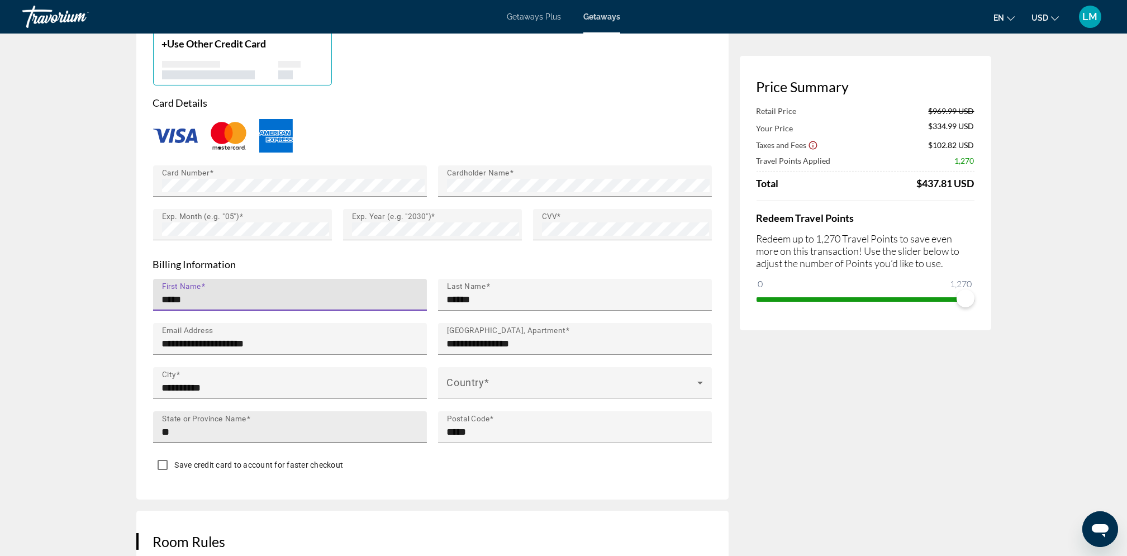
scroll to position [920, 0]
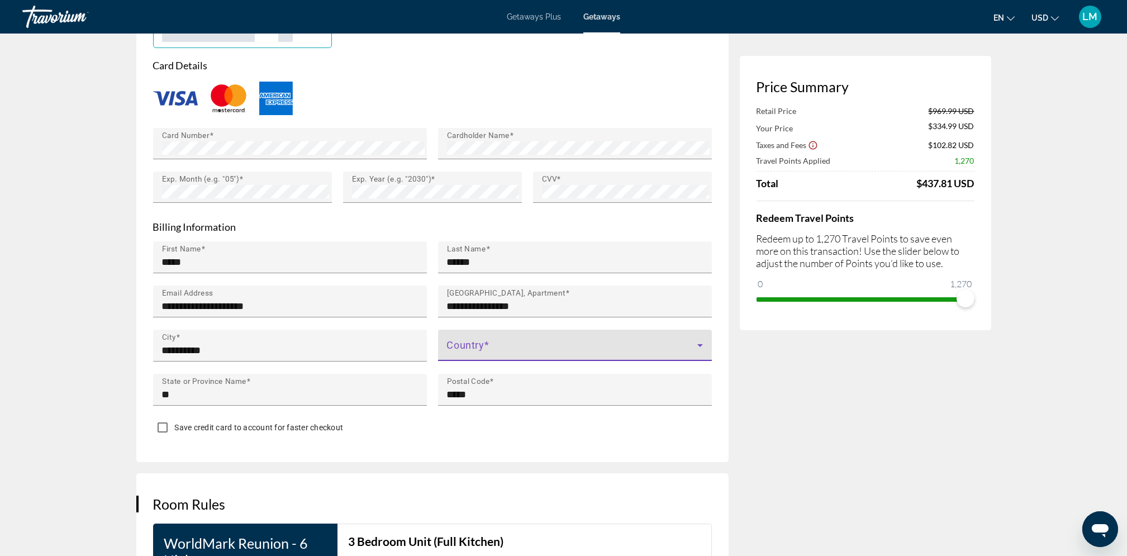
click at [689, 349] on span "Main content" at bounding box center [572, 349] width 250 height 13
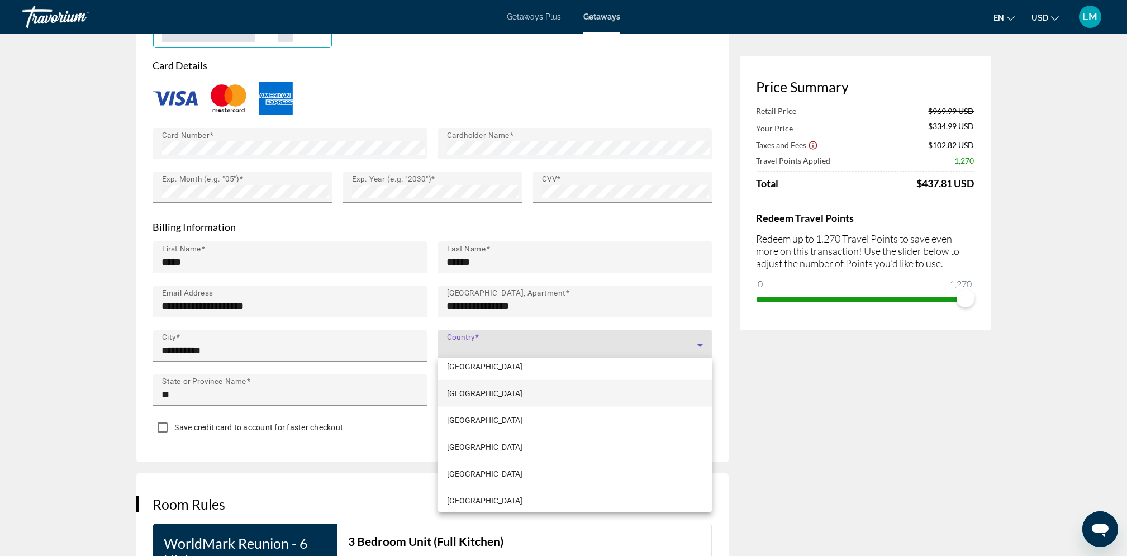
scroll to position [6371, 0]
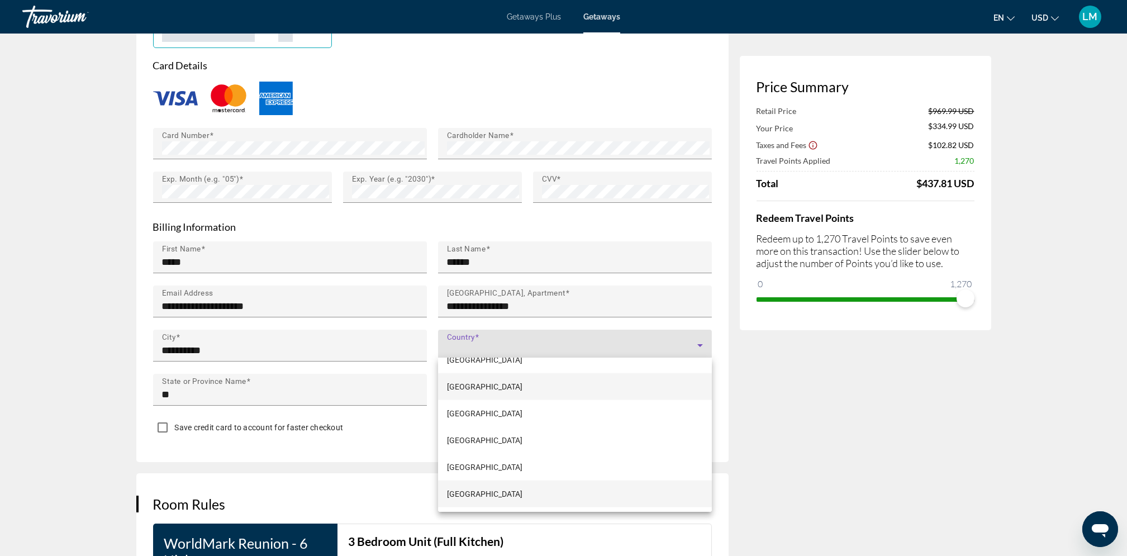
click at [522, 494] on span "[GEOGRAPHIC_DATA]" at bounding box center [484, 493] width 75 height 13
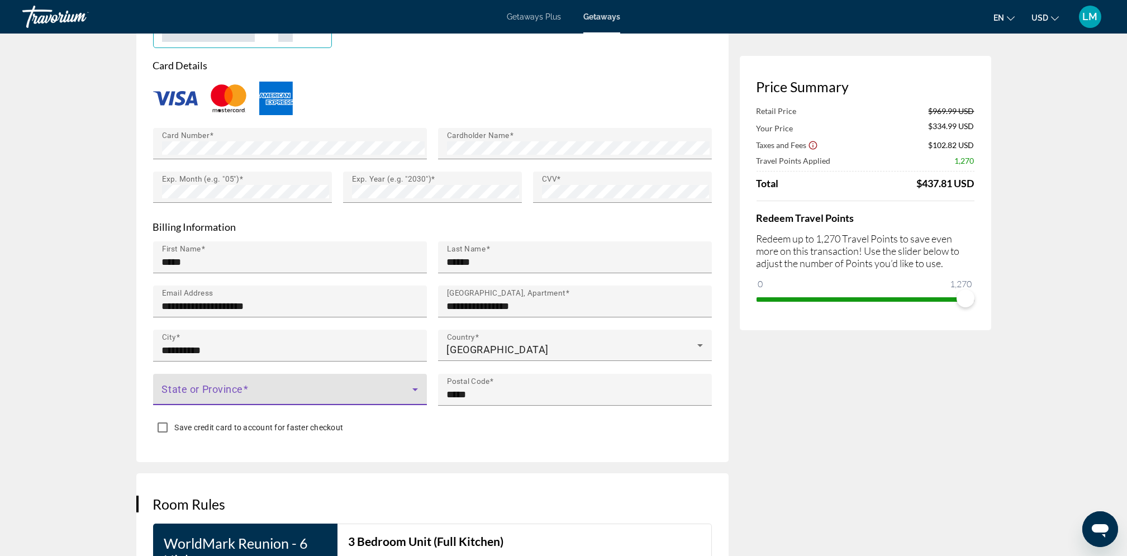
click at [290, 387] on span "Main content" at bounding box center [287, 393] width 250 height 13
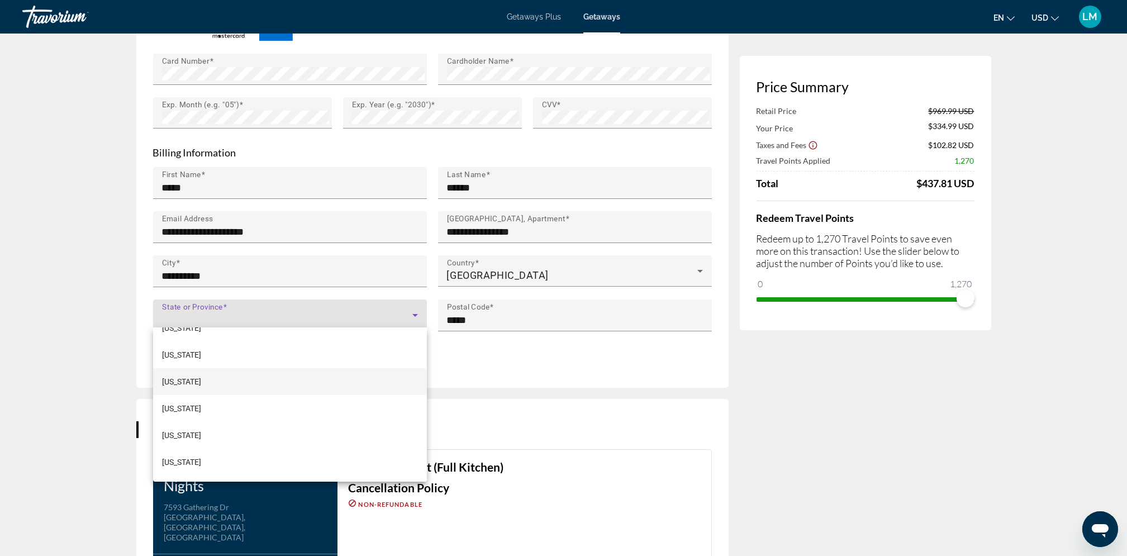
scroll to position [289, 0]
click at [183, 458] on mat-option "[US_STATE]" at bounding box center [290, 459] width 274 height 27
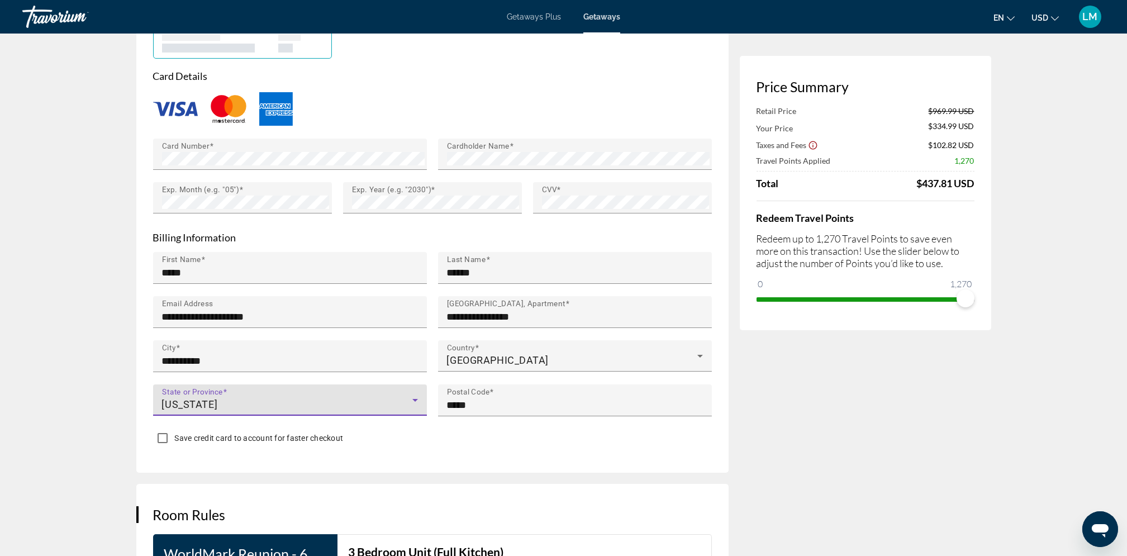
scroll to position [908, 0]
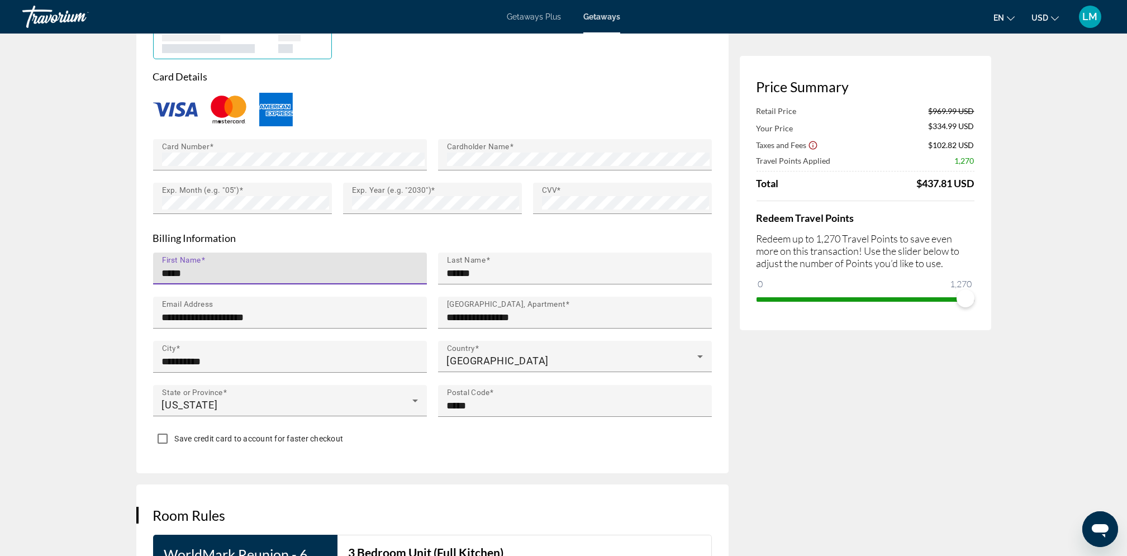
click at [222, 273] on input "*****" at bounding box center [293, 272] width 263 height 13
type input "*"
type input "********"
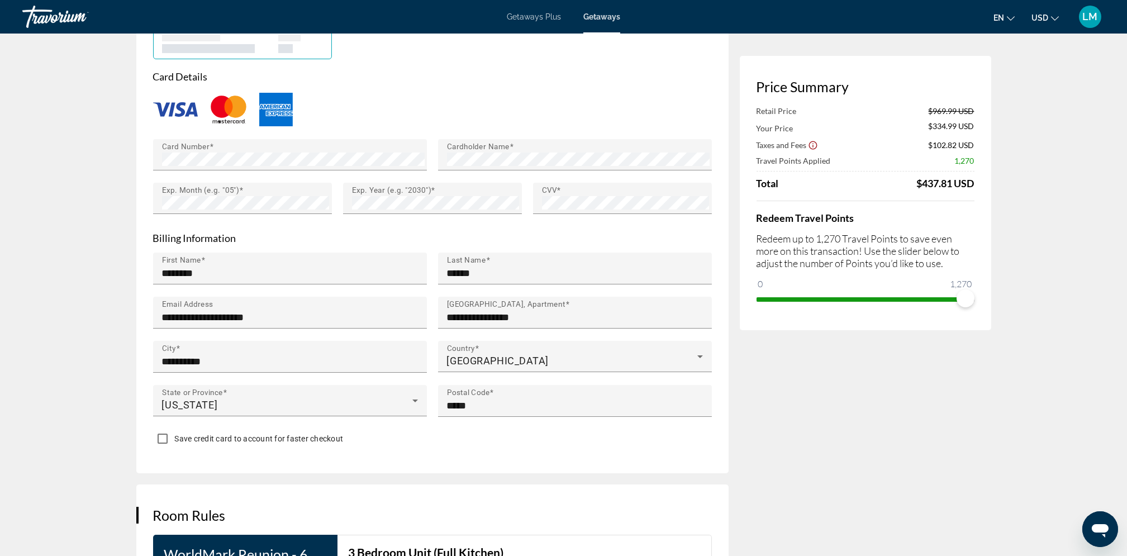
click at [93, 366] on app-week-booking "**********" at bounding box center [563, 337] width 1127 height 2425
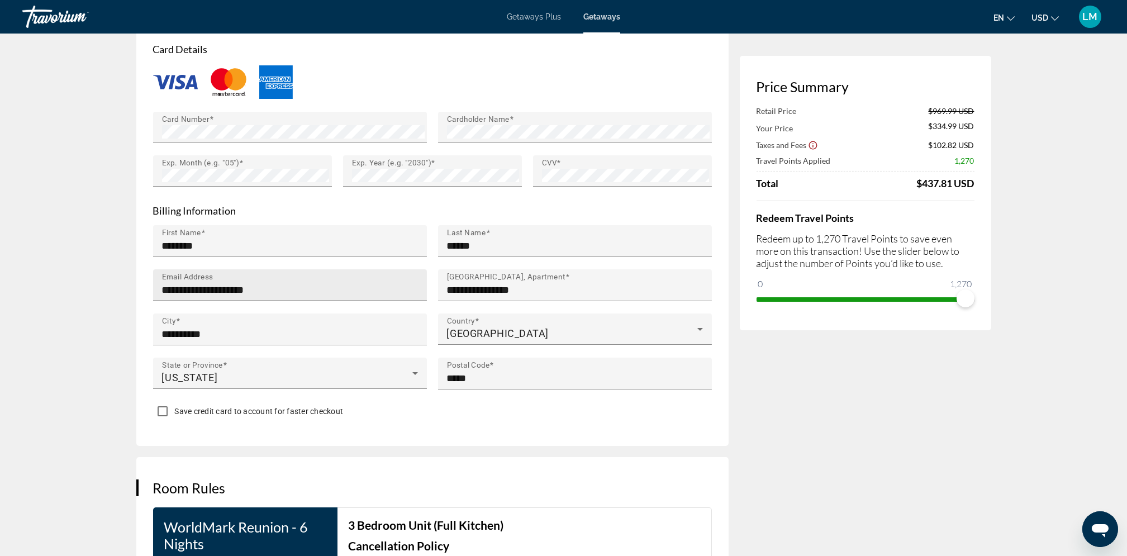
scroll to position [937, 0]
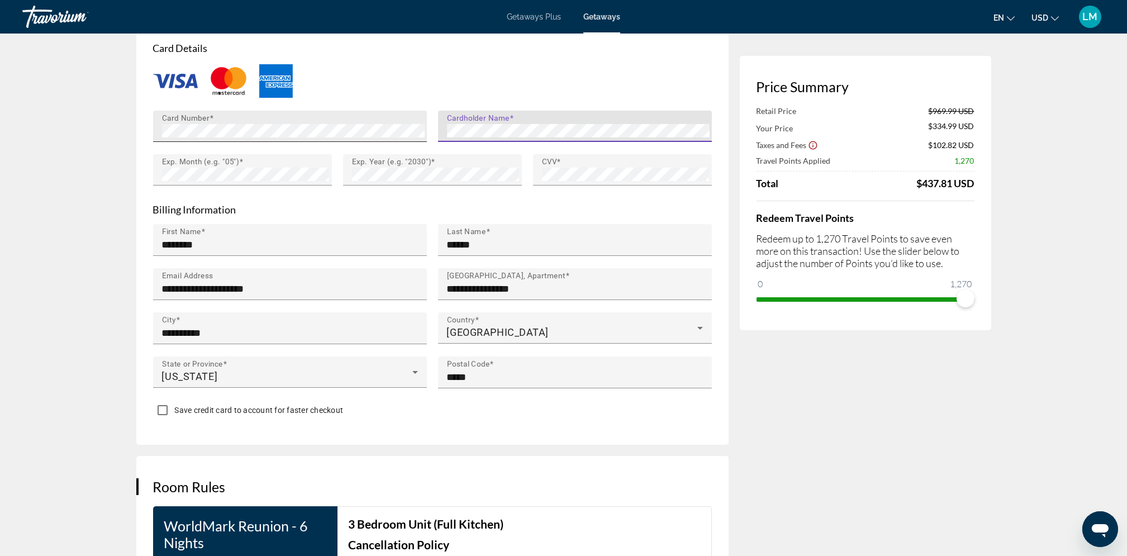
click at [415, 137] on div "Card Number Cardholder Name Exp. Month (e.g. "05") Exp. Year (e.g. "2030") CVV" at bounding box center [432, 154] width 570 height 87
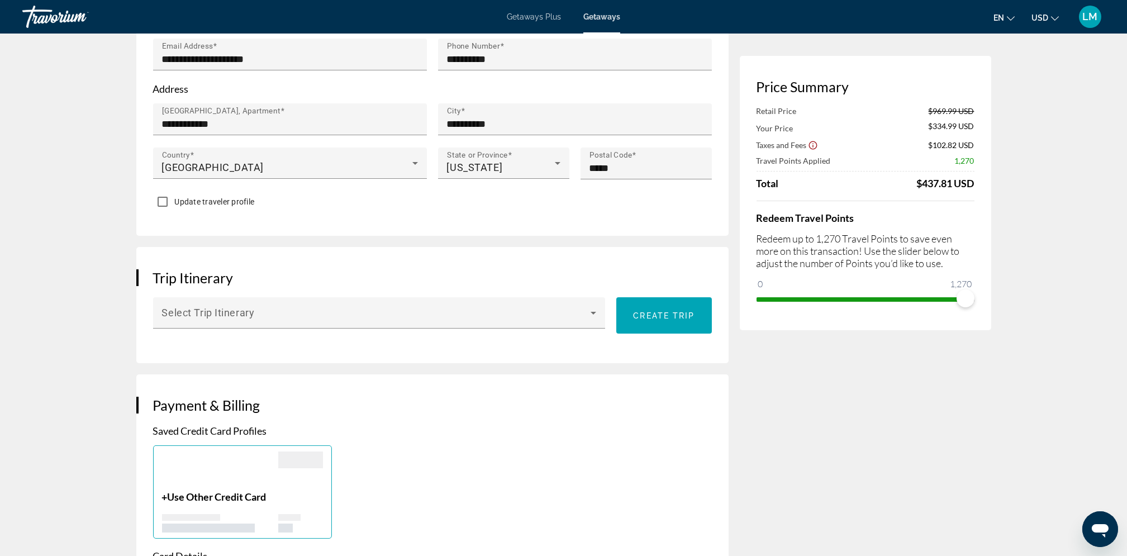
scroll to position [0, 0]
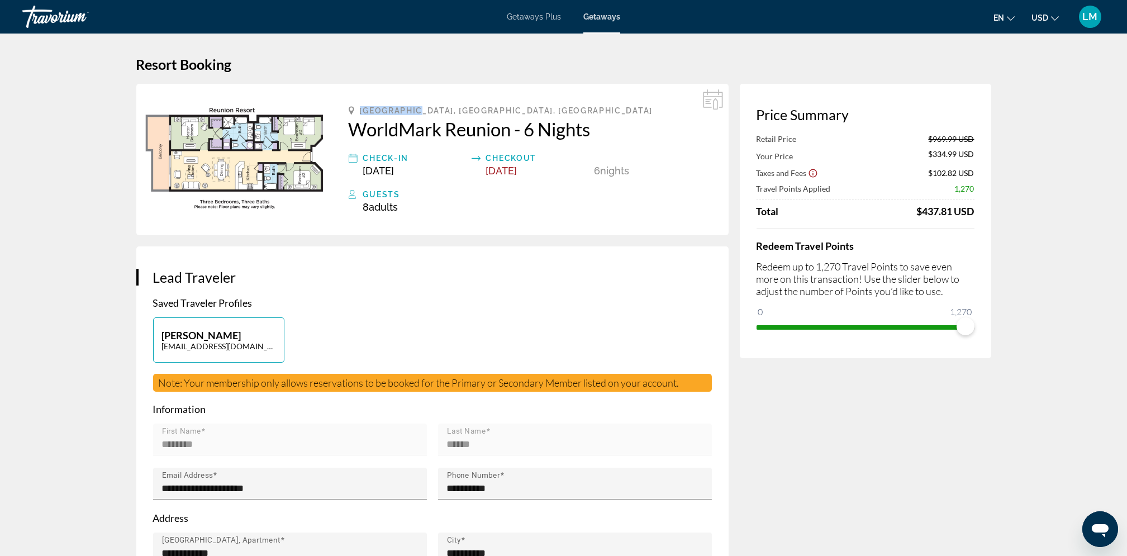
drag, startPoint x: 360, startPoint y: 110, endPoint x: 418, endPoint y: 107, distance: 58.2
click at [418, 107] on span "[GEOGRAPHIC_DATA], [GEOGRAPHIC_DATA], [GEOGRAPHIC_DATA]" at bounding box center [506, 110] width 293 height 9
copy span "[GEOGRAPHIC_DATA], [GEOGRAPHIC_DATA]"
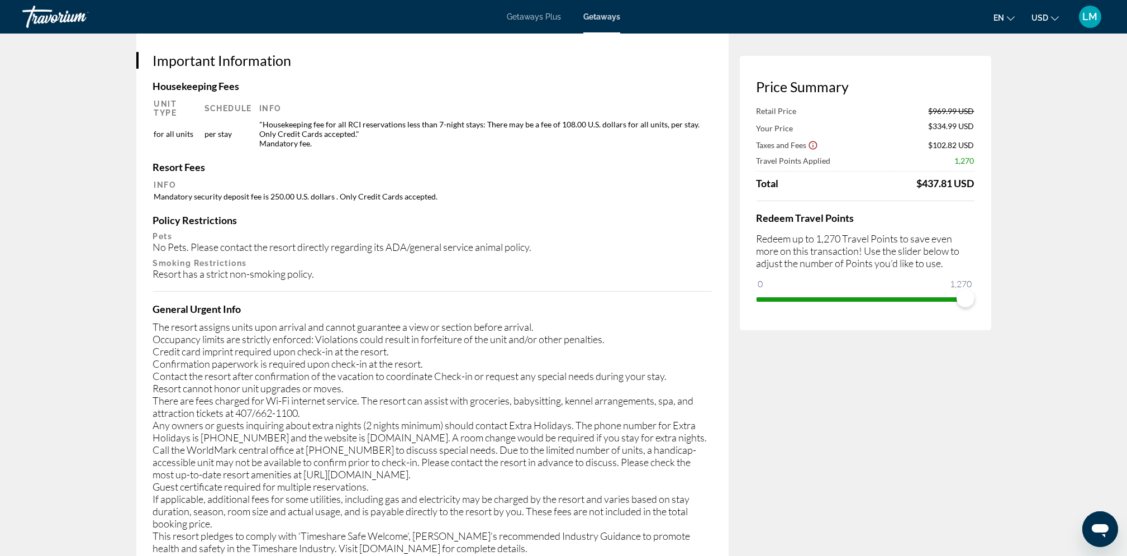
scroll to position [2013, 0]
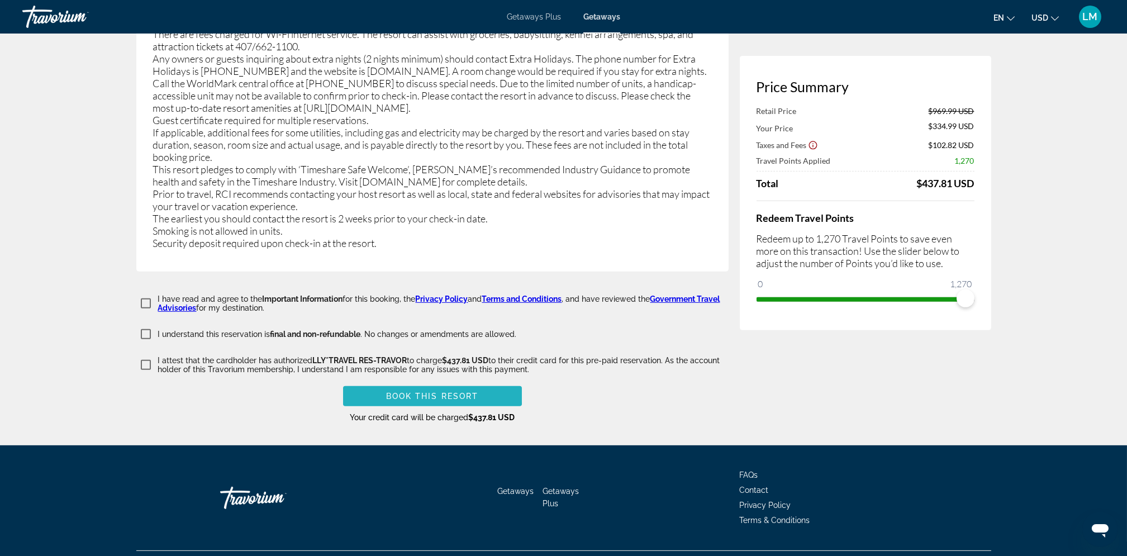
click at [422, 392] on span "Book this Resort" at bounding box center [432, 396] width 93 height 9
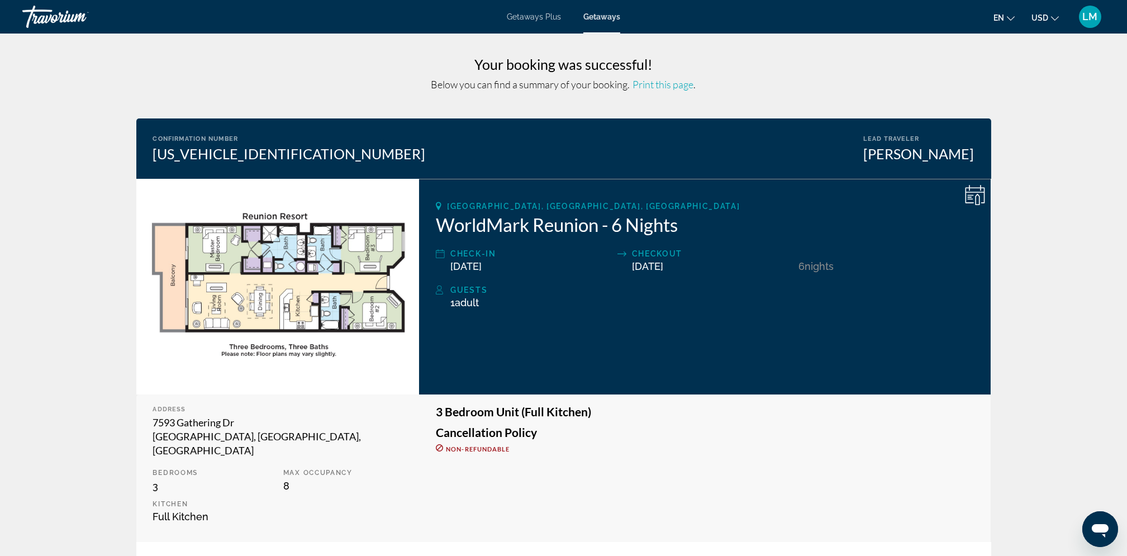
click at [457, 303] on span "Adult" at bounding box center [467, 303] width 24 height 12
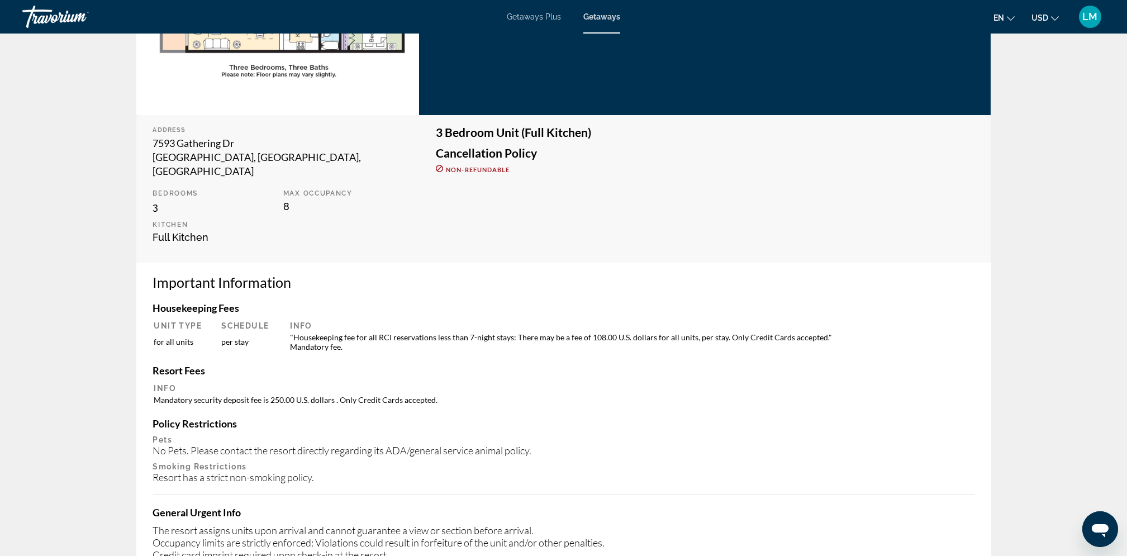
scroll to position [283, 0]
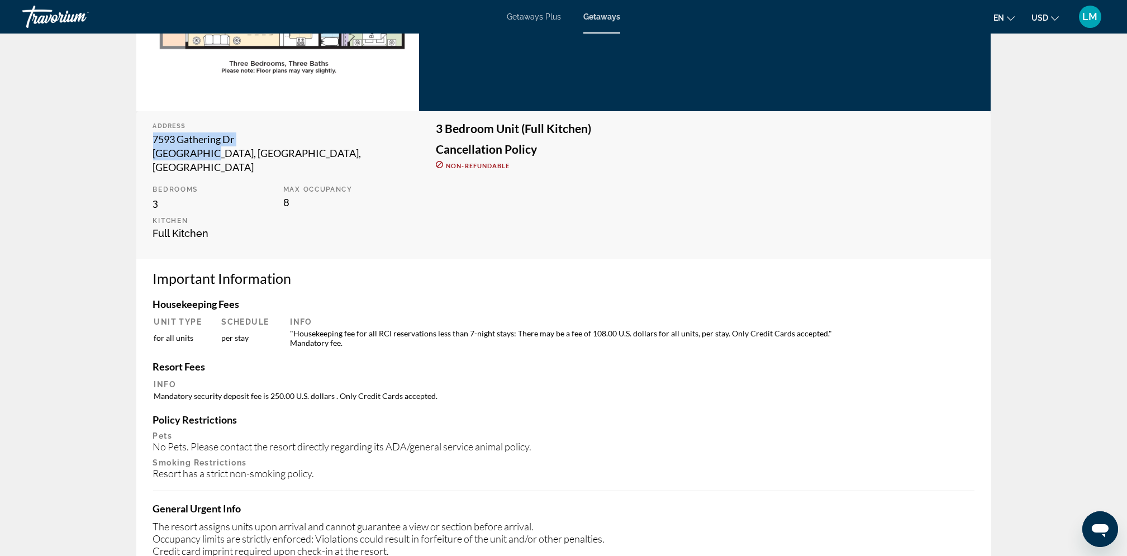
drag, startPoint x: 153, startPoint y: 137, endPoint x: 204, endPoint y: 153, distance: 53.2
click at [204, 153] on div "7593 Gathering Dr [PERSON_NAME], [GEOGRAPHIC_DATA], [GEOGRAPHIC_DATA]" at bounding box center [278, 153] width 250 height 42
copy div "7593 Gathering Dr [PERSON_NAME], [GEOGRAPHIC_DATA]"
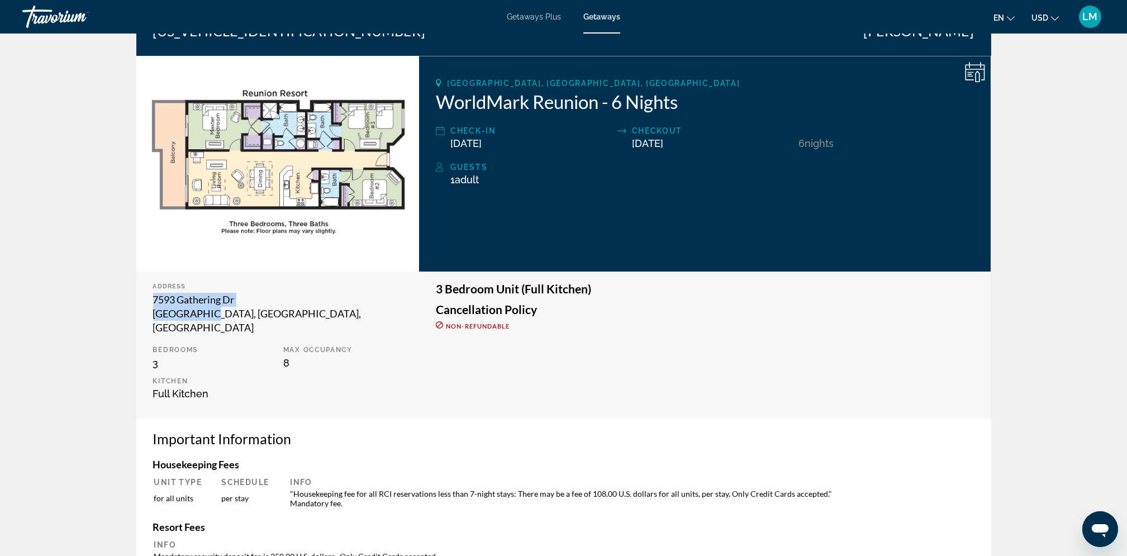
scroll to position [0, 0]
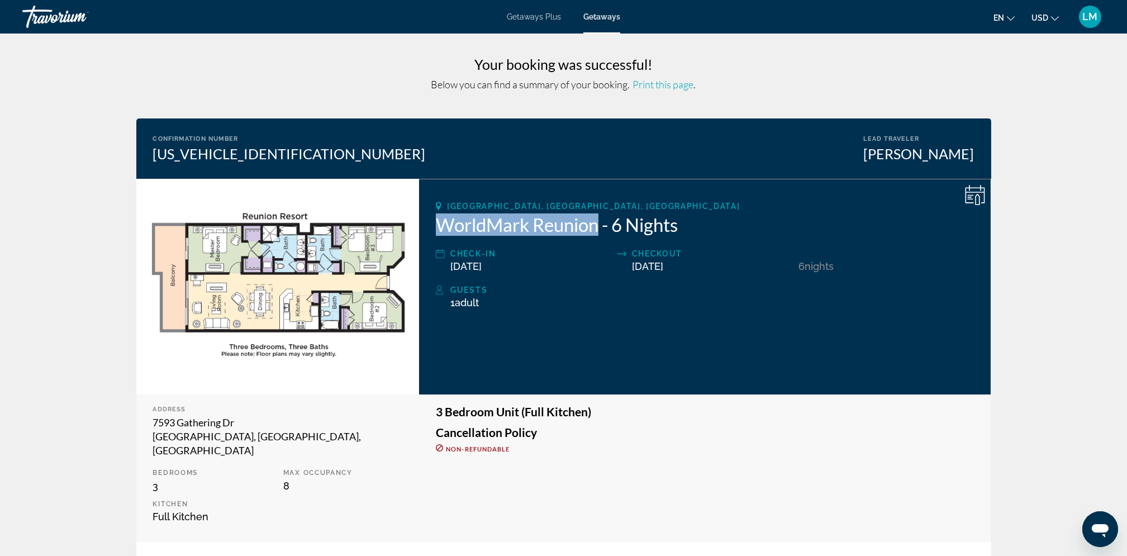
drag, startPoint x: 438, startPoint y: 226, endPoint x: 601, endPoint y: 221, distance: 162.7
click at [601, 221] on h2 "WorldMark Reunion - 6 Nights" at bounding box center [705, 224] width 538 height 22
copy h2 "WorldMark Reunion"
click at [680, 83] on span "Print this page" at bounding box center [663, 84] width 61 height 12
